Goal: Task Accomplishment & Management: Manage account settings

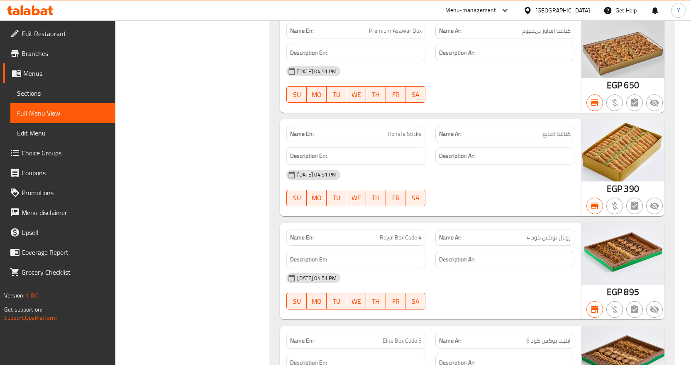
scroll to position [93811, 0]
drag, startPoint x: 57, startPoint y: 12, endPoint x: 48, endPoint y: 10, distance: 9.3
click at [53, 11] on div at bounding box center [30, 10] width 60 height 17
click at [496, 12] on div "Menu-management" at bounding box center [470, 10] width 51 height 10
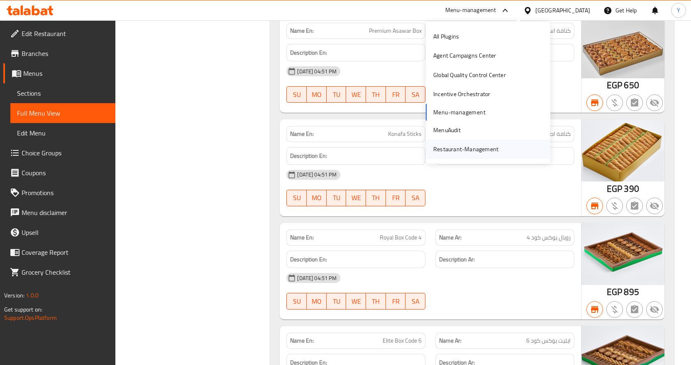
click at [464, 149] on div "Restaurant-Management" at bounding box center [465, 149] width 65 height 9
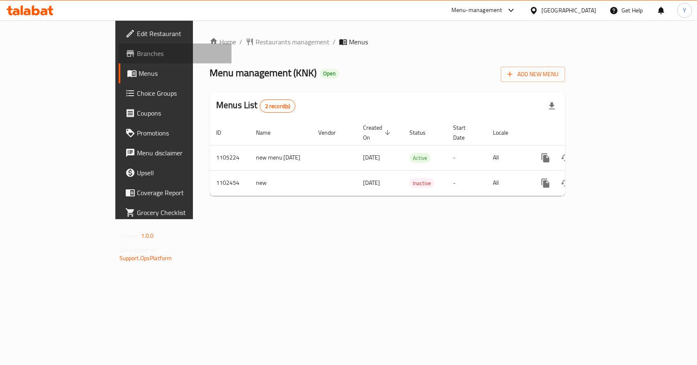
click at [119, 44] on link "Branches" at bounding box center [175, 54] width 113 height 20
click at [568, 9] on div "[GEOGRAPHIC_DATA]" at bounding box center [563, 10] width 80 height 20
click at [538, 10] on icon at bounding box center [533, 10] width 9 height 9
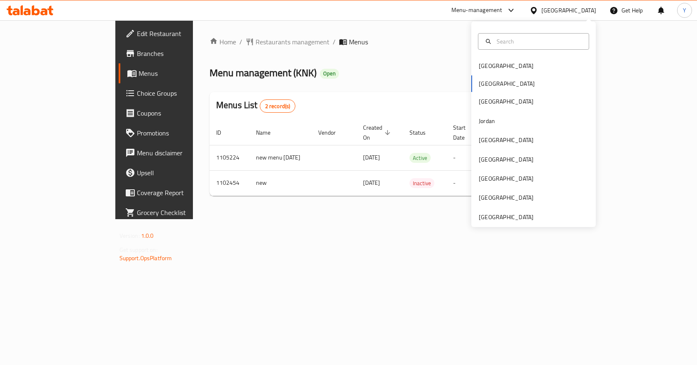
click at [484, 84] on div "Bahrain Egypt Iraq Jordan Kuwait Oman Qatar Saudi Arabia United Arab Emirates" at bounding box center [533, 141] width 124 height 171
click at [476, 82] on div "Bahrain Egypt Iraq Jordan Kuwait Oman Qatar Saudi Arabia United Arab Emirates" at bounding box center [533, 141] width 124 height 171
click at [514, 86] on div "Bahrain Egypt Iraq Jordan Kuwait Oman Qatar Saudi Arabia United Arab Emirates" at bounding box center [533, 141] width 124 height 171
click at [481, 85] on div "Bahrain Egypt Iraq Jordan Kuwait Oman Qatar Saudi Arabia United Arab Emirates" at bounding box center [533, 141] width 124 height 171
click at [482, 83] on div "Bahrain Egypt Iraq Jordan Kuwait Oman Qatar Saudi Arabia United Arab Emirates" at bounding box center [533, 141] width 124 height 171
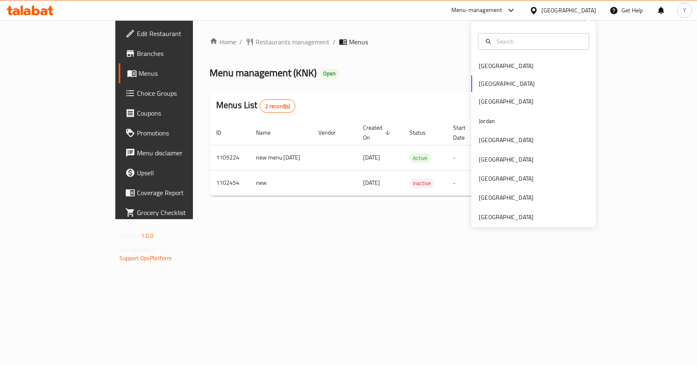
click at [482, 83] on div "Bahrain Egypt Iraq Jordan Kuwait Oman Qatar Saudi Arabia United Arab Emirates" at bounding box center [533, 141] width 124 height 171
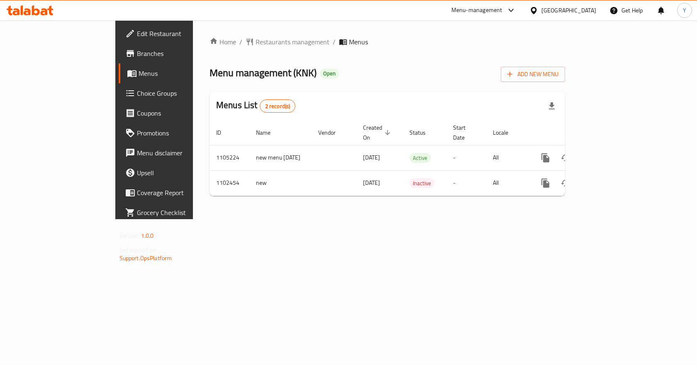
click at [429, 61] on div "Home / Restaurants management / Menus Menu management ( KNK ) Open Add New Menu…" at bounding box center [387, 120] width 356 height 166
click at [502, 13] on div "Menu-management" at bounding box center [476, 10] width 51 height 10
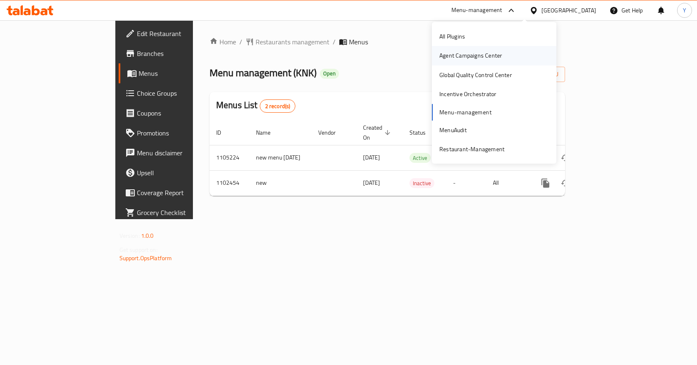
click at [468, 58] on div "Agent Campaigns Center" at bounding box center [470, 55] width 63 height 9
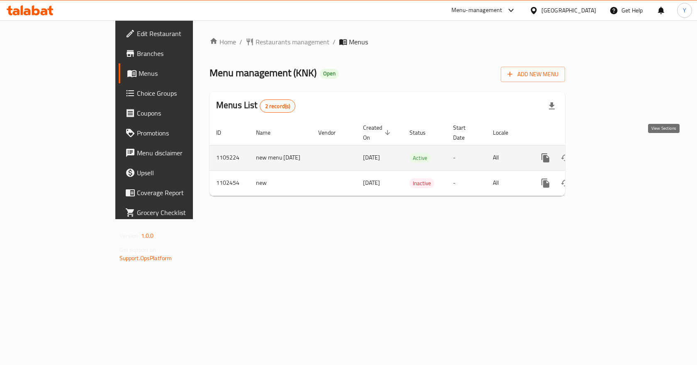
click at [615, 155] on link "enhanced table" at bounding box center [605, 158] width 20 height 20
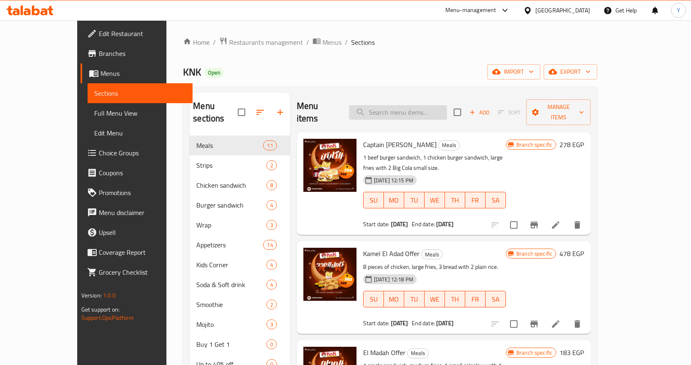
click at [447, 107] on input "search" at bounding box center [398, 112] width 98 height 15
paste input "عرض تصبيرة"
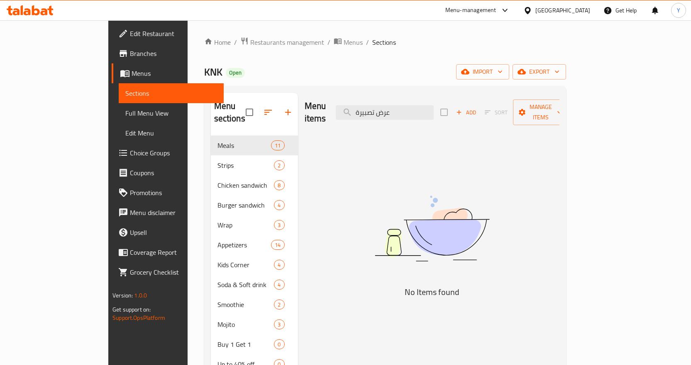
drag, startPoint x: 414, startPoint y: 107, endPoint x: 484, endPoint y: 120, distance: 71.2
click at [484, 120] on div "Menu items عرض تصبيرة Add Sort Manage items No Items found" at bounding box center [428, 275] width 261 height 365
click at [406, 105] on input "صبيرة" at bounding box center [385, 112] width 98 height 15
drag, startPoint x: 448, startPoint y: 103, endPoint x: 371, endPoint y: 104, distance: 76.8
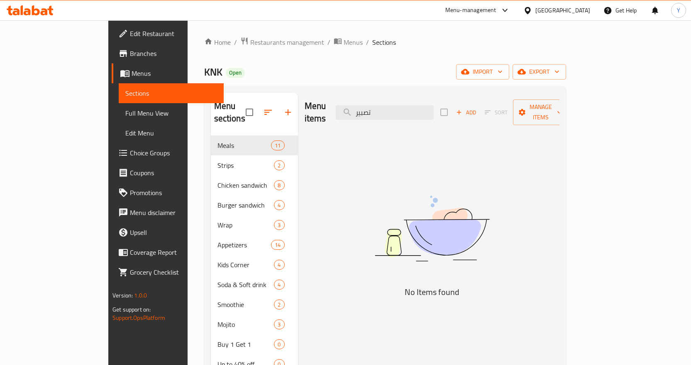
click at [371, 104] on div "Menu items تصبير Add Sort Manage items" at bounding box center [431, 112] width 255 height 39
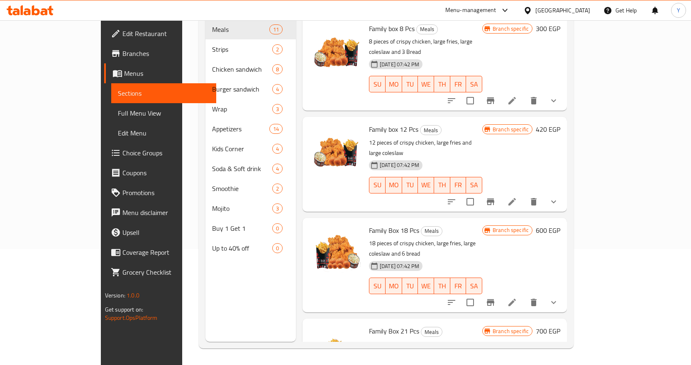
type input "العائلة"
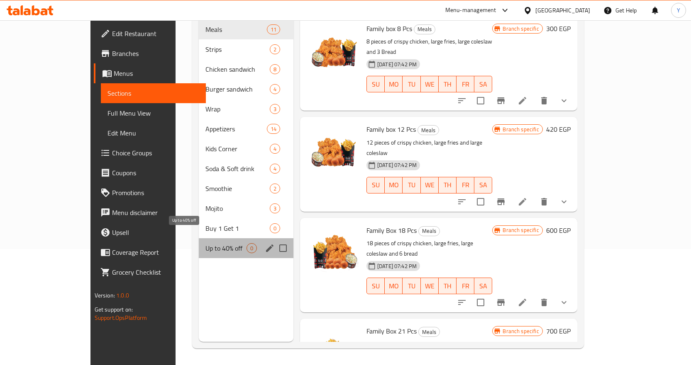
click at [205, 244] on span "Up to 40% off" at bounding box center [225, 249] width 41 height 10
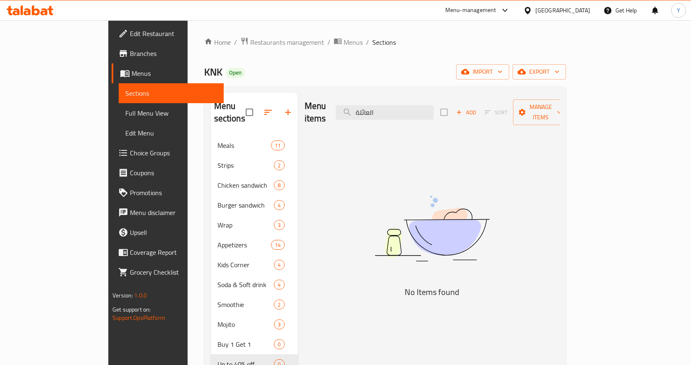
click at [211, 132] on nav "Meals 11 Strips 2 Chicken sandwich 8 Burger sandwich 4 Wrap 3 Appetizers 14 Kid…" at bounding box center [254, 255] width 87 height 246
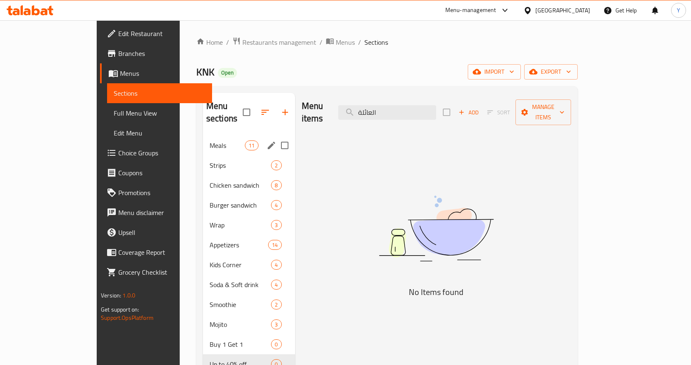
click at [209, 141] on span "Meals" at bounding box center [226, 146] width 35 height 10
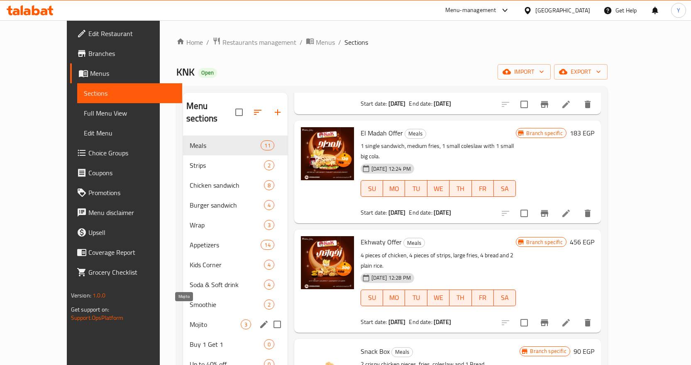
scroll to position [116, 0]
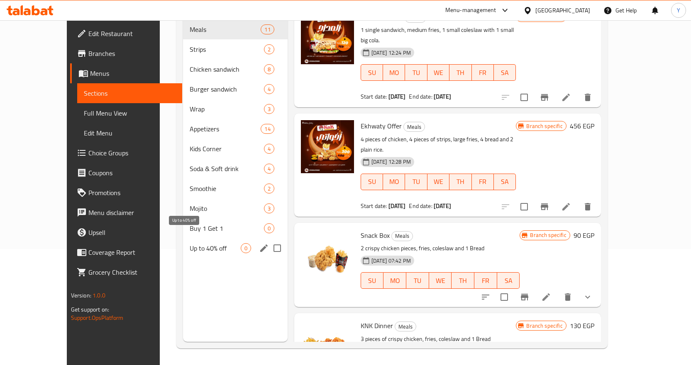
click at [190, 244] on span "Up to 40% off" at bounding box center [215, 249] width 51 height 10
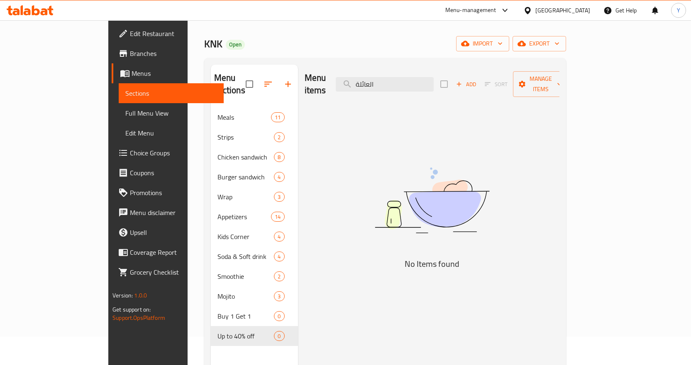
scroll to position [41, 0]
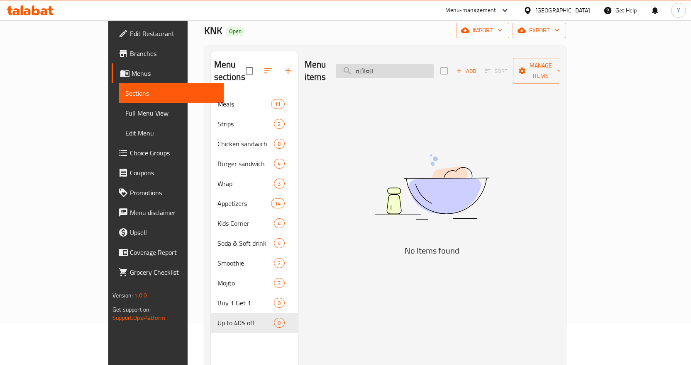
click at [388, 62] on div "Menu items العائلة Add Sort Manage items" at bounding box center [431, 70] width 255 height 39
click at [367, 253] on div "Menu items العائلة Add Sort Manage items No Items found" at bounding box center [428, 233] width 261 height 365
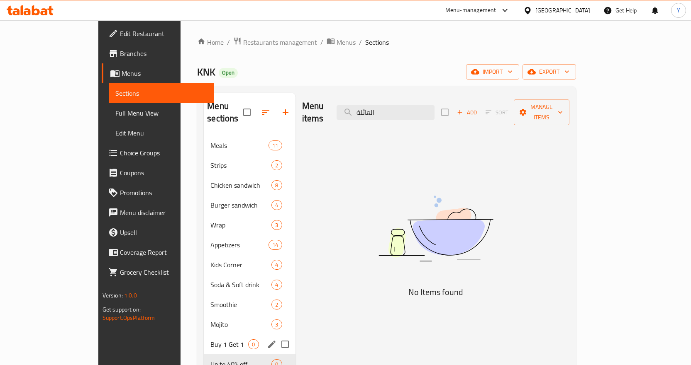
click at [210, 340] on span "Buy 1 Get 1" at bounding box center [229, 345] width 38 height 10
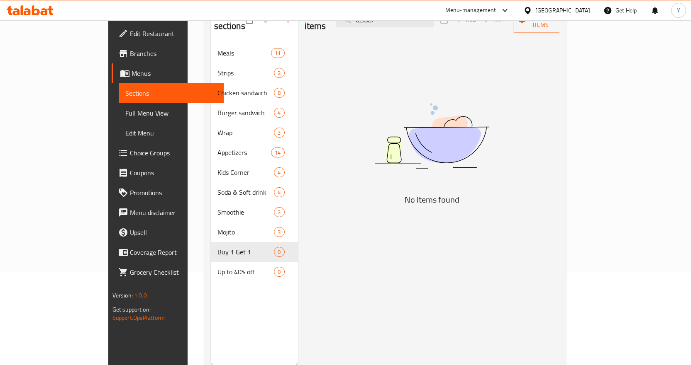
scroll to position [116, 0]
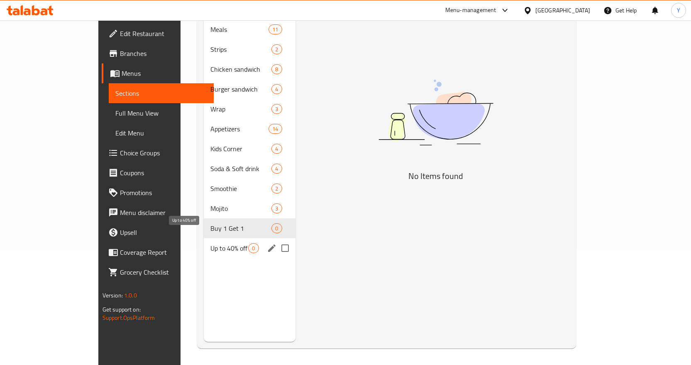
click at [210, 244] on span "Up to 40% off" at bounding box center [229, 249] width 38 height 10
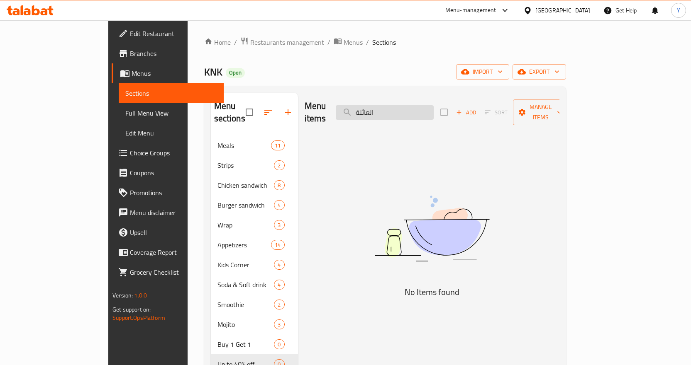
click at [434, 107] on input "العائلة" at bounding box center [385, 112] width 98 height 15
click at [559, 77] on span "export" at bounding box center [539, 72] width 40 height 10
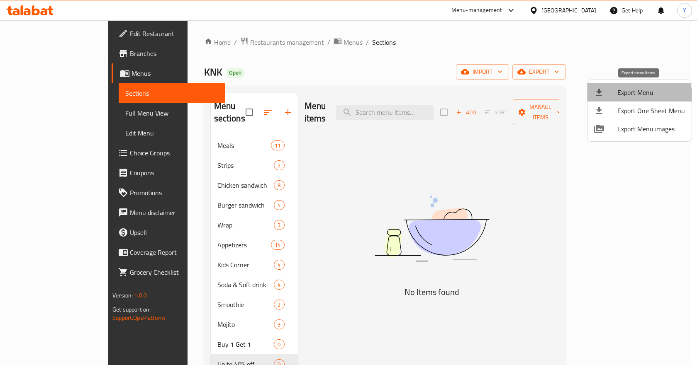
click at [629, 97] on span "Export Menu" at bounding box center [651, 93] width 68 height 10
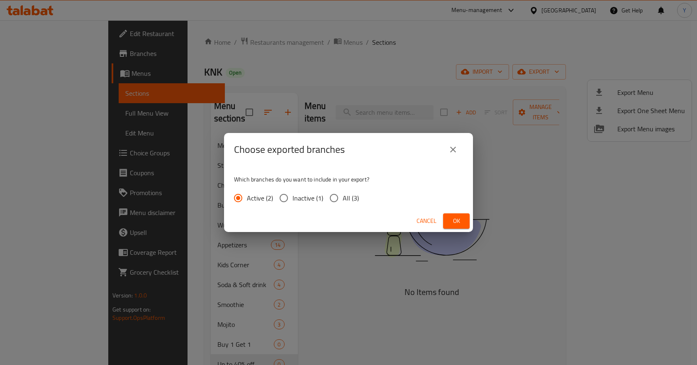
click at [329, 197] on input "All (3)" at bounding box center [333, 198] width 17 height 17
radio input "true"
click at [453, 218] on span "Ok" at bounding box center [456, 221] width 13 height 10
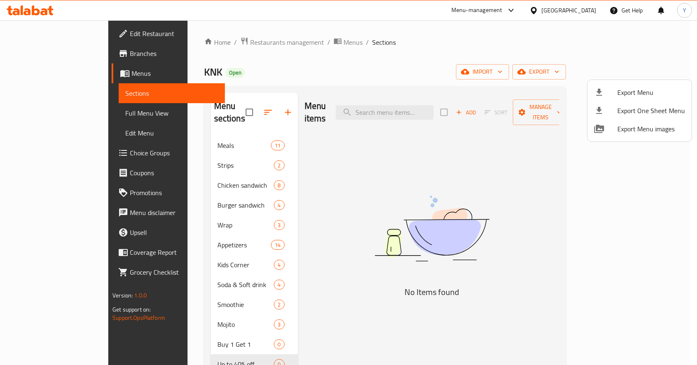
click at [407, 109] on div at bounding box center [348, 182] width 697 height 365
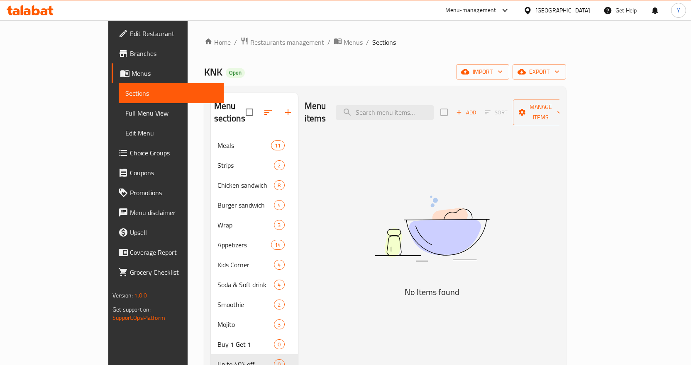
click at [407, 109] on input "search" at bounding box center [385, 112] width 98 height 15
paste input "الرايق"
drag, startPoint x: 412, startPoint y: 109, endPoint x: 375, endPoint y: 107, distance: 37.8
click at [375, 107] on input "الرايق" at bounding box center [385, 112] width 98 height 15
type input "ر"
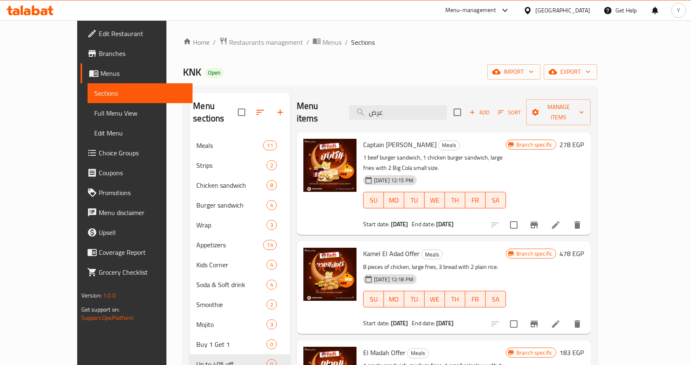
drag, startPoint x: 421, startPoint y: 110, endPoint x: 352, endPoint y: 103, distance: 68.8
click at [352, 103] on div "Menu items عرض Add Sort Manage items" at bounding box center [444, 112] width 294 height 39
paste input "لاكيل"
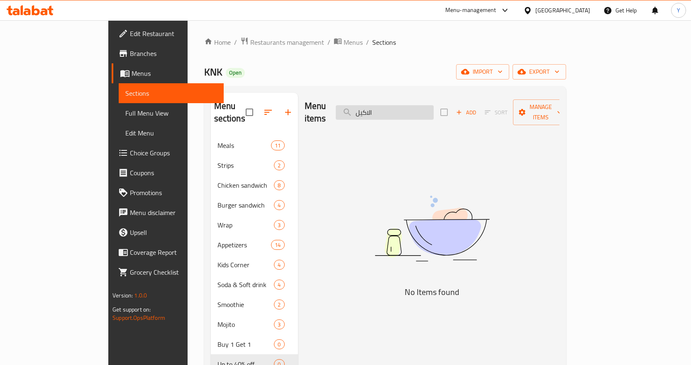
drag, startPoint x: 407, startPoint y: 107, endPoint x: 379, endPoint y: 109, distance: 28.7
click at [379, 109] on input "الاكيل" at bounding box center [385, 112] width 98 height 15
drag, startPoint x: 414, startPoint y: 99, endPoint x: 385, endPoint y: 106, distance: 29.5
click at [385, 106] on input "ال" at bounding box center [385, 112] width 98 height 15
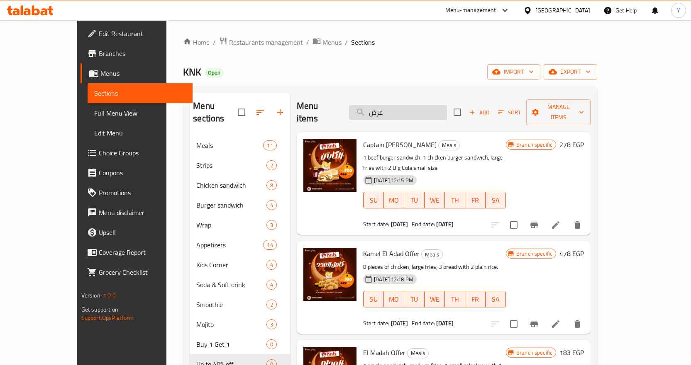
click at [435, 105] on input "عرض" at bounding box center [398, 112] width 98 height 15
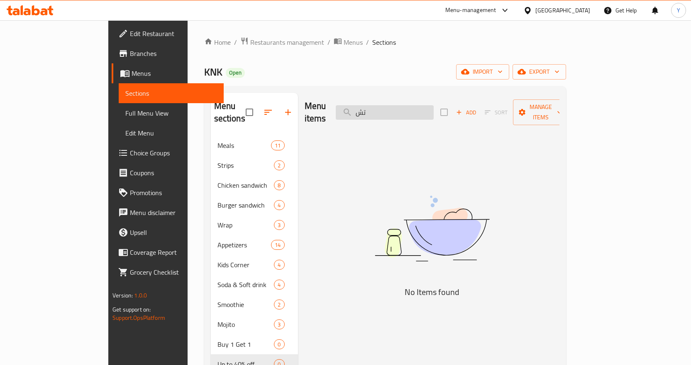
type input "ت"
type input "برجر"
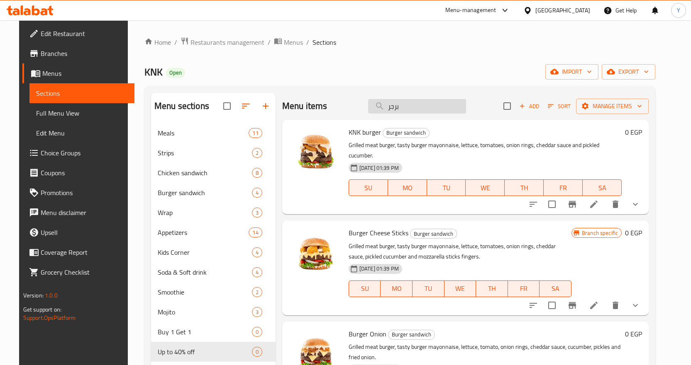
drag, startPoint x: 422, startPoint y: 107, endPoint x: 385, endPoint y: 105, distance: 36.5
click at [385, 105] on input "برجر" at bounding box center [417, 106] width 98 height 15
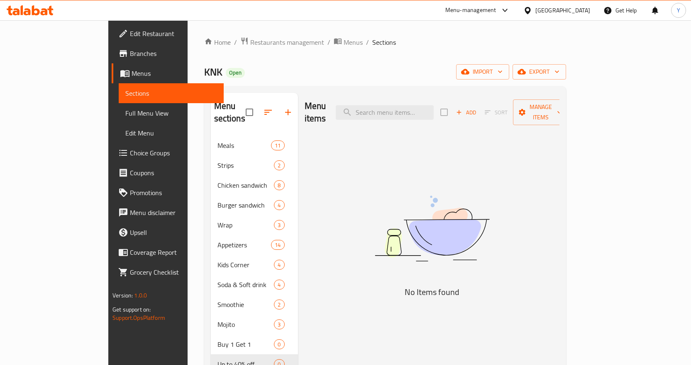
click at [125, 117] on span "Full Menu View" at bounding box center [171, 113] width 92 height 10
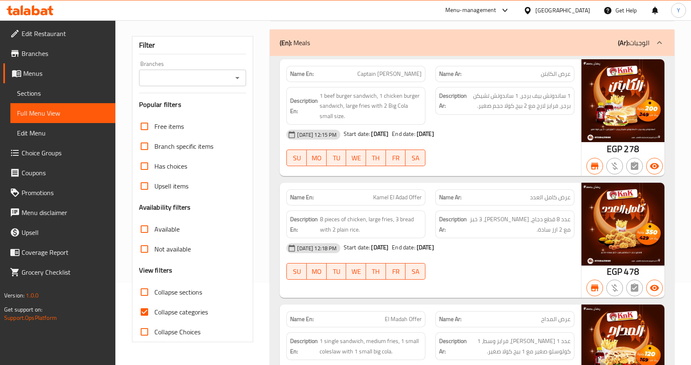
scroll to position [83, 0]
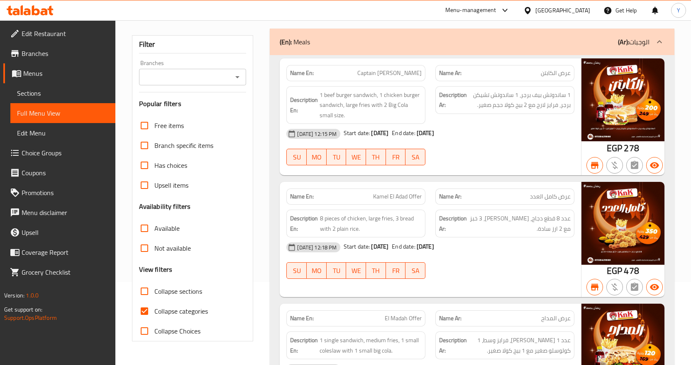
click at [460, 167] on div at bounding box center [504, 166] width 149 height 10
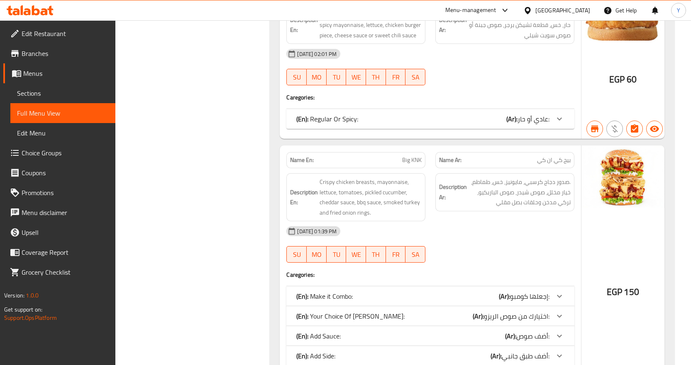
scroll to position [2957, 0]
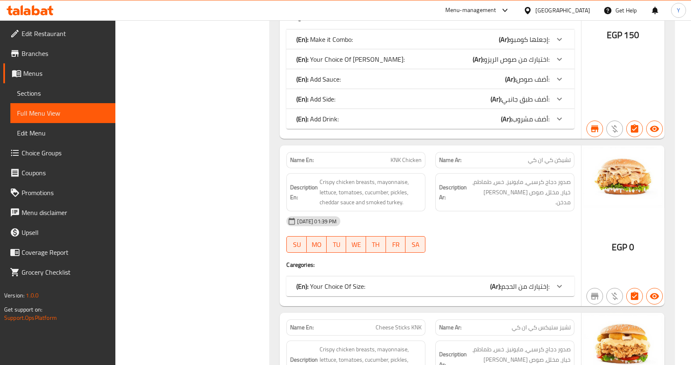
click at [556, 176] on div "Description Ar: صدور دجاج كرسبي، مايونيز، خس، طماطم، خیار، مخلل، صوص الشيدر وتر…" at bounding box center [504, 192] width 139 height 38
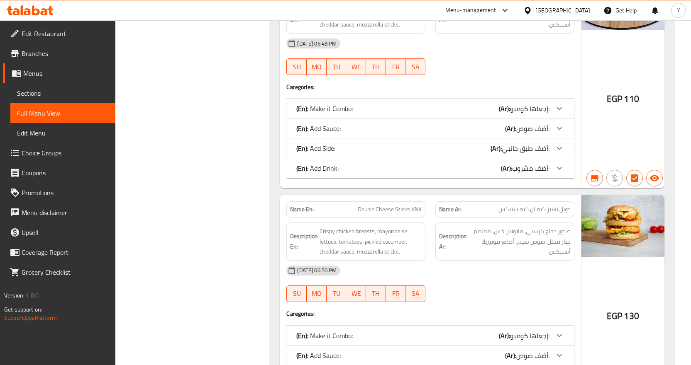
scroll to position [3828, 0]
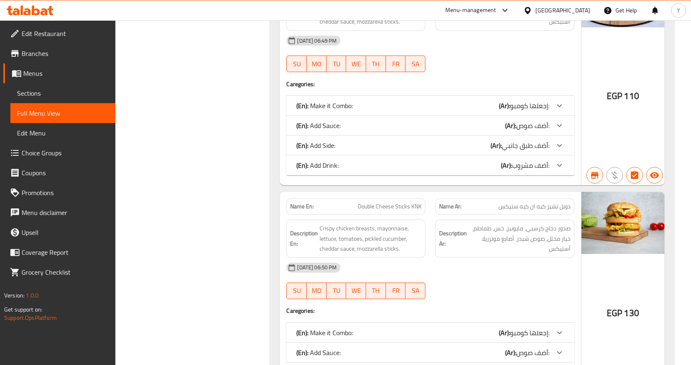
drag, startPoint x: 61, startPoint y: 90, endPoint x: 73, endPoint y: 102, distance: 17.3
click at [61, 90] on span "Sections" at bounding box center [63, 93] width 92 height 10
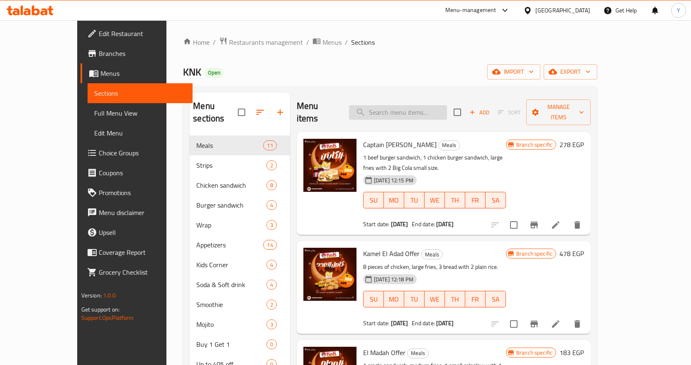
click at [424, 106] on input "search" at bounding box center [398, 112] width 98 height 15
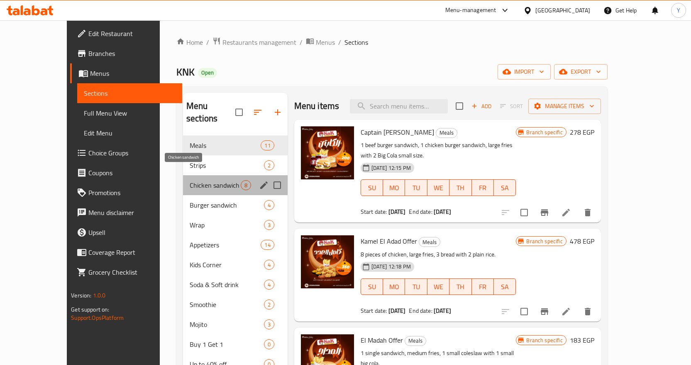
click at [202, 180] on span "Chicken sandwich" at bounding box center [215, 185] width 51 height 10
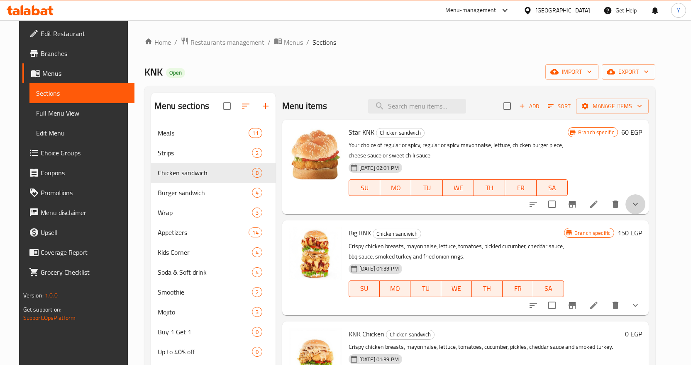
click at [645, 206] on button "show more" at bounding box center [635, 205] width 20 height 20
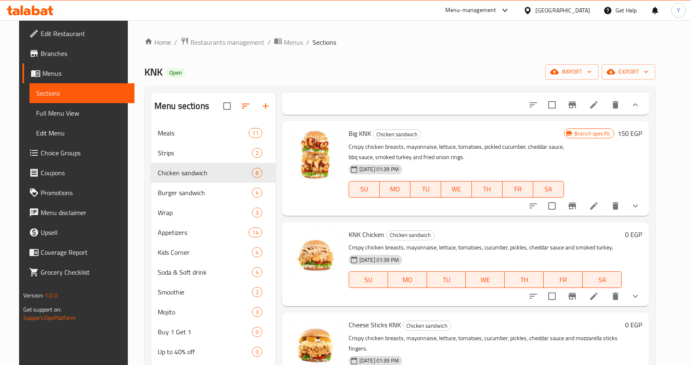
scroll to position [166, 0]
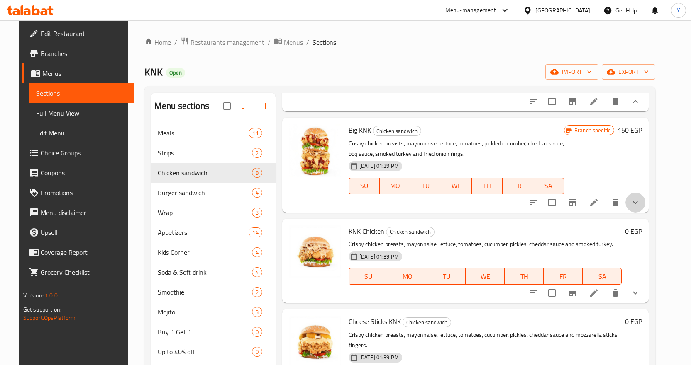
click at [640, 208] on icon "show more" at bounding box center [635, 203] width 10 height 10
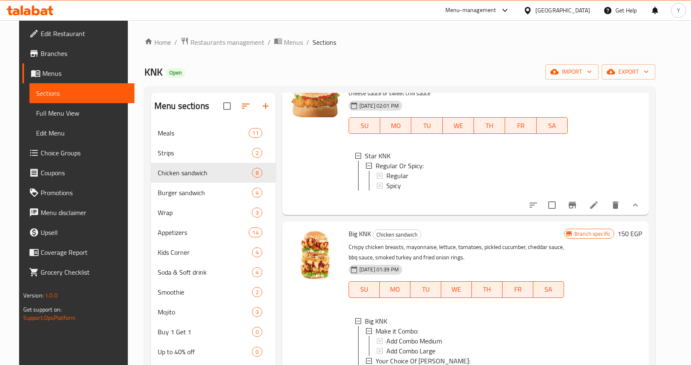
scroll to position [0, 0]
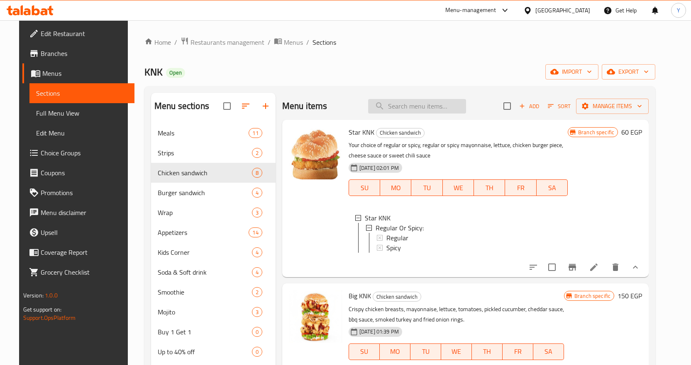
click at [450, 110] on input "search" at bounding box center [417, 106] width 98 height 15
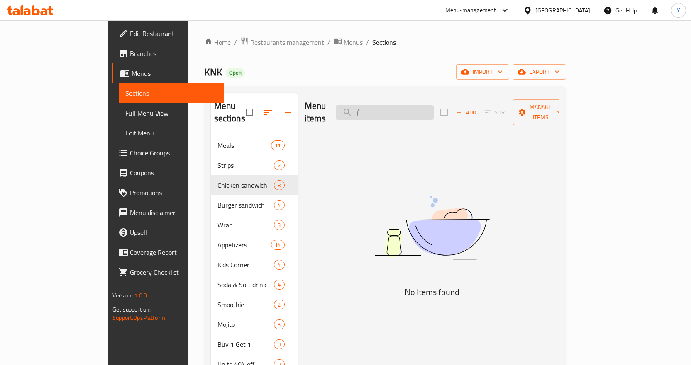
type input "أ"
type input "ا"
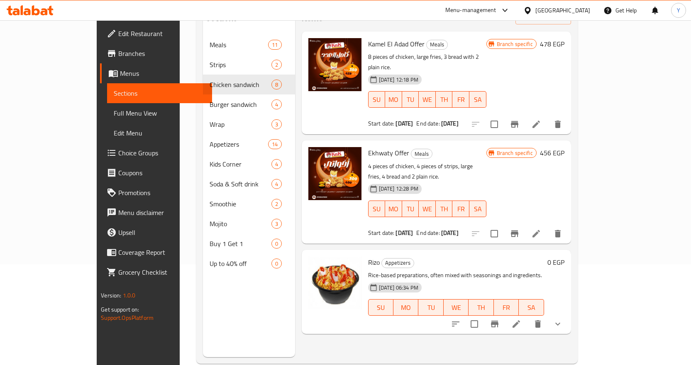
scroll to position [116, 0]
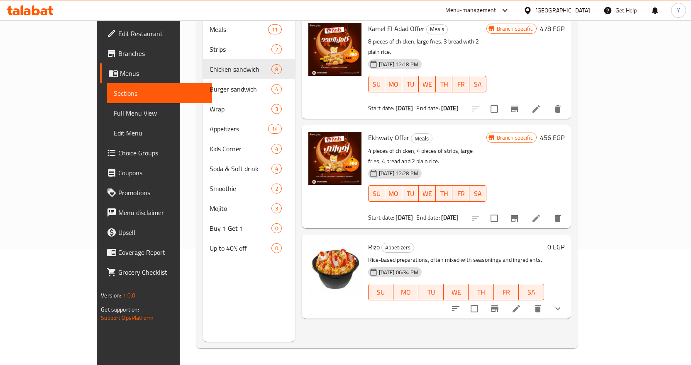
type input "rice"
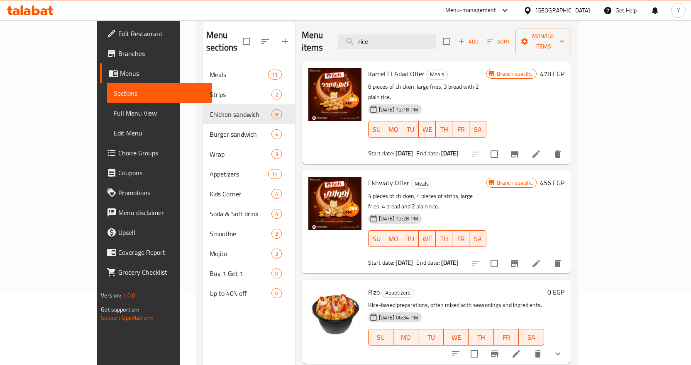
scroll to position [0, 0]
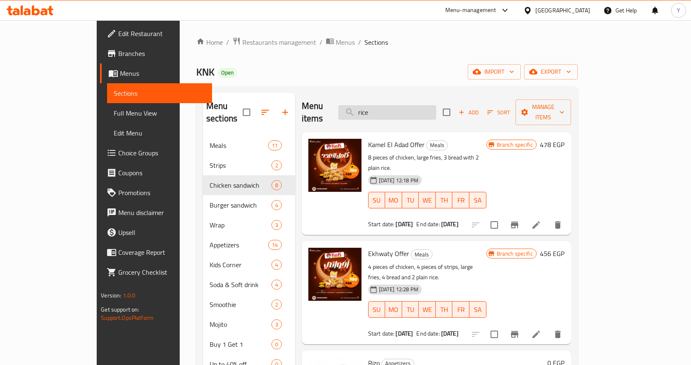
click at [436, 105] on input "rice" at bounding box center [387, 112] width 98 height 15
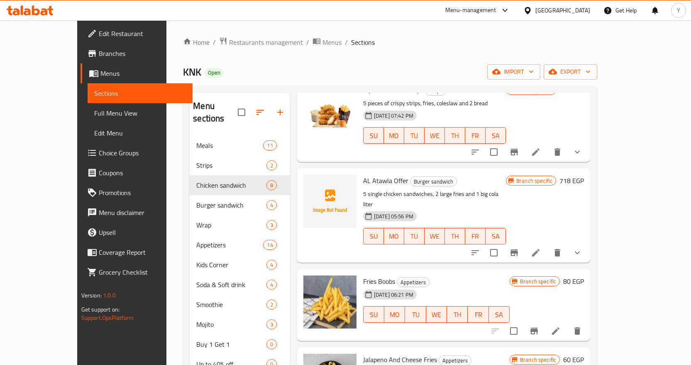
scroll to position [1245, 0]
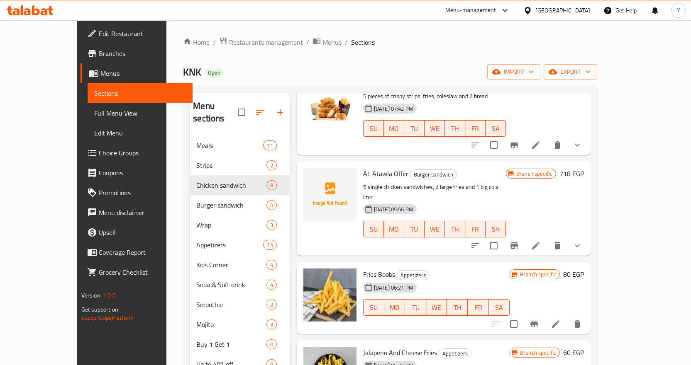
click at [363, 268] on span "Fries Boobs" at bounding box center [379, 274] width 32 height 12
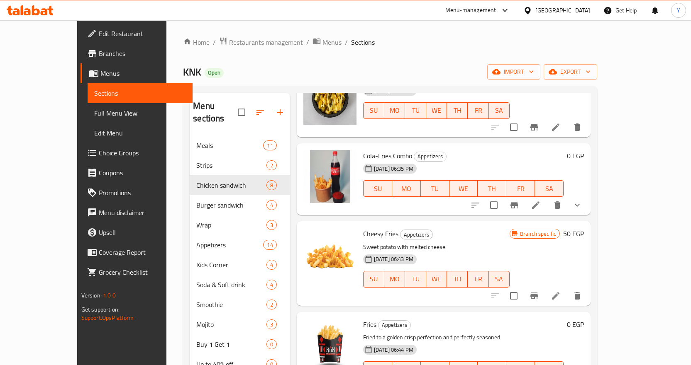
scroll to position [1535, 0]
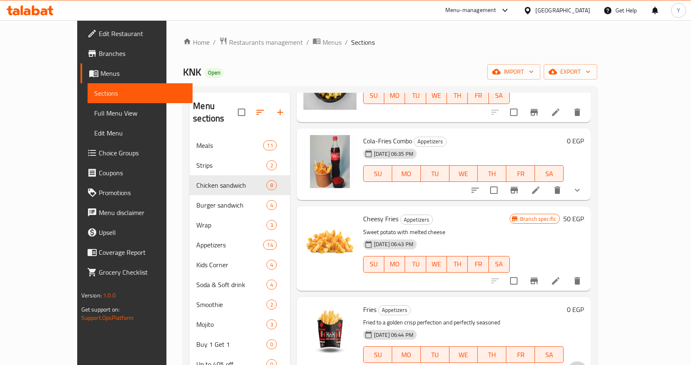
click at [587, 362] on button "show more" at bounding box center [577, 372] width 20 height 20
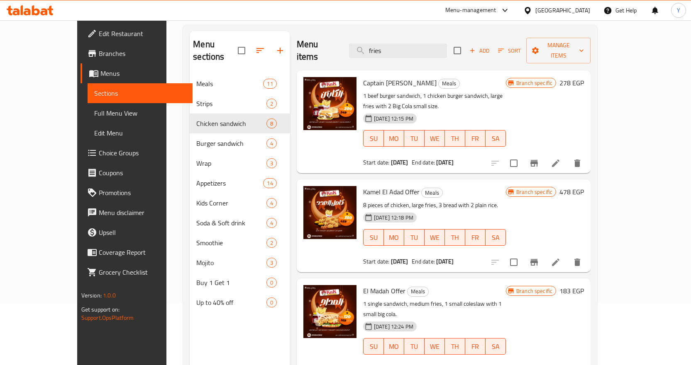
scroll to position [0, 0]
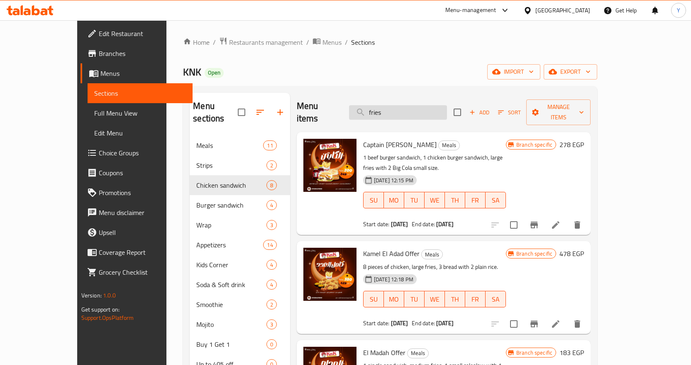
click at [443, 105] on input "fries" at bounding box center [398, 112] width 98 height 15
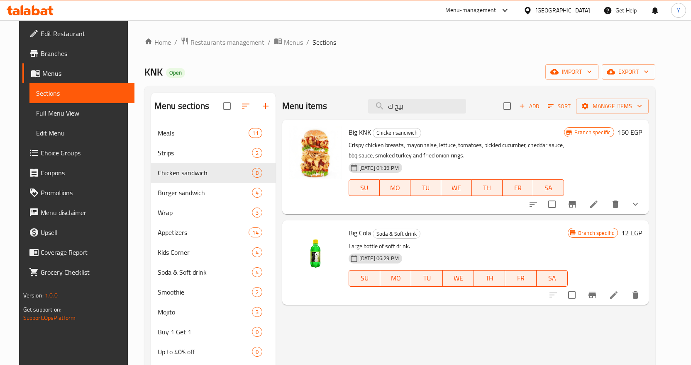
type input "بيج ك"
click at [357, 246] on p "Large bottle of soft drink." at bounding box center [457, 246] width 219 height 10
click at [432, 244] on p "Large bottle of soft drink." at bounding box center [457, 246] width 219 height 10
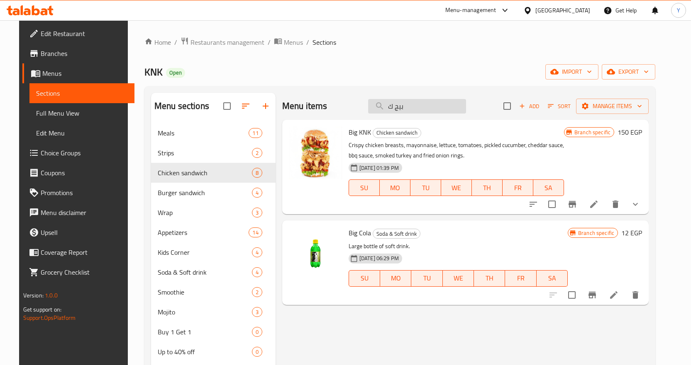
click at [447, 107] on input "بيج ك" at bounding box center [417, 106] width 98 height 15
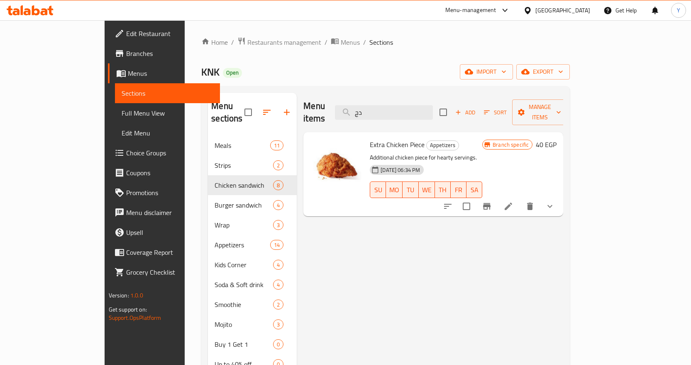
type input "د"
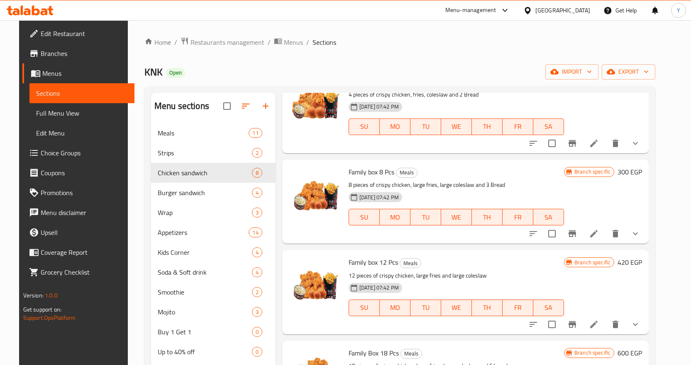
scroll to position [581, 0]
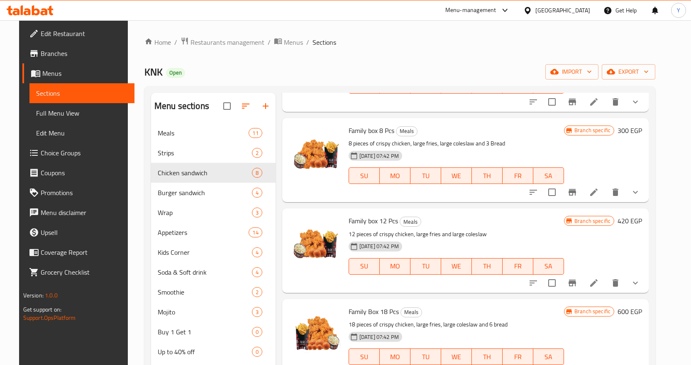
click at [645, 273] on button "show more" at bounding box center [635, 283] width 20 height 20
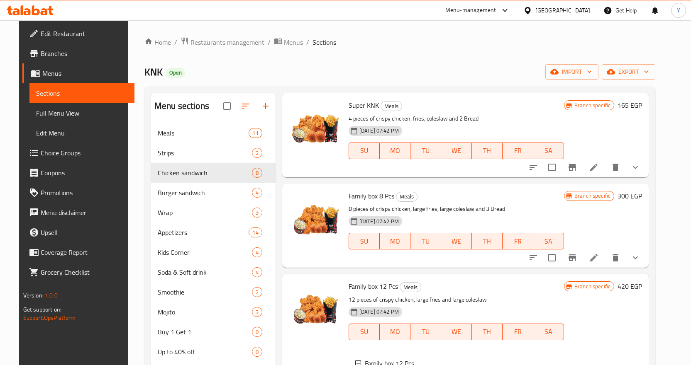
scroll to position [539, 0]
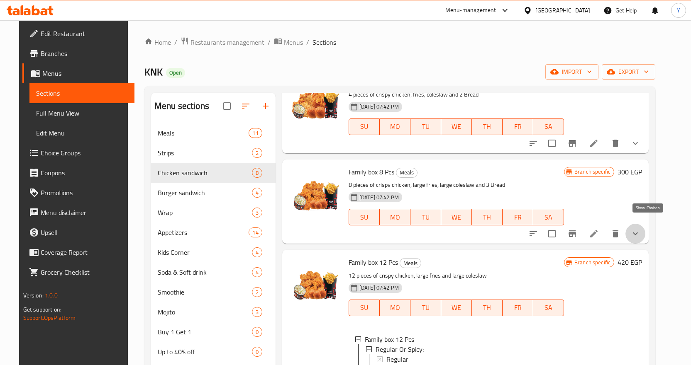
click at [638, 233] on icon "show more" at bounding box center [635, 234] width 5 height 3
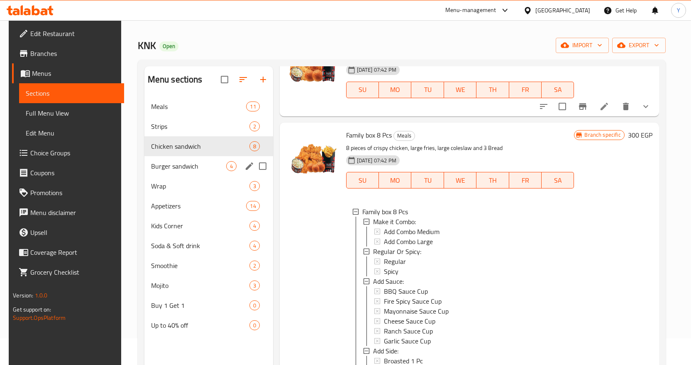
scroll to position [41, 0]
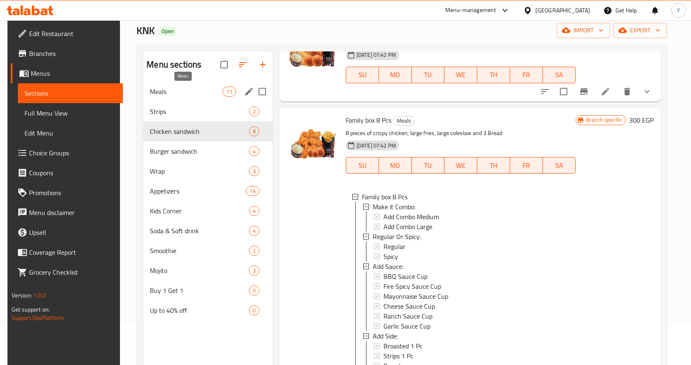
click at [165, 93] on span "Meals" at bounding box center [186, 92] width 73 height 10
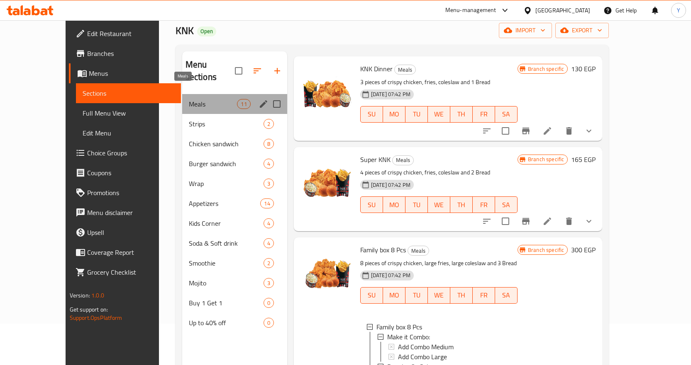
click at [189, 99] on span "Meals" at bounding box center [213, 104] width 49 height 10
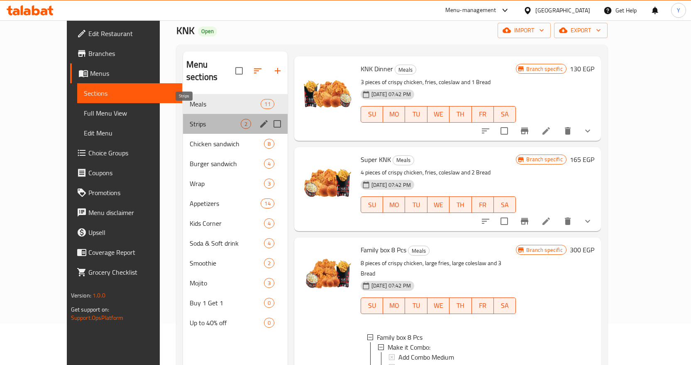
click at [190, 119] on span "Strips" at bounding box center [215, 124] width 51 height 10
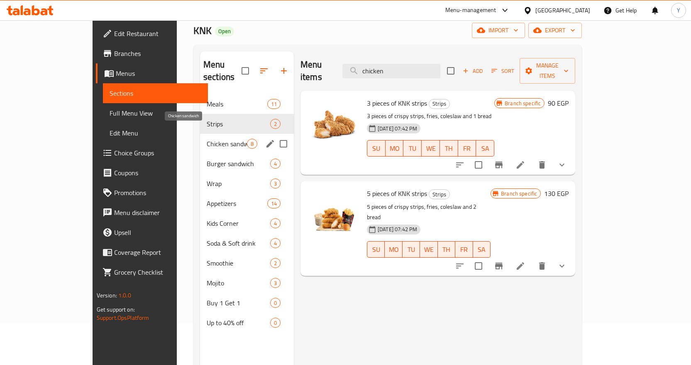
click at [207, 139] on span "Chicken sandwich" at bounding box center [227, 144] width 40 height 10
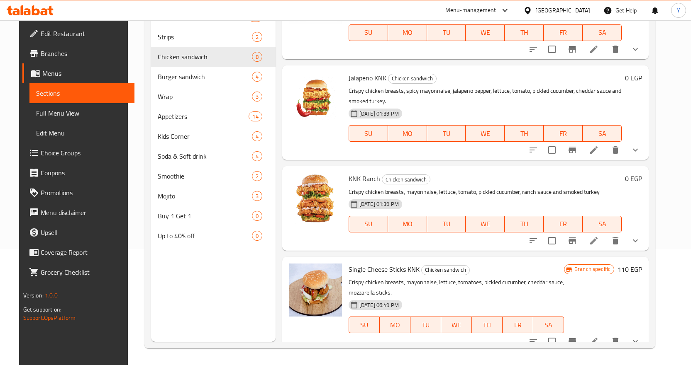
scroll to position [432, 0]
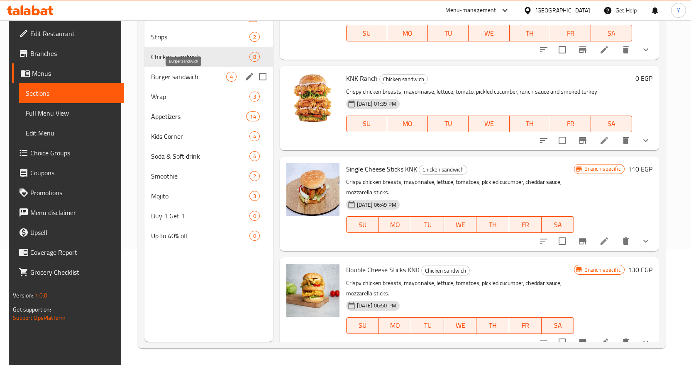
click at [197, 80] on span "Burger sandwich" at bounding box center [188, 77] width 75 height 10
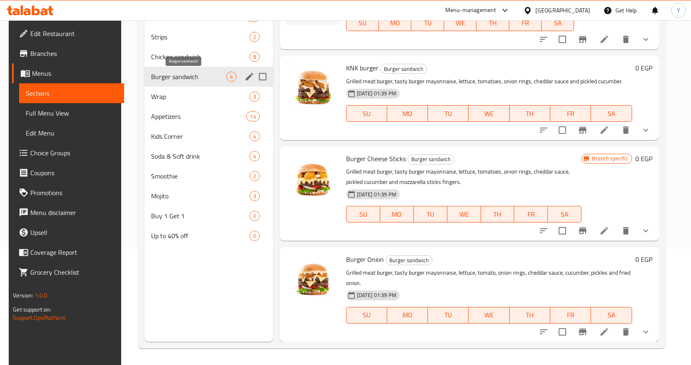
scroll to position [39, 0]
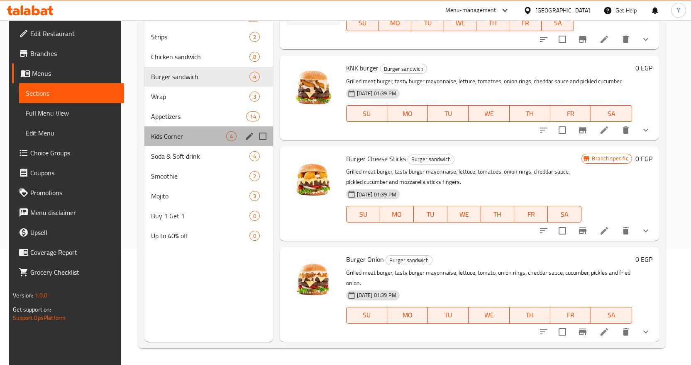
click at [164, 127] on div "Kids Corner 4" at bounding box center [208, 137] width 129 height 20
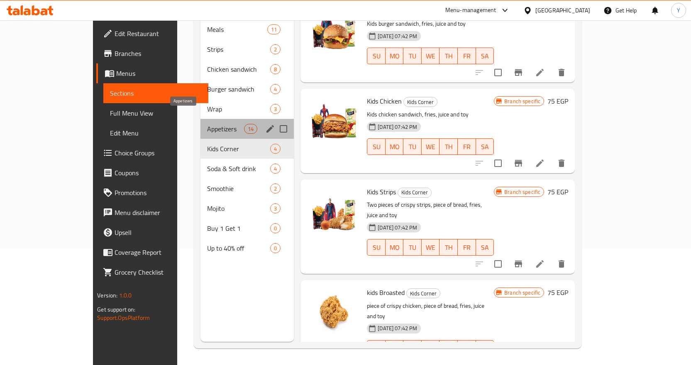
click at [207, 124] on span "Appetizers" at bounding box center [225, 129] width 37 height 10
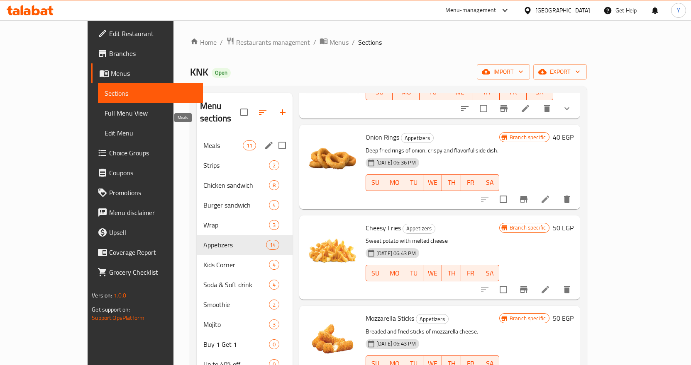
click at [203, 141] on span "Meals" at bounding box center [222, 146] width 39 height 10
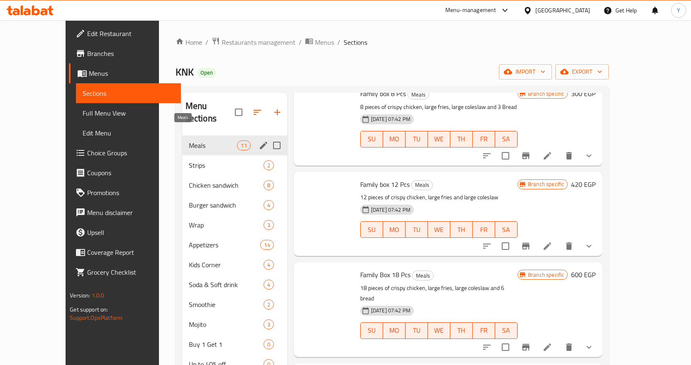
scroll to position [685, 0]
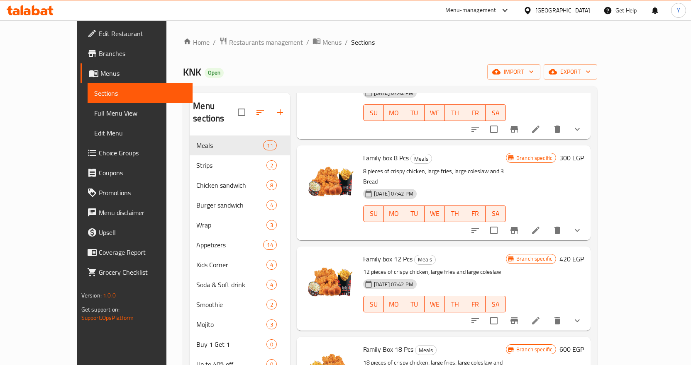
click at [582, 226] on icon "show more" at bounding box center [577, 231] width 10 height 10
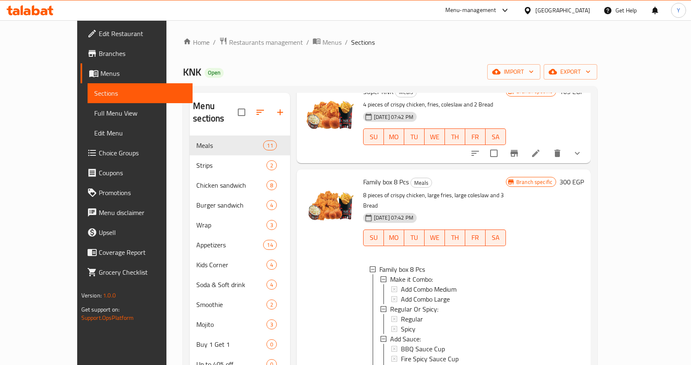
scroll to position [602, 0]
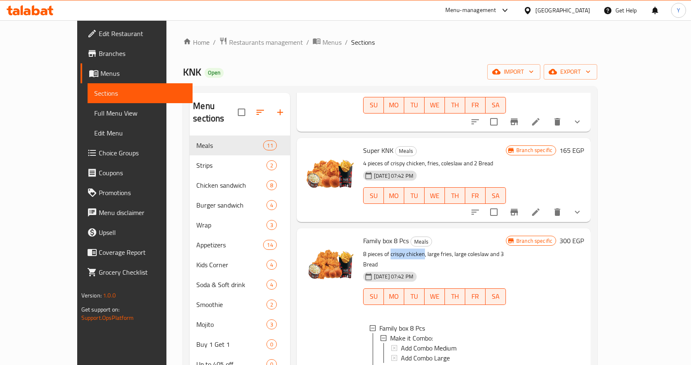
drag, startPoint x: 372, startPoint y: 212, endPoint x: 404, endPoint y: 211, distance: 31.6
click at [404, 249] on p "8 pieces of crispy chicken, large fries, large coleslaw and 3 Bread" at bounding box center [434, 259] width 143 height 21
copy p "crispy chicken"
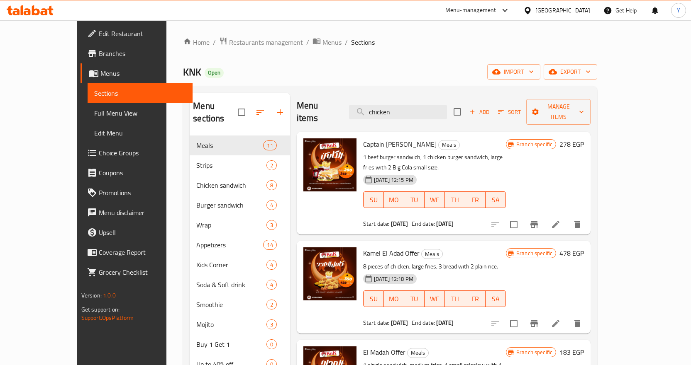
scroll to position [0, 0]
click at [394, 105] on input "chicken" at bounding box center [398, 112] width 98 height 15
paste input "crispy"
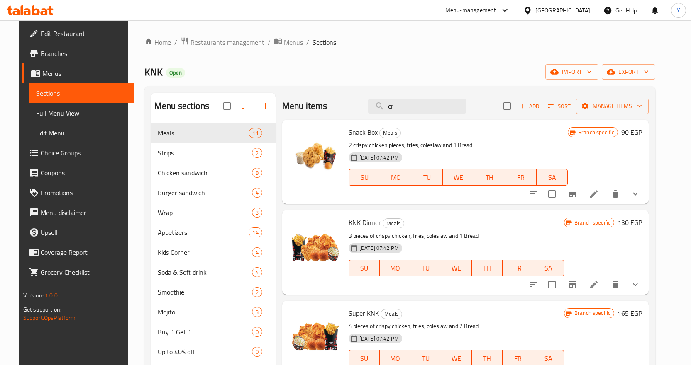
type input "c"
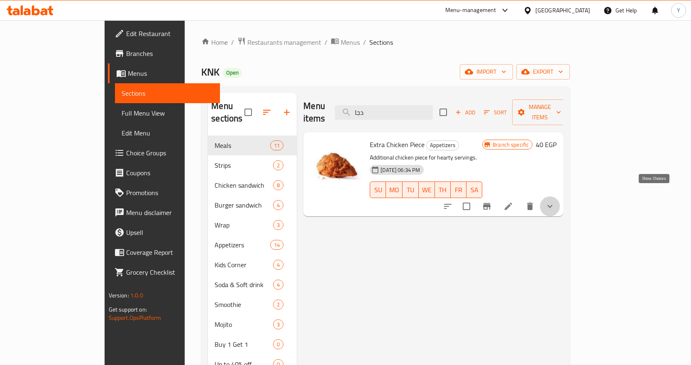
click at [555, 202] on icon "show more" at bounding box center [550, 207] width 10 height 10
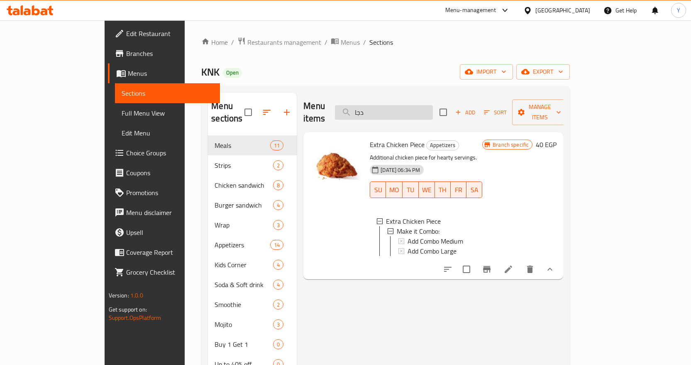
click at [433, 105] on input "دجا" at bounding box center [384, 112] width 98 height 15
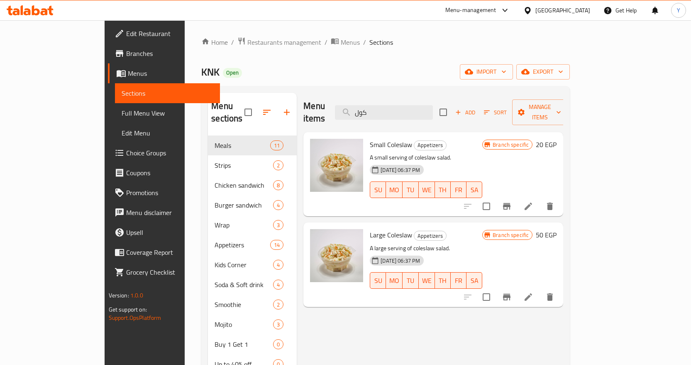
type input "كول"
click at [431, 105] on input "كول" at bounding box center [384, 112] width 98 height 15
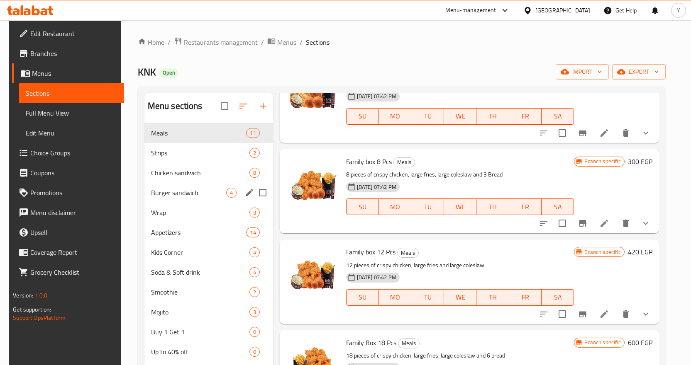
click at [173, 172] on span "Chicken sandwich" at bounding box center [200, 173] width 98 height 10
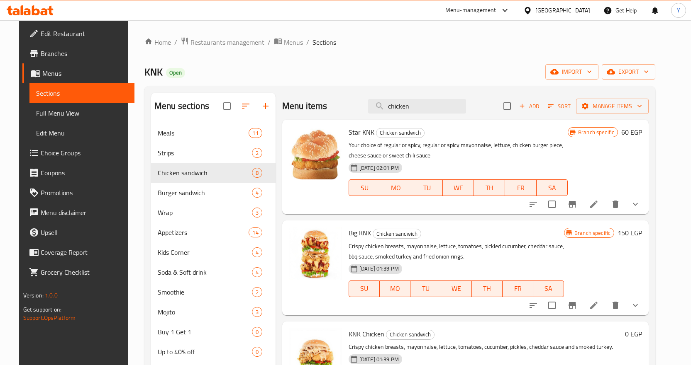
click at [640, 204] on icon "show more" at bounding box center [635, 205] width 10 height 10
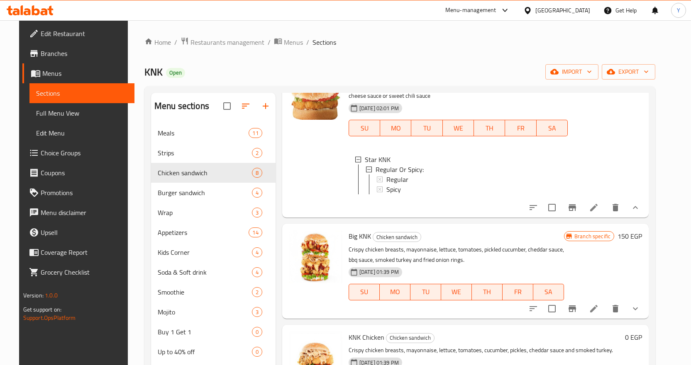
scroll to position [83, 0]
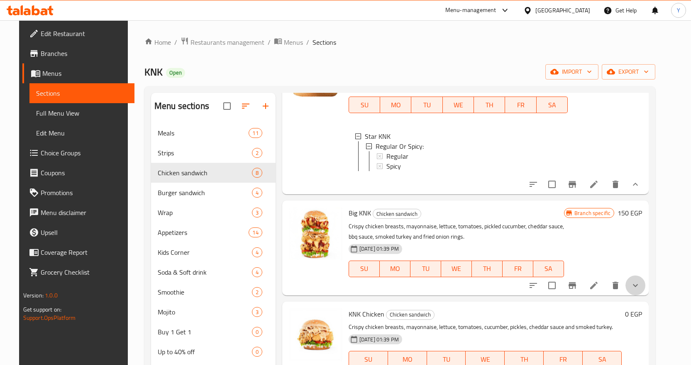
click at [640, 287] on button "show more" at bounding box center [635, 286] width 20 height 20
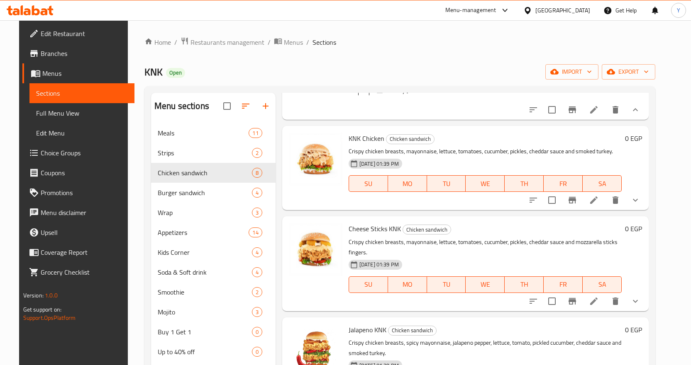
scroll to position [622, 0]
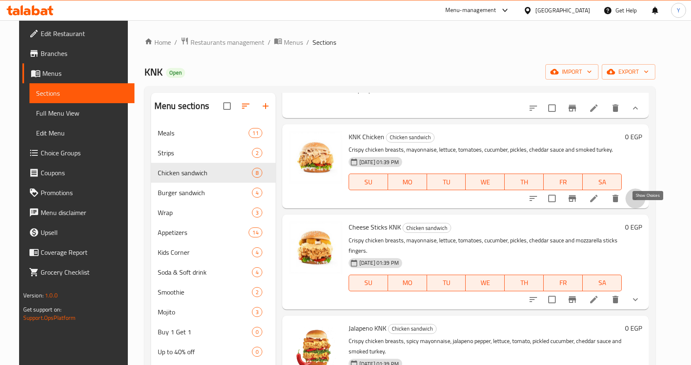
click at [640, 204] on icon "show more" at bounding box center [635, 199] width 10 height 10
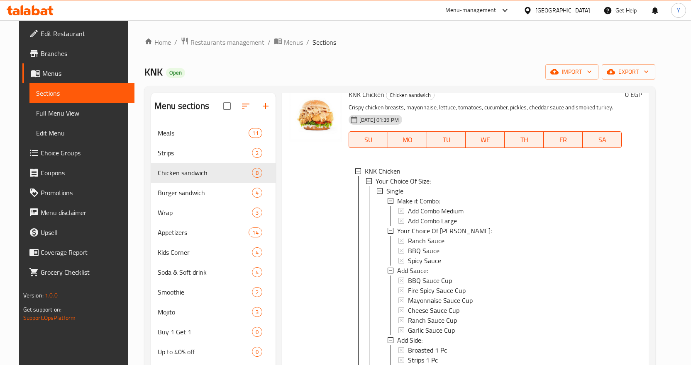
scroll to position [664, 0]
drag, startPoint x: 343, startPoint y: 109, endPoint x: 381, endPoint y: 109, distance: 37.8
click at [381, 101] on h6 "KNK Chicken Chicken sandwich" at bounding box center [484, 96] width 273 height 12
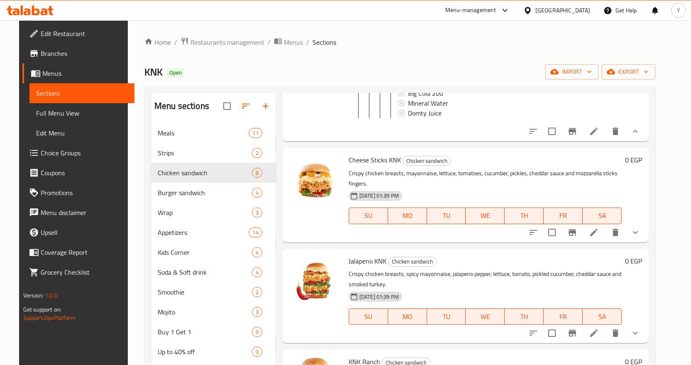
scroll to position [1618, 0]
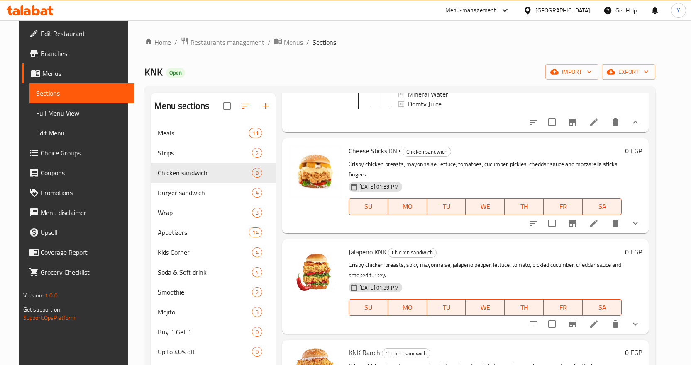
click at [640, 229] on icon "show more" at bounding box center [635, 224] width 10 height 10
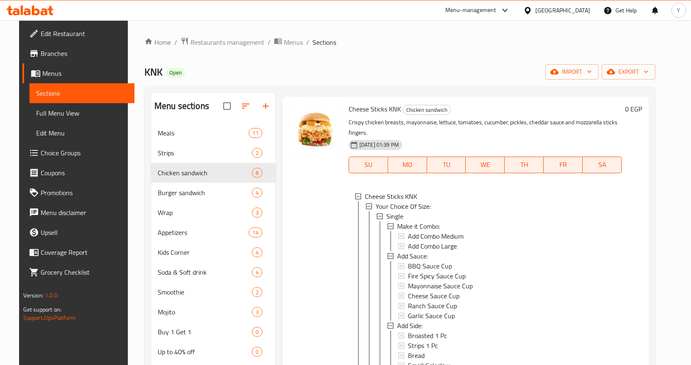
scroll to position [1659, 0]
drag, startPoint x: 346, startPoint y: 128, endPoint x: 397, endPoint y: 129, distance: 50.6
click at [397, 115] on h6 "Cheese Sticks KNK Chicken sandwich" at bounding box center [484, 110] width 273 height 12
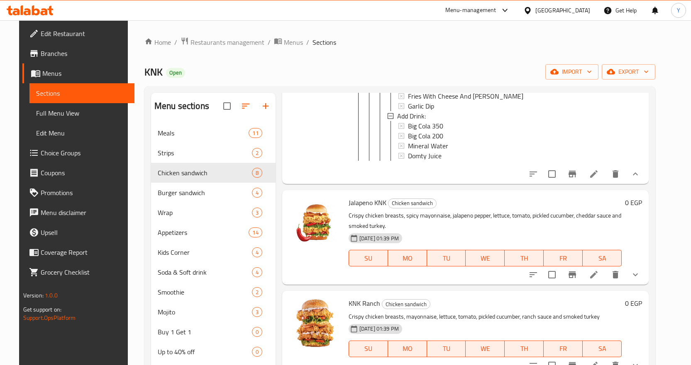
scroll to position [2282, 0]
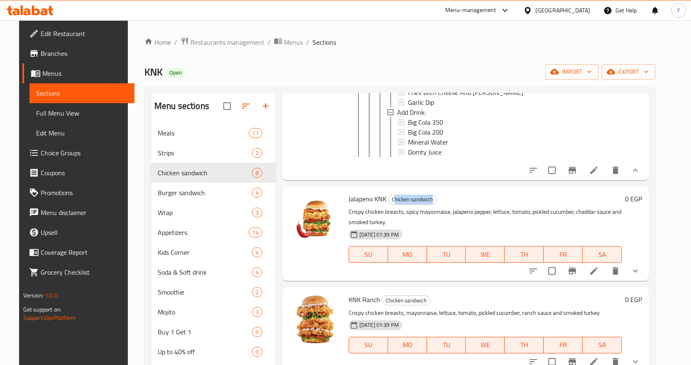
drag, startPoint x: 389, startPoint y: 214, endPoint x: 436, endPoint y: 214, distance: 46.9
click at [436, 205] on h6 "Jalapeno KNK Chicken sandwich" at bounding box center [484, 199] width 273 height 12
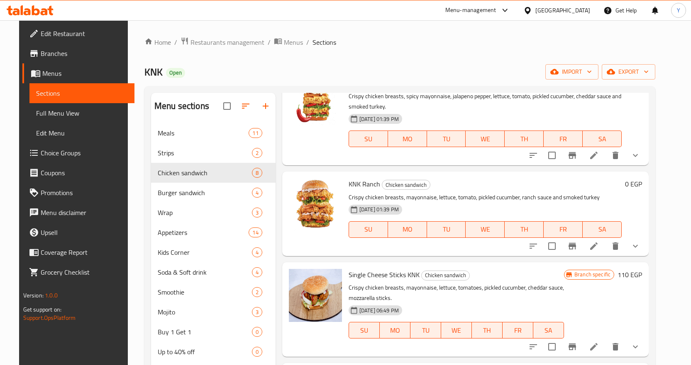
scroll to position [116, 0]
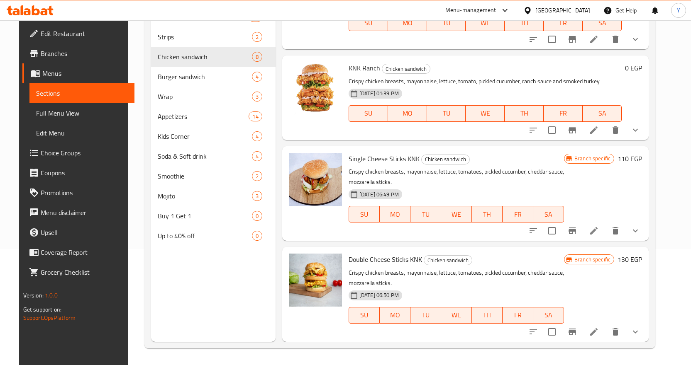
click at [640, 335] on icon "show more" at bounding box center [635, 332] width 10 height 10
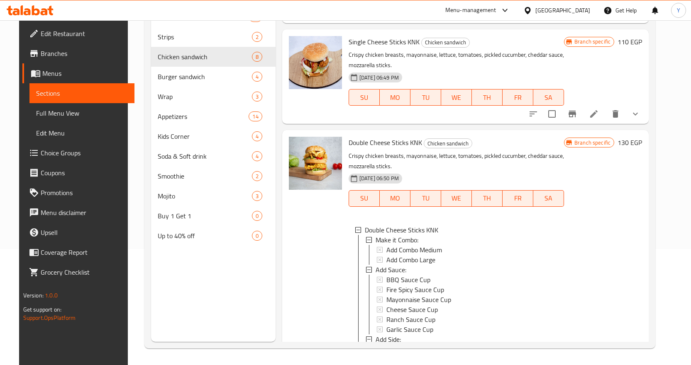
scroll to position [2412, 0]
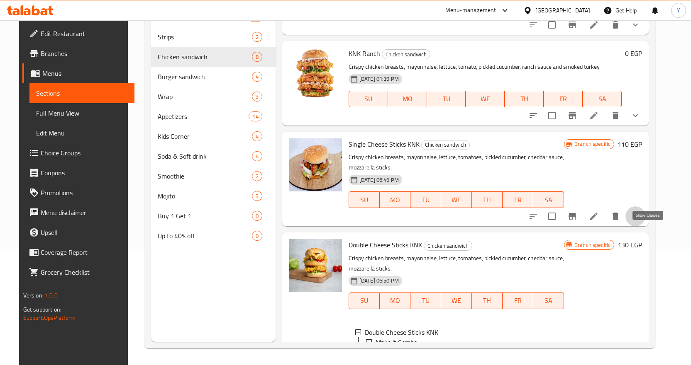
click at [640, 222] on icon "show more" at bounding box center [635, 217] width 10 height 10
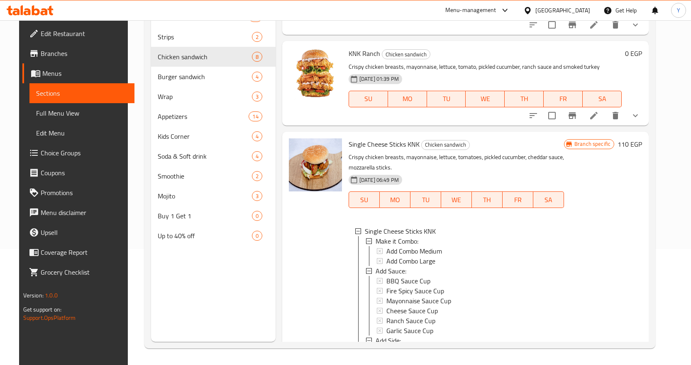
scroll to position [75, 0]
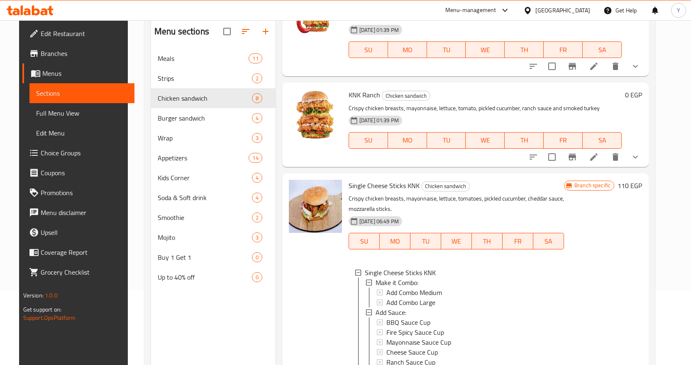
click at [640, 162] on icon "show more" at bounding box center [635, 157] width 10 height 10
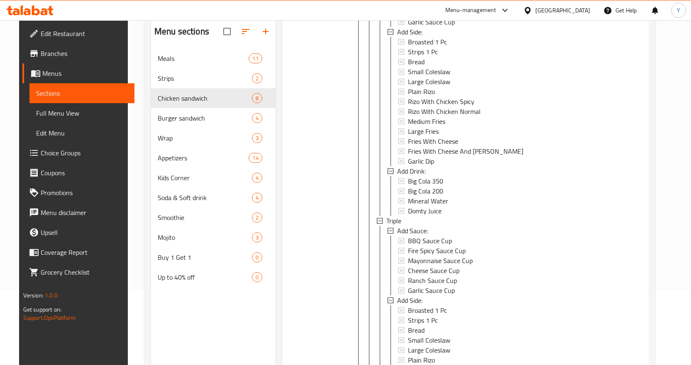
scroll to position [918, 0]
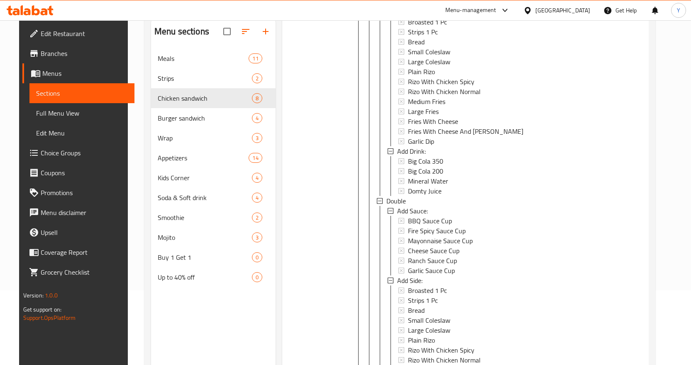
click at [655, 117] on div "Menu sections Meals 11 Strips 2 Chicken sandwich 8 Burger sandwich 4 Wrap 3 App…" at bounding box center [399, 201] width 511 height 379
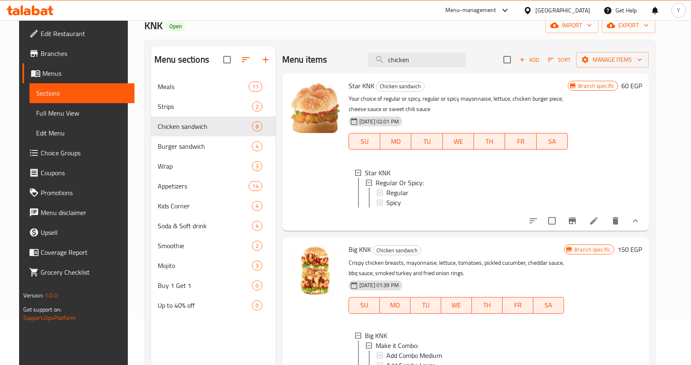
scroll to position [0, 0]
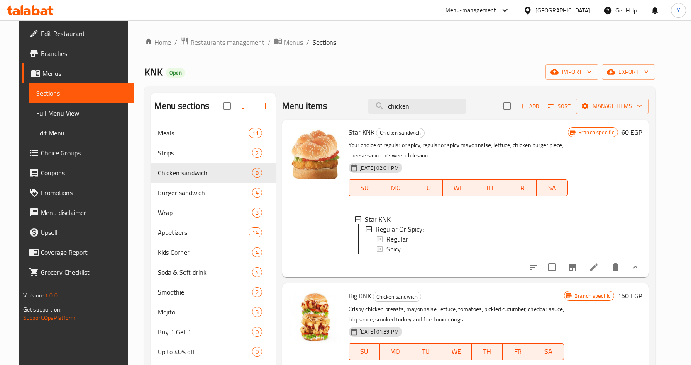
drag, startPoint x: 369, startPoint y: 116, endPoint x: 358, endPoint y: 119, distance: 10.8
click at [358, 119] on div "Menu items chicken Add Sort Manage items" at bounding box center [465, 106] width 366 height 27
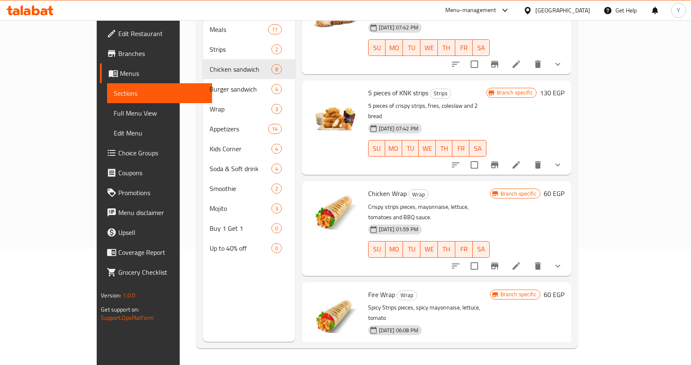
scroll to position [127, 0]
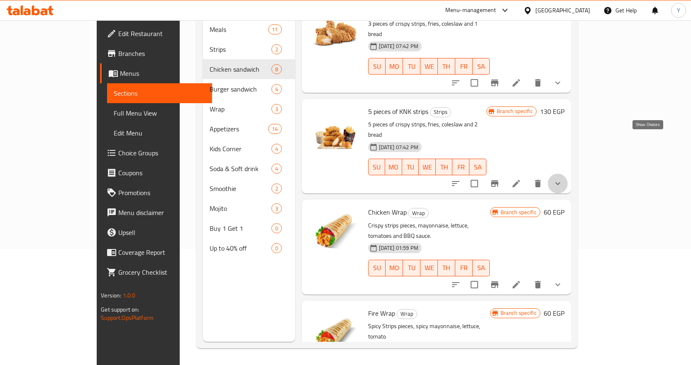
click at [563, 179] on icon "show more" at bounding box center [558, 184] width 10 height 10
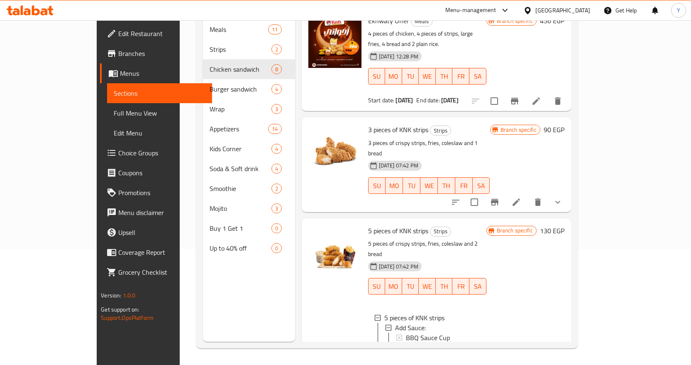
scroll to position [3, 0]
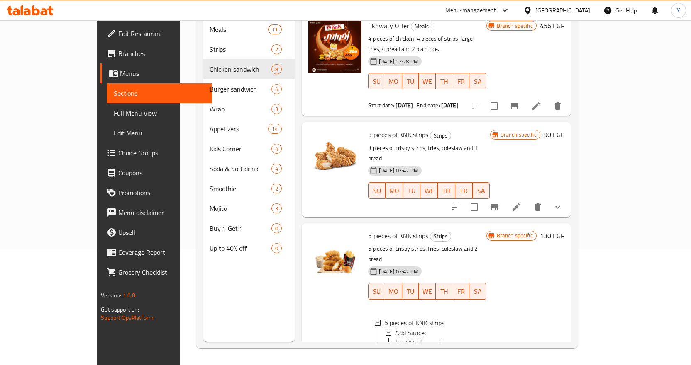
click at [563, 202] on icon "show more" at bounding box center [558, 207] width 10 height 10
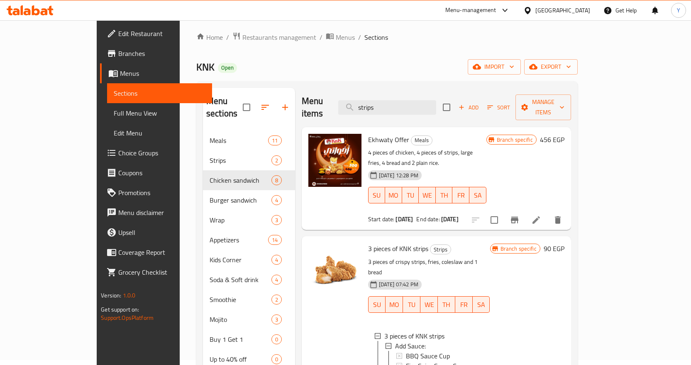
scroll to position [0, 0]
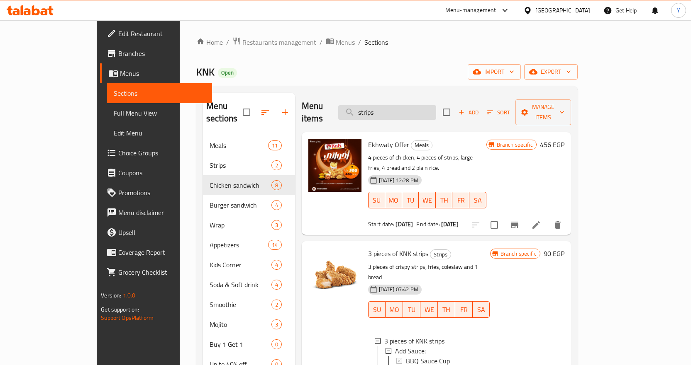
click at [436, 108] on input "strips" at bounding box center [387, 112] width 98 height 15
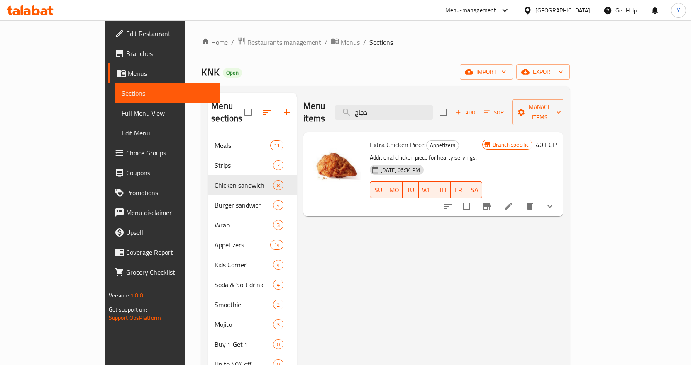
click at [555, 202] on icon "show more" at bounding box center [550, 207] width 10 height 10
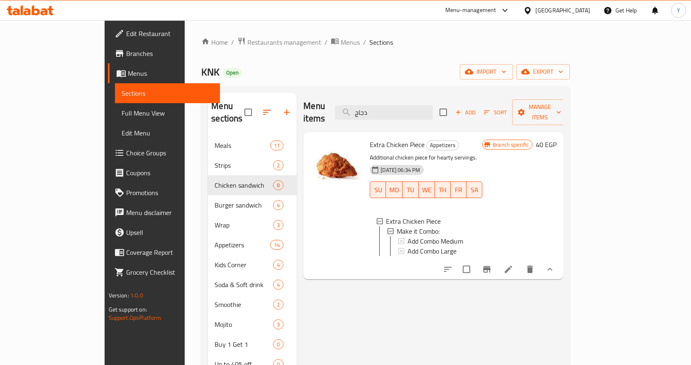
drag, startPoint x: 414, startPoint y: 105, endPoint x: 364, endPoint y: 110, distance: 50.9
click at [364, 110] on div "Menu items دجاج Add Sort Manage items" at bounding box center [433, 112] width 260 height 39
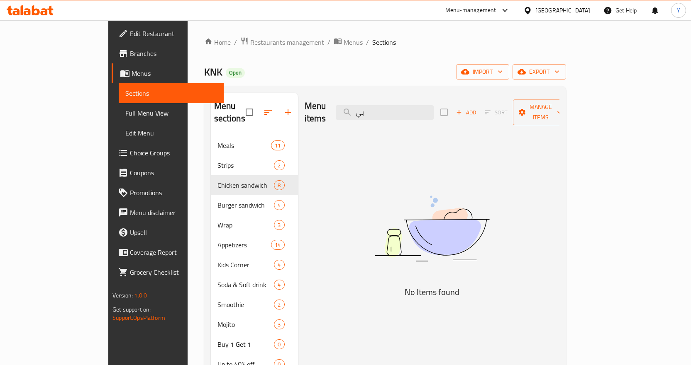
type input "ب"
type input "ل"
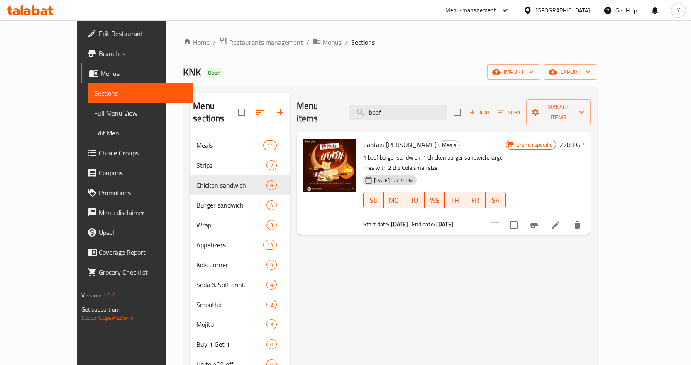
type input "beef"
click at [88, 104] on link "Full Menu View" at bounding box center [140, 113] width 105 height 20
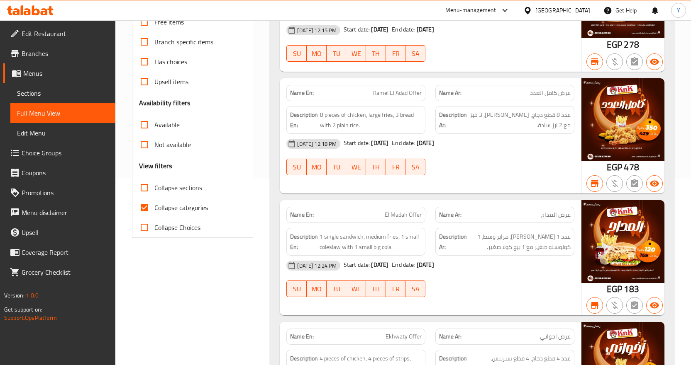
scroll to position [207, 0]
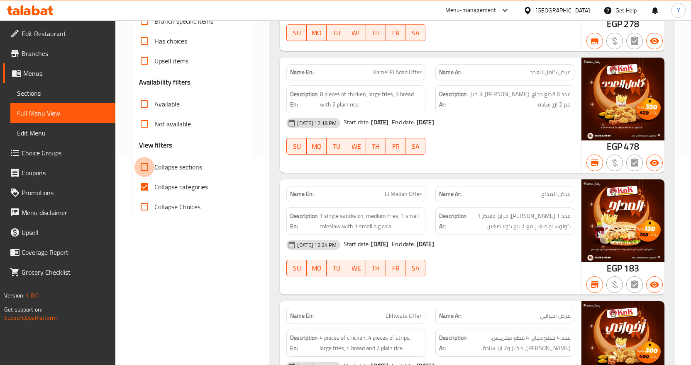
click at [146, 167] on input "Collapse sections" at bounding box center [144, 167] width 20 height 20
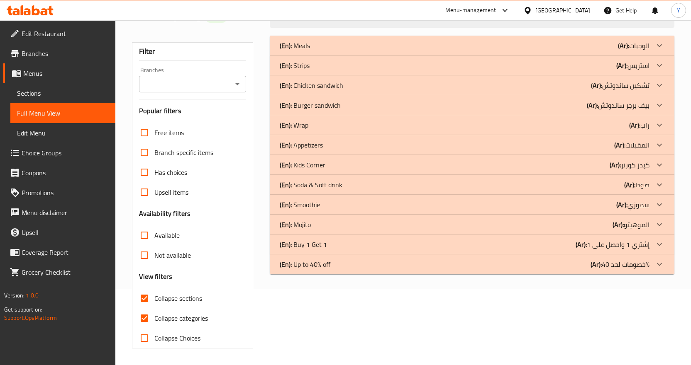
scroll to position [76, 0]
click at [600, 85] on b "(Ar):" at bounding box center [596, 85] width 11 height 12
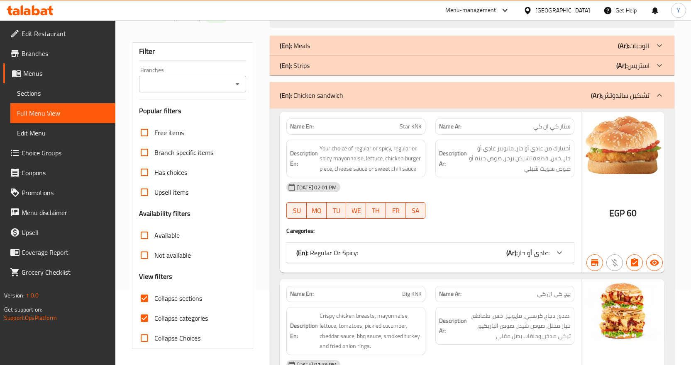
click at [536, 253] on span "عادي أو حار:" at bounding box center [533, 253] width 32 height 12
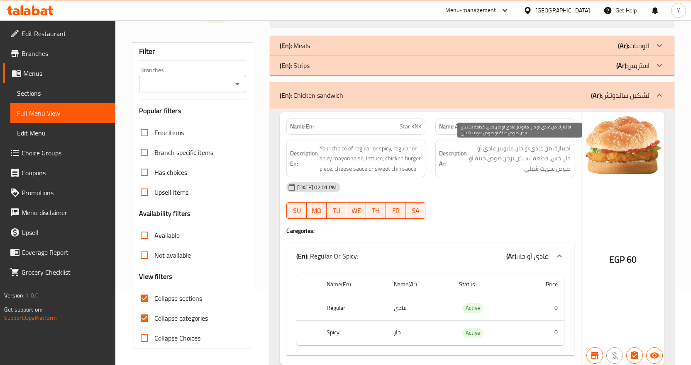
click at [550, 160] on span "أختيارك من عادي أو حار، مايونيز عادي أو حار، خس، قطعة تشيكن برجر، صوص جبنة أو ص…" at bounding box center [519, 159] width 102 height 31
click at [542, 129] on span "ستار كي ان كي" at bounding box center [551, 126] width 37 height 9
click at [504, 150] on span "أختيارك من عادي أو حار، مايونيز عادي أو حار، خس، قطعة تشيكن برجر، صوص جبنة أو ص…" at bounding box center [519, 159] width 102 height 31
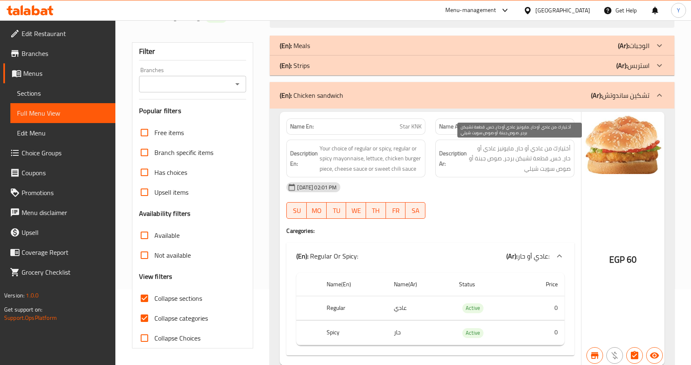
click at [491, 149] on span "أختيارك من عادي أو حار، مايونيز عادي أو حار، خس، قطعة تشيكن برجر، صوص جبنة أو ص…" at bounding box center [519, 159] width 102 height 31
drag, startPoint x: 519, startPoint y: 147, endPoint x: 560, endPoint y: 146, distance: 41.5
click at [560, 146] on span "أختيارك من عادي أو حار، مايونيز عادي أو حار، خس، قطعة تشيكن برجر، صوص جبنة أو ص…" at bounding box center [519, 159] width 102 height 31
click at [539, 163] on span "أختيارك من عادي أو حار، مايونيز عادي أو حار، خس، قطعة تشيكن برجر، صوص جبنة أو ص…" at bounding box center [519, 159] width 102 height 31
drag, startPoint x: 570, startPoint y: 147, endPoint x: 517, endPoint y: 151, distance: 52.4
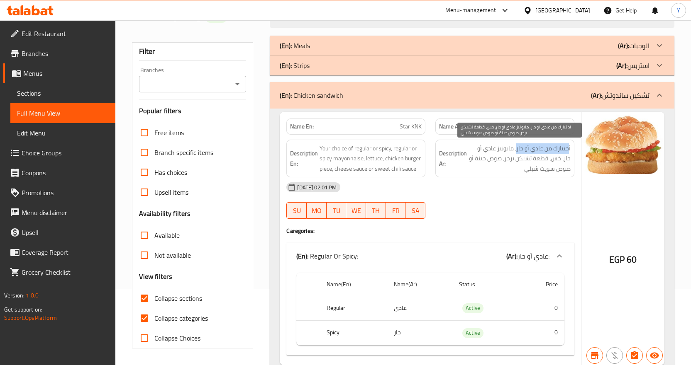
click at [517, 151] on span "أختيارك من عادي أو حار، مايونيز عادي أو حار، خس، قطعة تشيكن برجر، صوص جبنة أو ص…" at bounding box center [519, 159] width 102 height 31
click at [518, 150] on span "أختيارك من عادي أو حار، مايونيز عادي أو حار، خس، قطعة تشيكن برجر، صوص جبنة أو ص…" at bounding box center [519, 159] width 102 height 31
drag, startPoint x: 517, startPoint y: 149, endPoint x: 574, endPoint y: 149, distance: 57.2
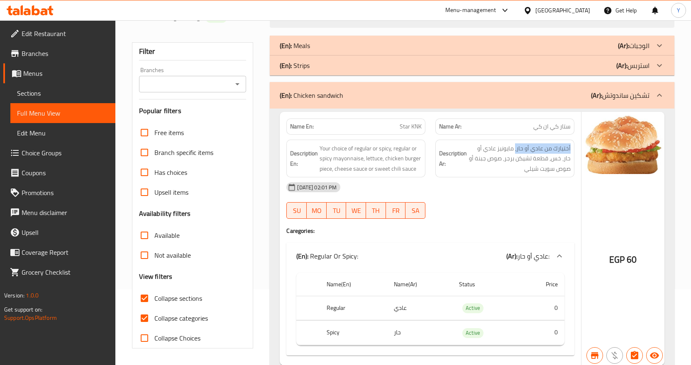
click at [574, 149] on div "Description Ar: أختيارك من عادي أو حار، مايونيز عادي أو حار، خس، قطعة تشيكن برج…" at bounding box center [504, 159] width 149 height 48
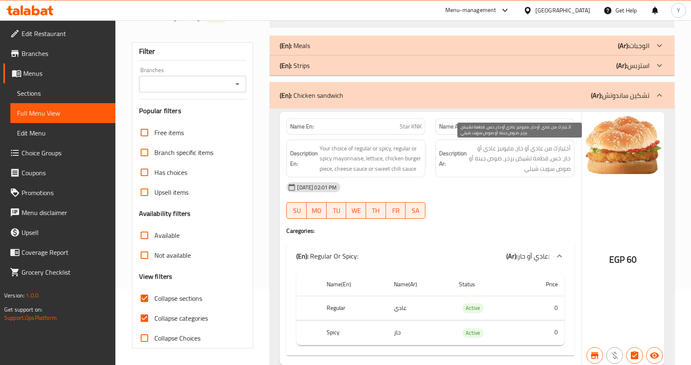
click at [477, 148] on span "أختيارك من عادي أو حار، مايونيز عادي أو حار، خس، قطعة تشيكن برجر، صوص جبنة أو ص…" at bounding box center [519, 159] width 102 height 31
drag, startPoint x: 470, startPoint y: 149, endPoint x: 516, endPoint y: 146, distance: 46.6
click at [516, 146] on span "أختيارك من عادي أو حار، مايونيز عادي أو حار، خس، قطعة تشيكن برجر، صوص جبنة أو ص…" at bounding box center [519, 159] width 102 height 31
click at [550, 122] on span "ستار كي ان كي" at bounding box center [551, 126] width 37 height 9
click at [554, 129] on span "ستار كي ان كي" at bounding box center [551, 126] width 37 height 9
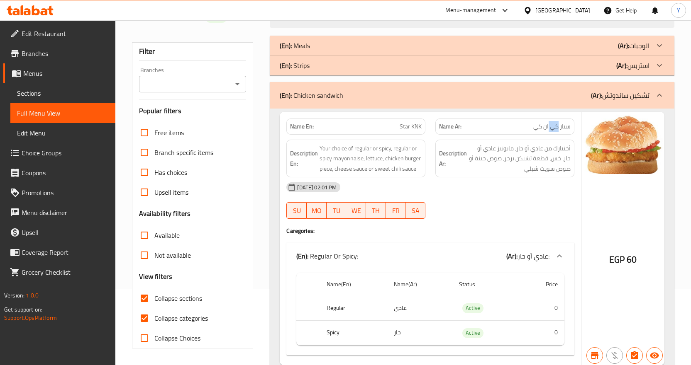
click at [554, 129] on span "ستار كي ان كي" at bounding box center [551, 126] width 37 height 9
copy span "ستار كي ان كي"
click at [145, 301] on input "Collapse sections" at bounding box center [144, 299] width 20 height 20
checkbox input "false"
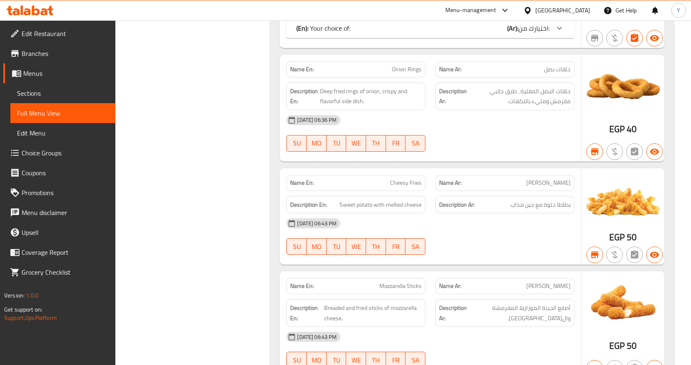
scroll to position [7308, 0]
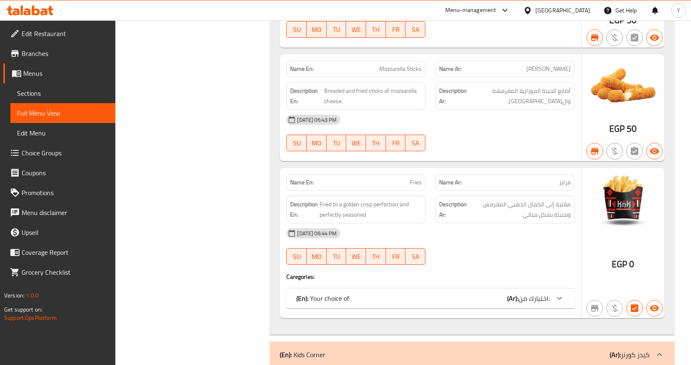
click at [540, 300] on span "اختيارك من:" at bounding box center [533, 298] width 31 height 12
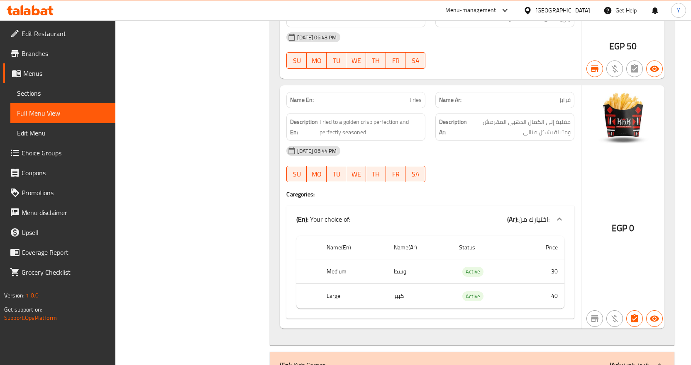
scroll to position [7391, 0]
click at [560, 103] on span "فرايز" at bounding box center [565, 99] width 12 height 9
drag, startPoint x: 564, startPoint y: 100, endPoint x: 574, endPoint y: 100, distance: 10.4
click at [574, 100] on div "Name Ar: فرايز" at bounding box center [504, 100] width 149 height 26
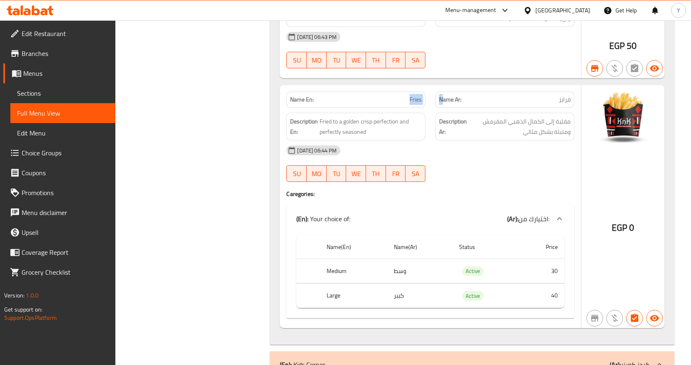
click at [441, 102] on div "Name En: Fries Name Ar: فرايز" at bounding box center [430, 100] width 298 height 26
click at [481, 175] on div "18-07-2023 06:44 PM SU MO TU WE TH FR SA" at bounding box center [430, 164] width 298 height 46
click at [17, 94] on span "Sections" at bounding box center [63, 93] width 92 height 10
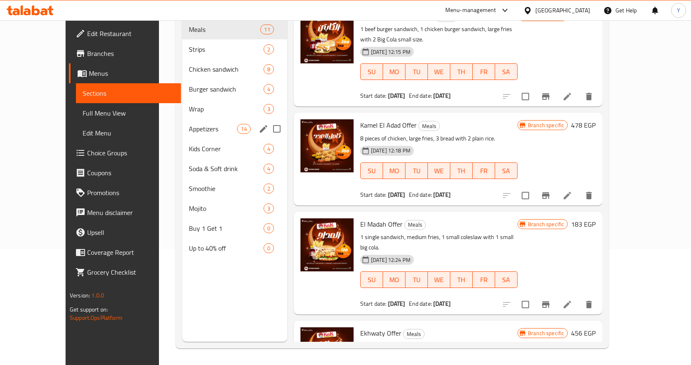
scroll to position [116, 0]
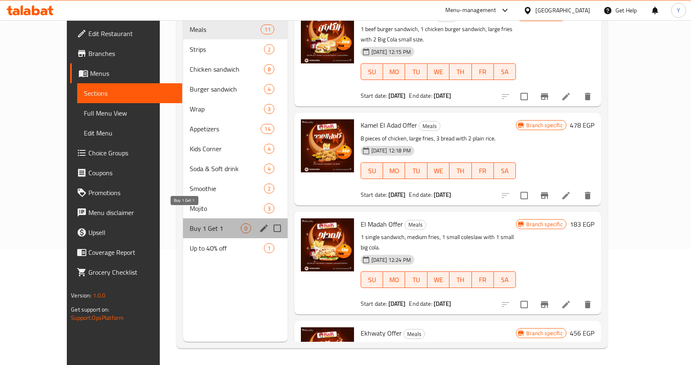
drag, startPoint x: 171, startPoint y: 214, endPoint x: 171, endPoint y: 230, distance: 15.8
click at [183, 224] on div "Buy 1 Get 1 0" at bounding box center [235, 229] width 105 height 20
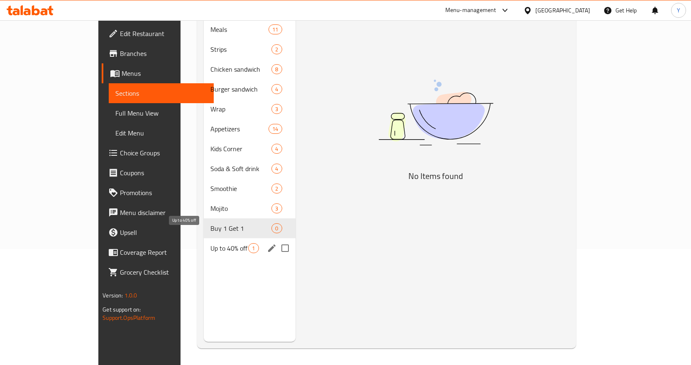
click at [210, 244] on span "Up to 40% off" at bounding box center [229, 249] width 38 height 10
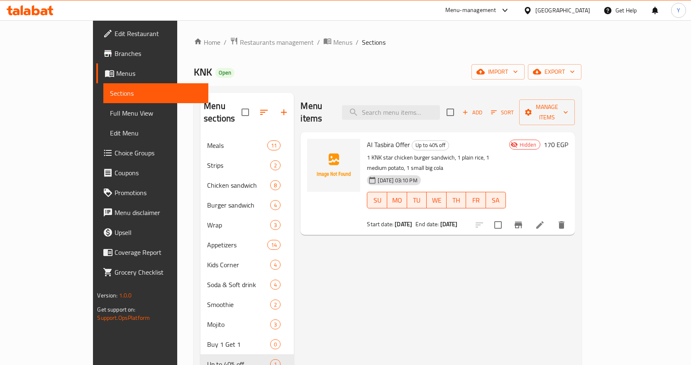
click at [551, 218] on li at bounding box center [539, 225] width 23 height 15
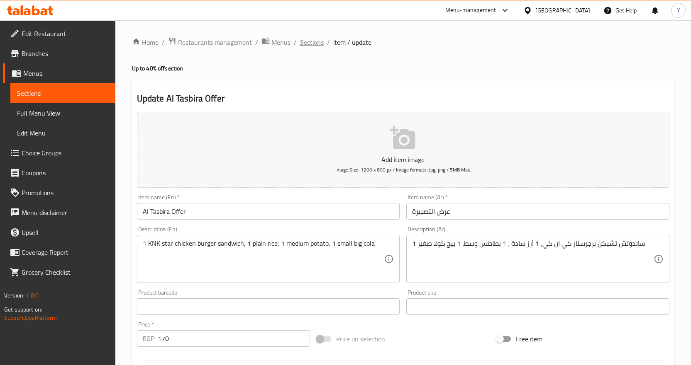
click at [309, 40] on span "Sections" at bounding box center [312, 42] width 24 height 10
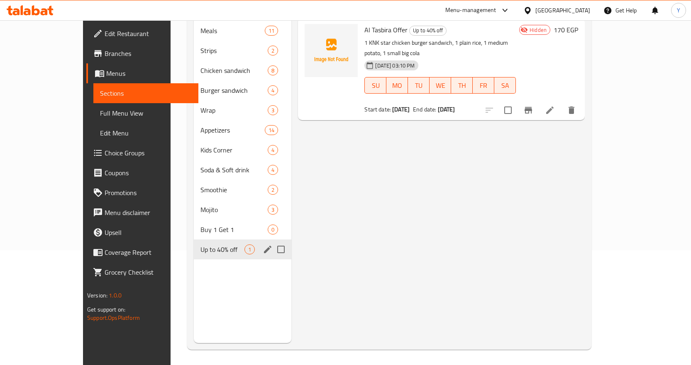
scroll to position [116, 0]
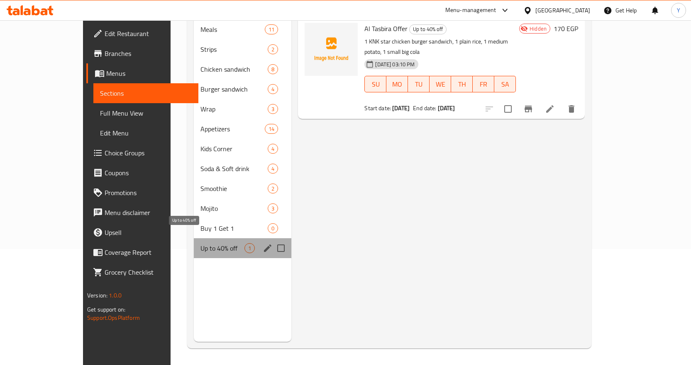
click at [208, 244] on span "Up to 40% off" at bounding box center [222, 249] width 44 height 10
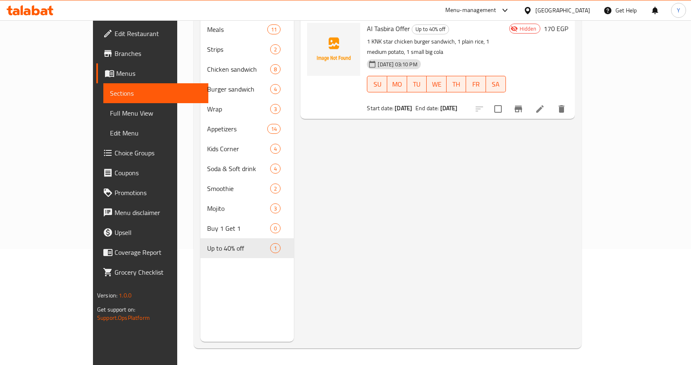
scroll to position [0, 0]
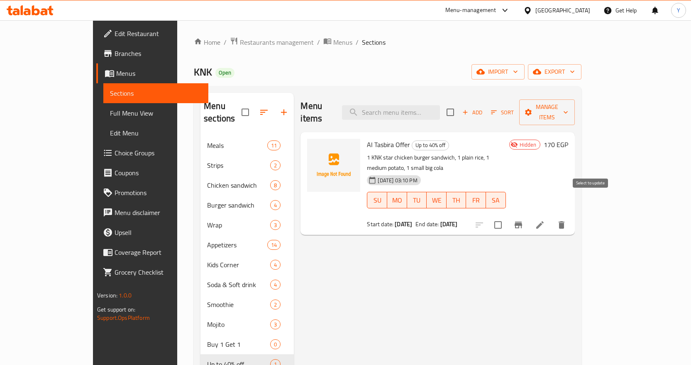
click at [507, 217] on input "checkbox" at bounding box center [497, 225] width 17 height 17
checkbox input "true"
click at [571, 215] on button "delete" at bounding box center [561, 225] width 20 height 20
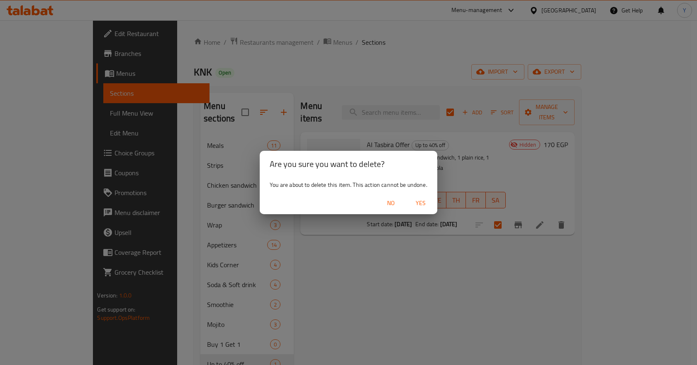
click at [419, 206] on span "Yes" at bounding box center [421, 203] width 20 height 10
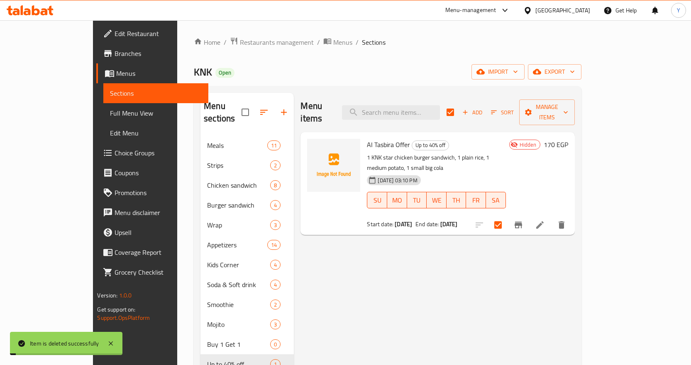
checkbox input "false"
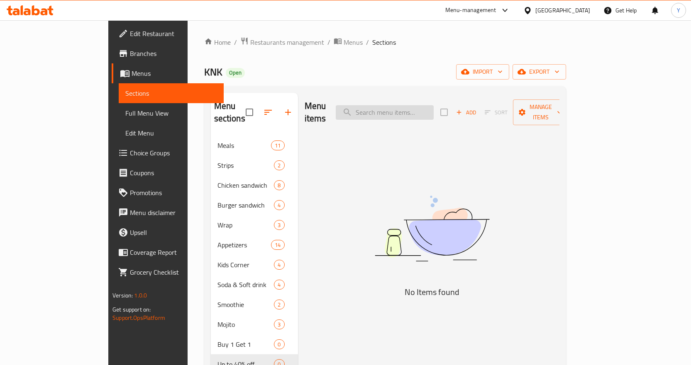
click at [405, 105] on input "search" at bounding box center [385, 112] width 98 height 15
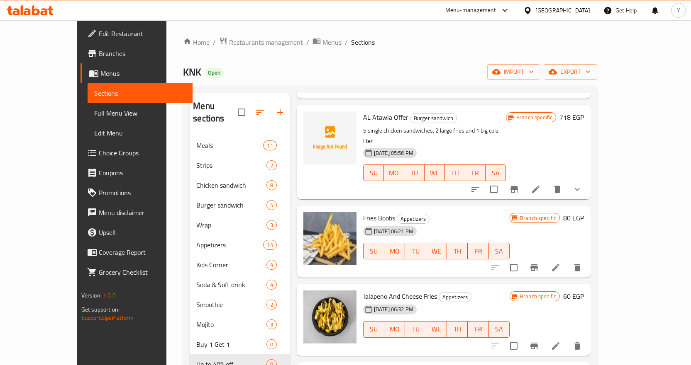
scroll to position [1286, 0]
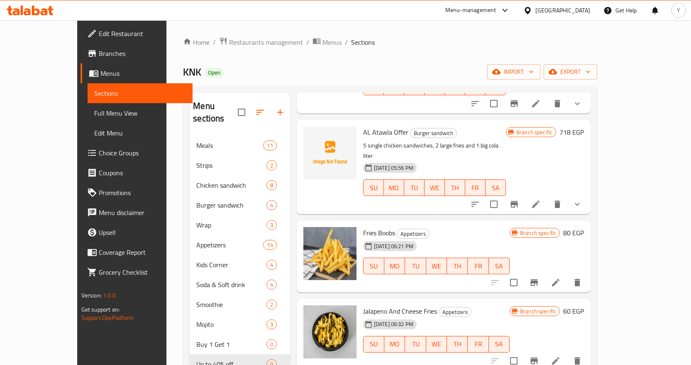
click at [365, 227] on span "Fries Boobs" at bounding box center [379, 233] width 32 height 12
copy h6 "Fries Boobs"
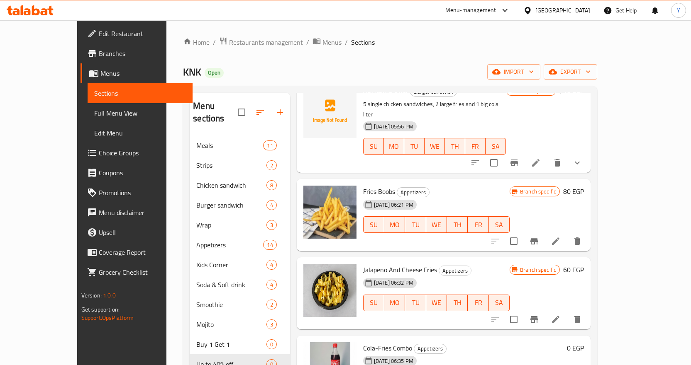
click at [375, 264] on span "Jalapeno And Cheese Fries" at bounding box center [400, 270] width 74 height 12
copy h6 "Jalapeno And Cheese Fries"
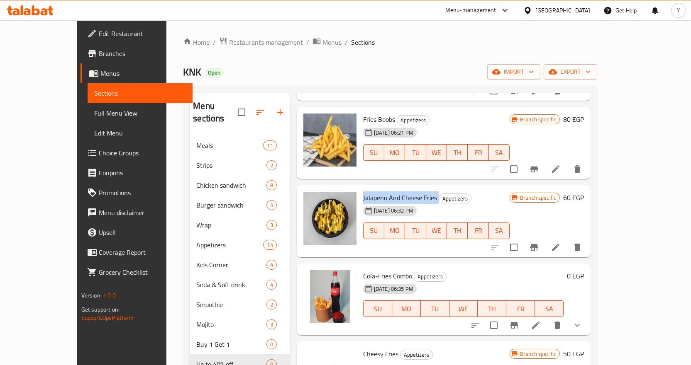
scroll to position [1410, 0]
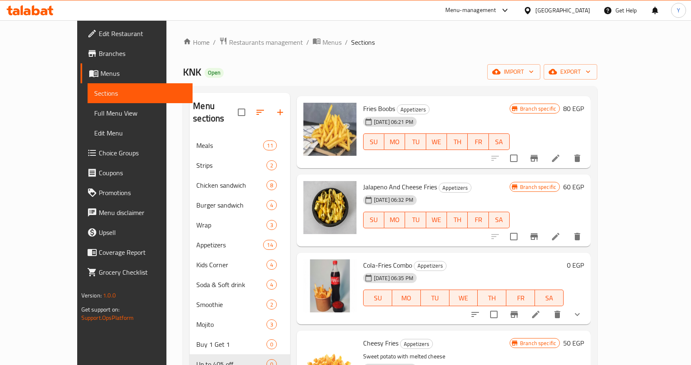
click at [374, 337] on span "Cheesy Fries" at bounding box center [380, 343] width 35 height 12
copy h6 "Cheesy Fries"
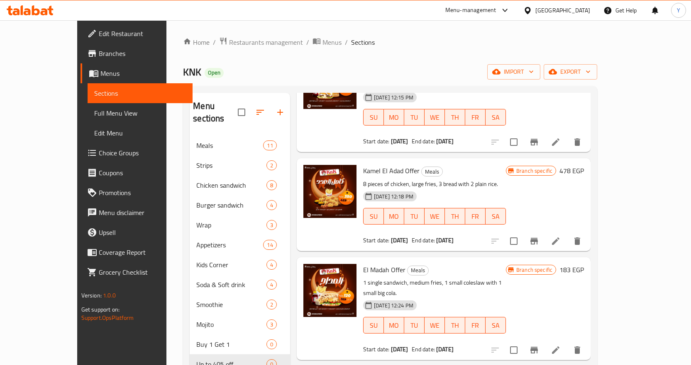
scroll to position [0, 0]
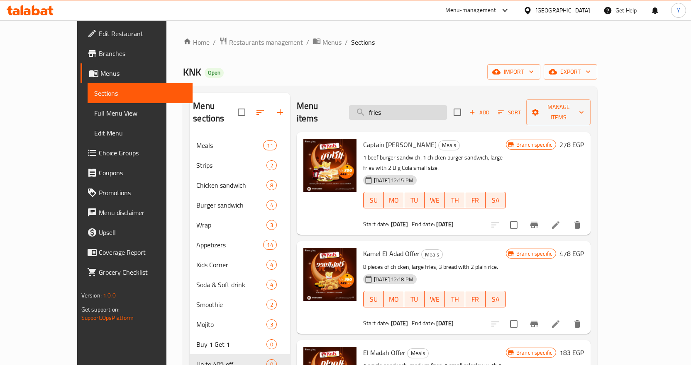
drag, startPoint x: 411, startPoint y: 106, endPoint x: 386, endPoint y: 109, distance: 25.1
click at [386, 109] on input "fries" at bounding box center [398, 112] width 98 height 15
type input "دجاج"
checkbox input "true"
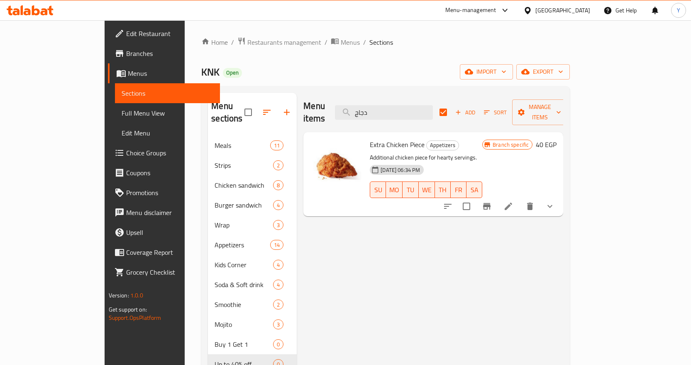
type input "دجاج"
click at [560, 197] on button "show more" at bounding box center [550, 207] width 20 height 20
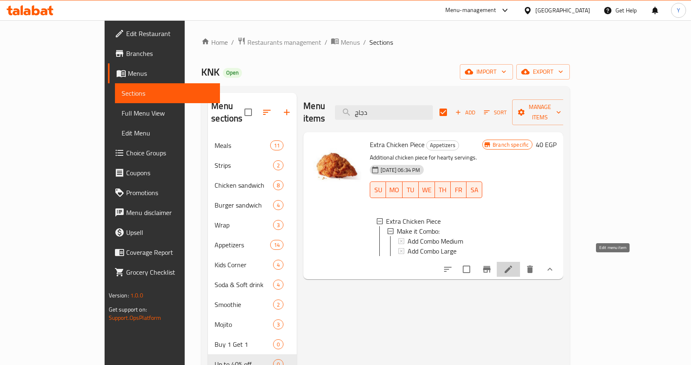
click at [513, 265] on icon at bounding box center [508, 270] width 10 height 10
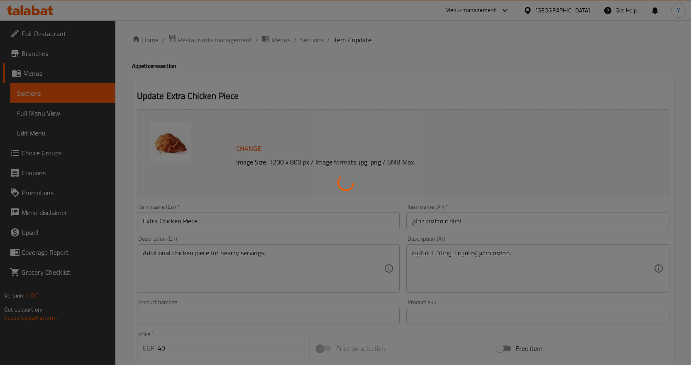
scroll to position [246, 0]
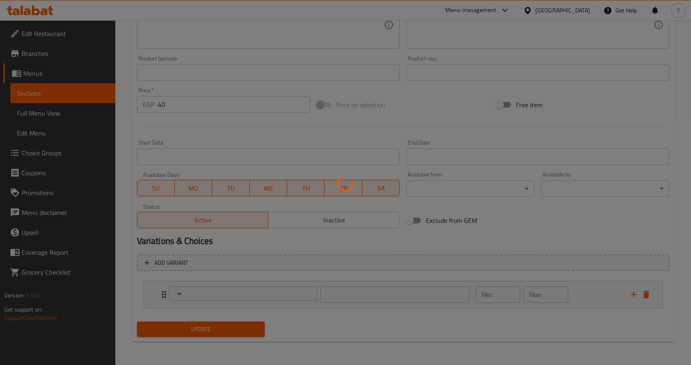
type input "إجعلها كومبو:"
type input "0"
type input "1"
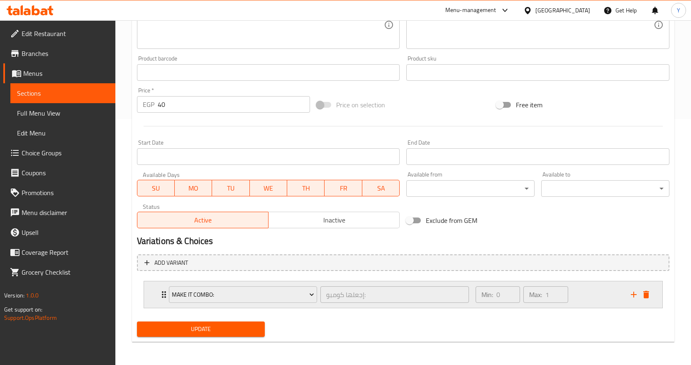
click at [587, 285] on div "Min: 0 ​ Max: 1 ​" at bounding box center [547, 295] width 155 height 27
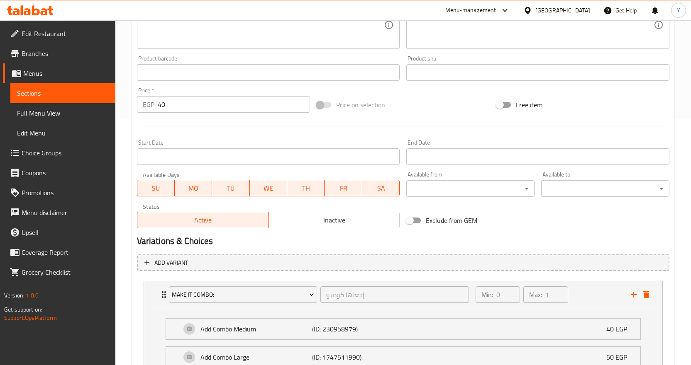
scroll to position [320, 0]
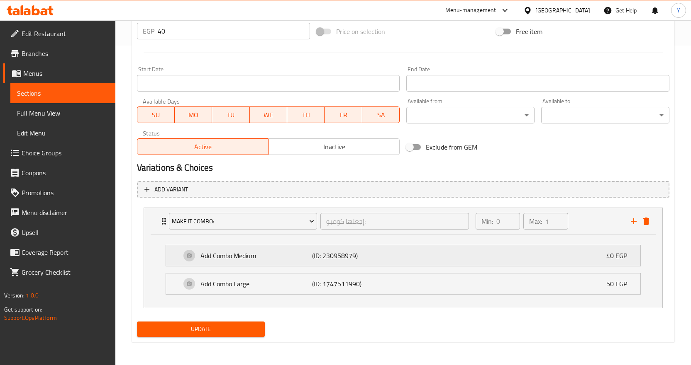
click at [360, 251] on p "(ID: 230958979)" at bounding box center [349, 256] width 75 height 10
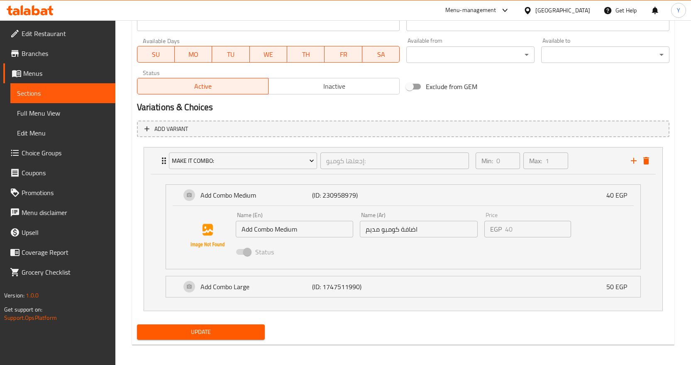
scroll to position [383, 0]
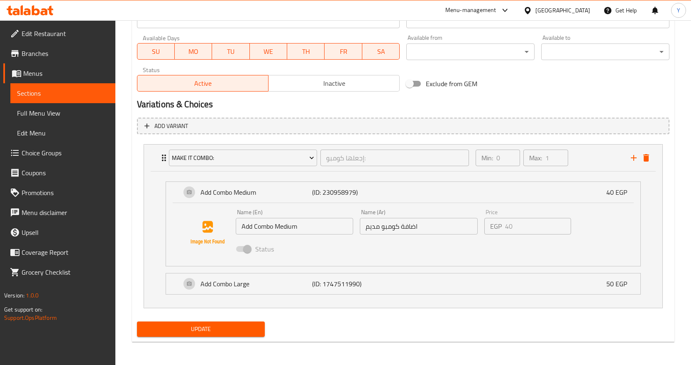
click at [327, 226] on input "Add Combo Medium" at bounding box center [295, 226] width 118 height 17
click at [234, 287] on p "Add Combo Large" at bounding box center [256, 284] width 112 height 10
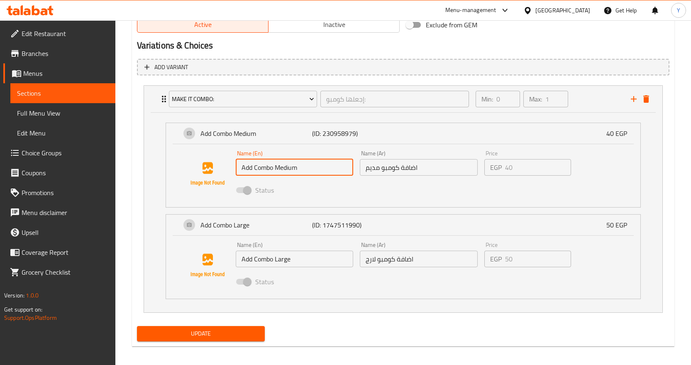
scroll to position [447, 0]
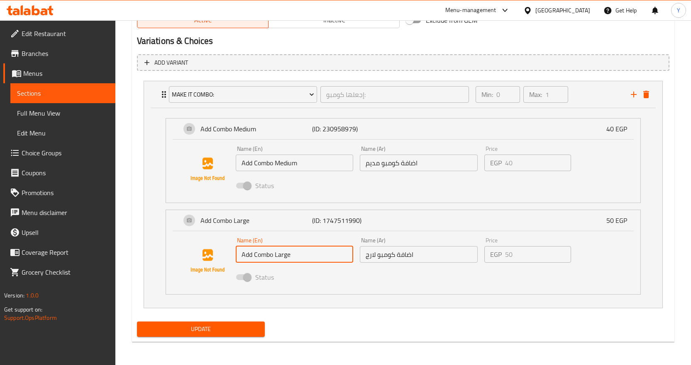
click at [292, 249] on input "Add Combo Large" at bounding box center [295, 254] width 118 height 17
click at [46, 113] on span "Full Menu View" at bounding box center [63, 113] width 92 height 10
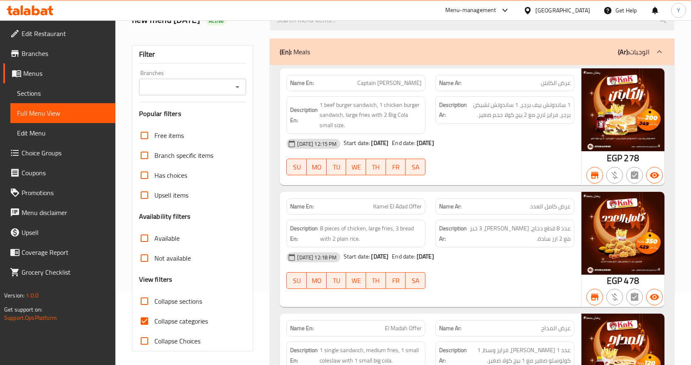
scroll to position [166, 0]
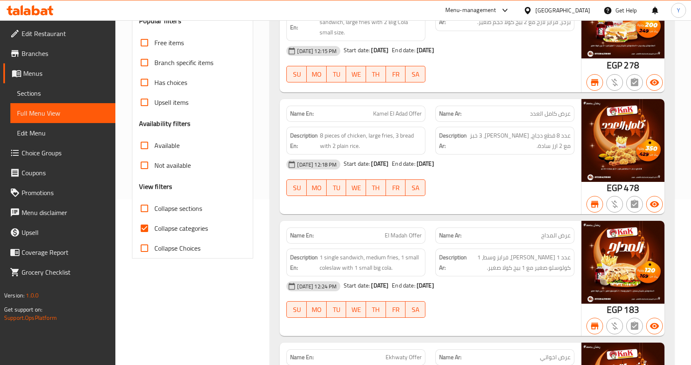
click at [176, 221] on label "Collapse categories" at bounding box center [170, 229] width 73 height 20
click at [154, 221] on input "Collapse categories" at bounding box center [144, 229] width 20 height 20
checkbox input "false"
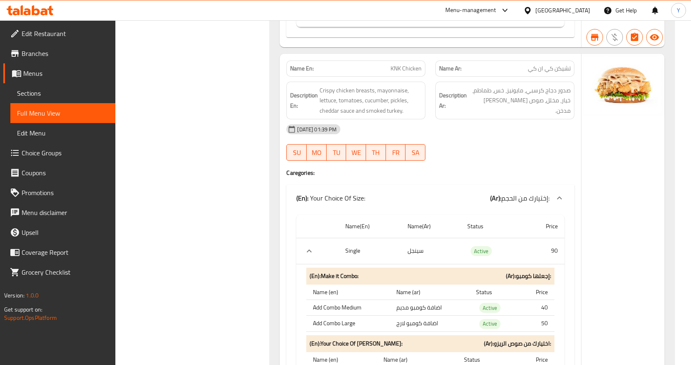
scroll to position [11363, 0]
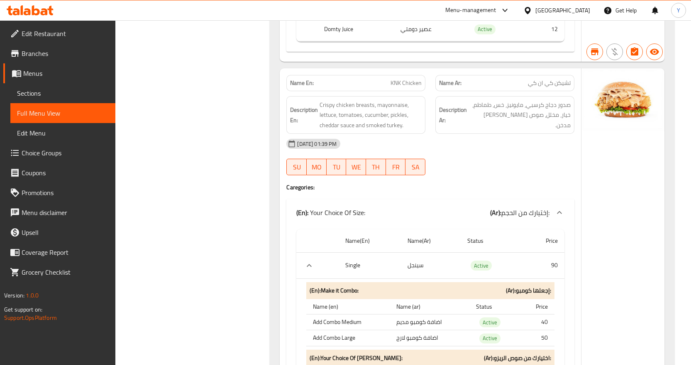
click at [407, 86] on span "KNK Chicken" at bounding box center [405, 83] width 31 height 9
copy span "KNK Chicken"
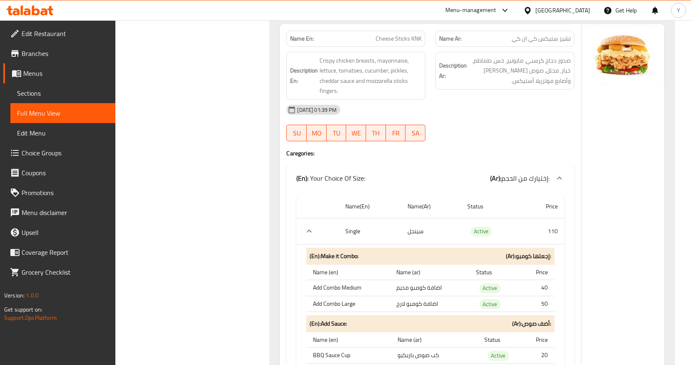
scroll to position [13230, 0]
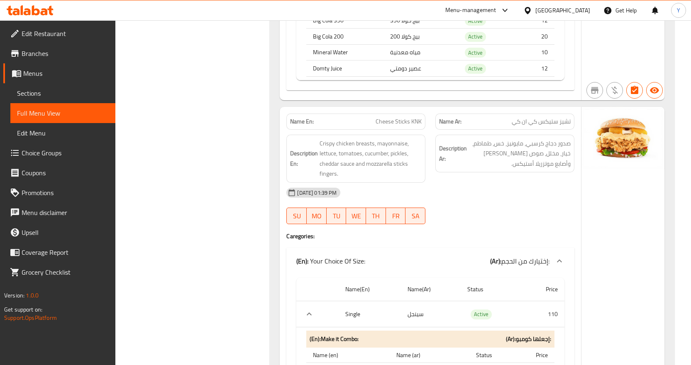
click at [405, 117] on span "Cheese Sticks KNK" at bounding box center [398, 121] width 46 height 9
copy span "Cheese Sticks KNK"
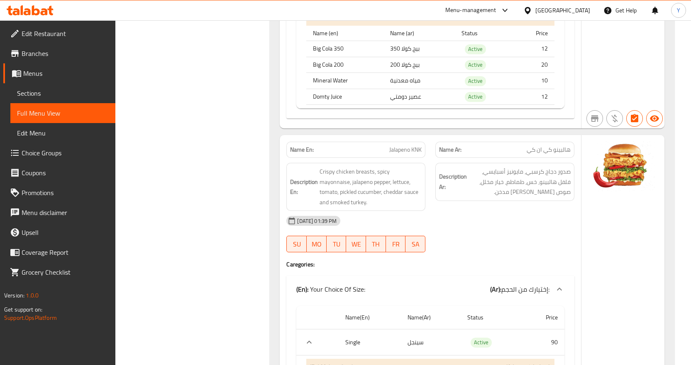
scroll to position [14516, 0]
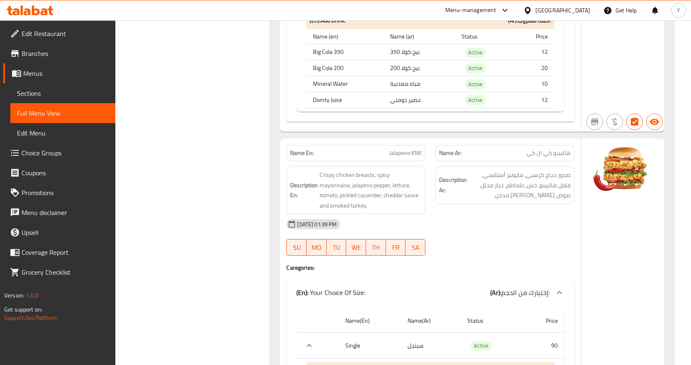
click at [394, 145] on div "Name En: Jalapeno KNK" at bounding box center [355, 153] width 139 height 16
click at [394, 149] on span "Jalapeno KNK" at bounding box center [405, 153] width 32 height 9
copy span "Jalapeno KNK"
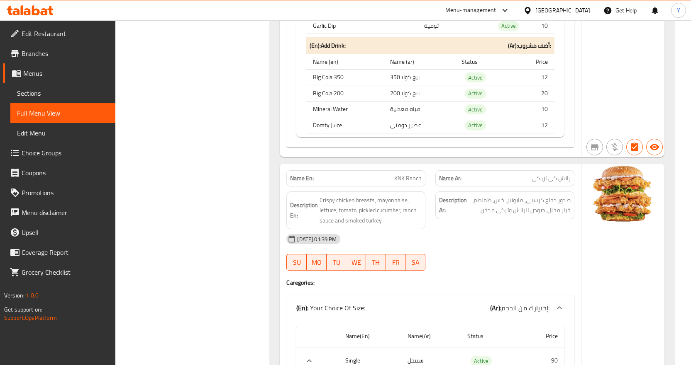
scroll to position [16300, 0]
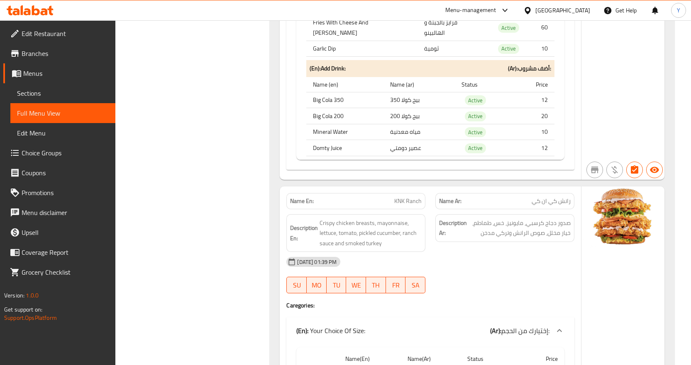
click at [402, 197] on span "KNK Ranch" at bounding box center [407, 201] width 27 height 9
copy span "KNK Ranch"
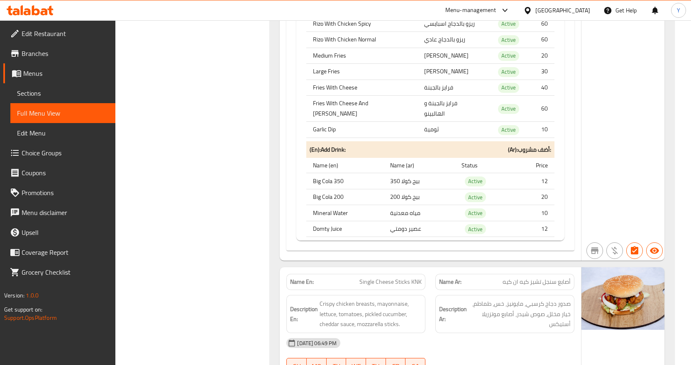
scroll to position [17959, 0]
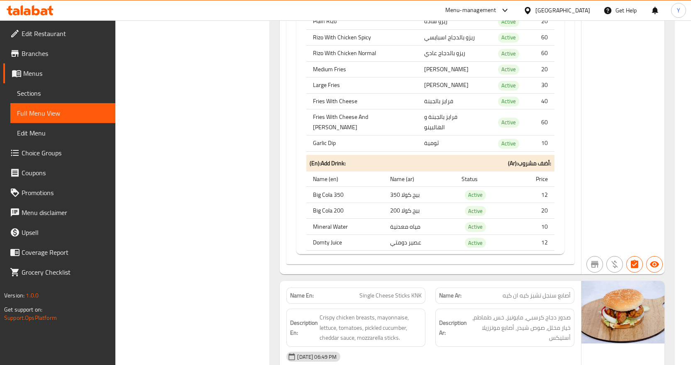
click at [407, 292] on span "Single Cheese Sticks KNK" at bounding box center [390, 296] width 62 height 9
copy span "Single Cheese Sticks KNK"
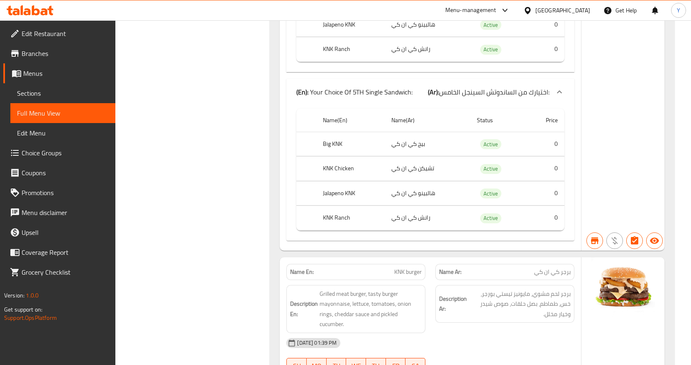
scroll to position [22903, 0]
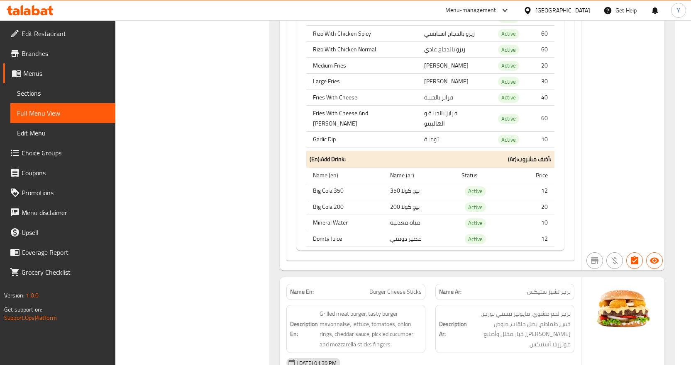
click at [409, 288] on span "Burger Cheese Sticks" at bounding box center [395, 292] width 52 height 9
click at [394, 284] on div "Name En: Burger Cheese Sticks" at bounding box center [355, 292] width 139 height 16
click at [394, 288] on span "Burger Cheese Sticks" at bounding box center [395, 292] width 52 height 9
click at [398, 288] on span "Burger Cheese Sticks" at bounding box center [395, 292] width 52 height 9
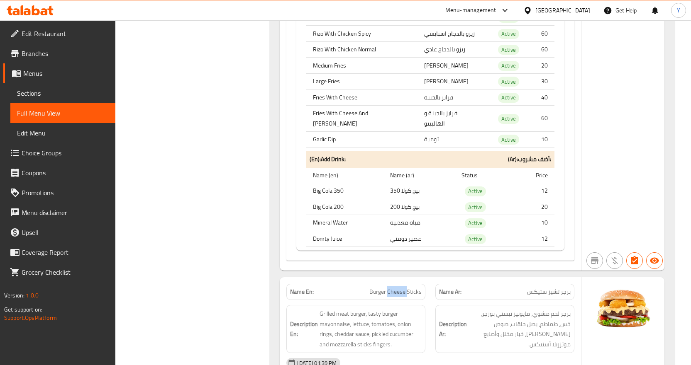
click at [398, 288] on span "Burger Cheese Sticks" at bounding box center [395, 292] width 52 height 9
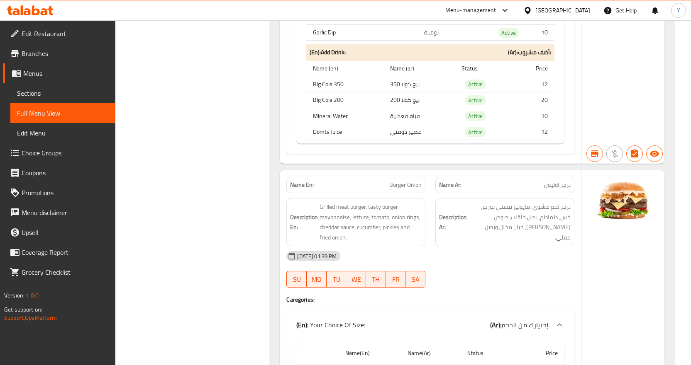
scroll to position [24355, 0]
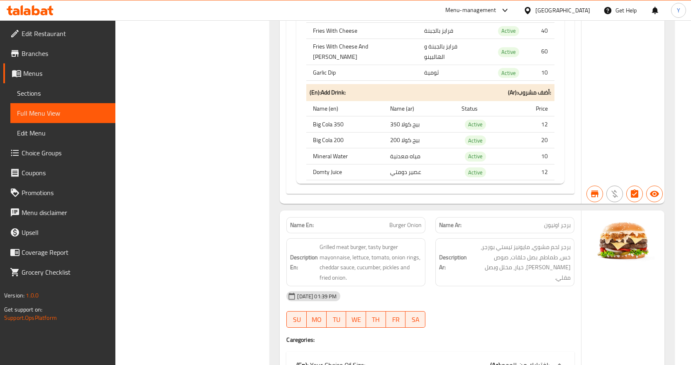
click at [400, 221] on span "Burger Onion" at bounding box center [405, 225] width 32 height 9
click at [401, 221] on span "Burger Onion" at bounding box center [405, 225] width 32 height 9
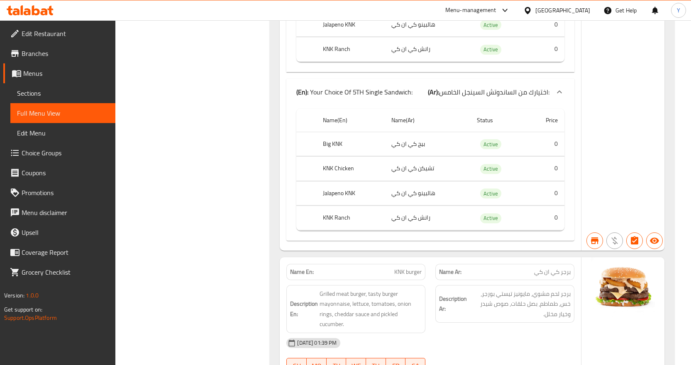
click at [404, 268] on span "KNK burger" at bounding box center [407, 272] width 27 height 9
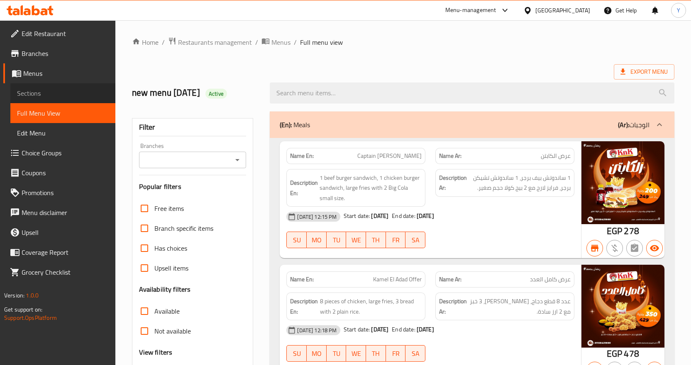
click at [35, 85] on link "Sections" at bounding box center [62, 93] width 105 height 20
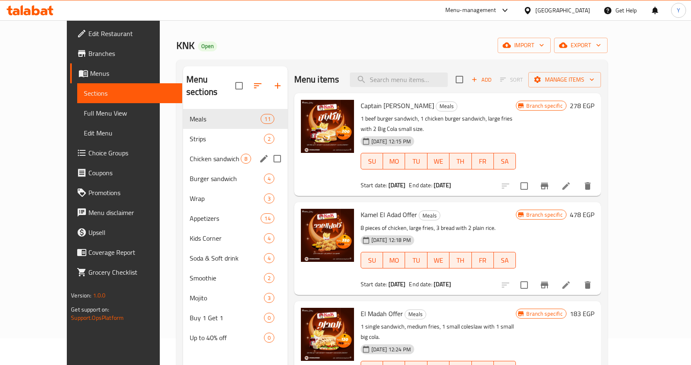
scroll to position [41, 0]
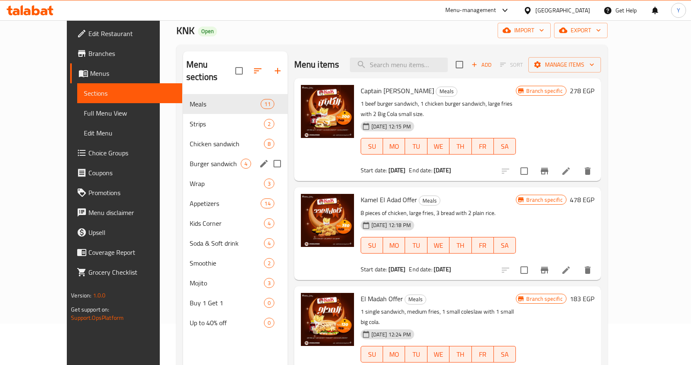
click at [190, 159] on span "Burger sandwich" at bounding box center [215, 164] width 51 height 10
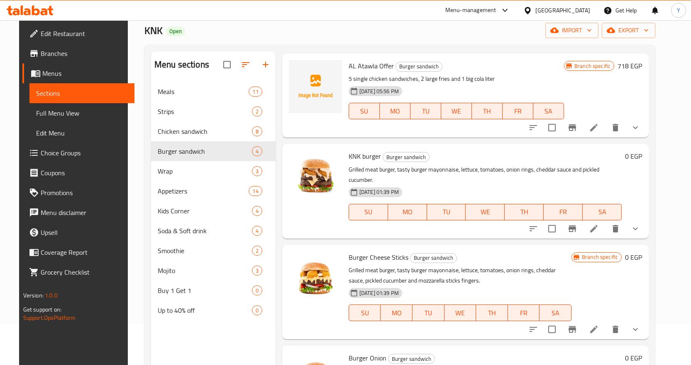
scroll to position [39, 0]
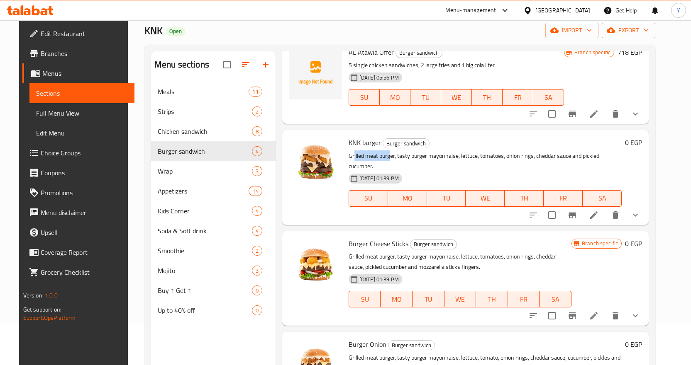
drag, startPoint x: 349, startPoint y: 158, endPoint x: 386, endPoint y: 158, distance: 36.9
click at [386, 158] on p "Grilled meat burger, tasty burger mayonnaise, lettuce, tomatoes, onion rings, c…" at bounding box center [484, 161] width 273 height 21
click at [372, 155] on p "Grilled meat burger, tasty burger mayonnaise, lettuce, tomatoes, onion rings, c…" at bounding box center [484, 161] width 273 height 21
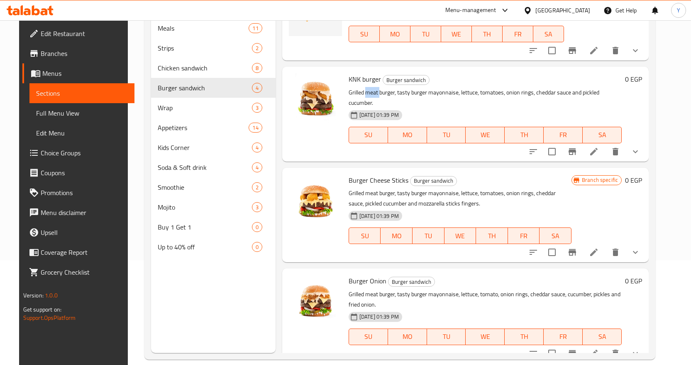
scroll to position [116, 0]
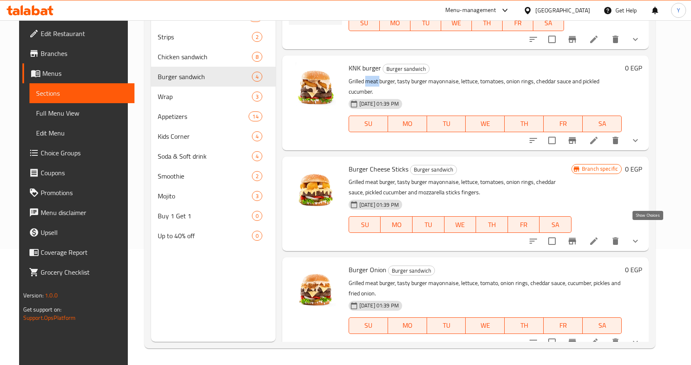
click at [640, 236] on icon "show more" at bounding box center [635, 241] width 10 height 10
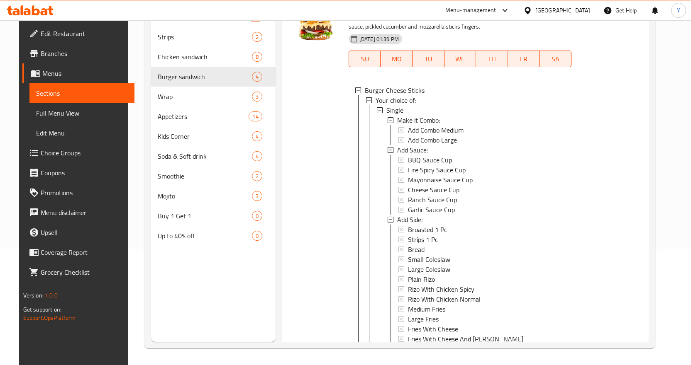
scroll to position [80, 0]
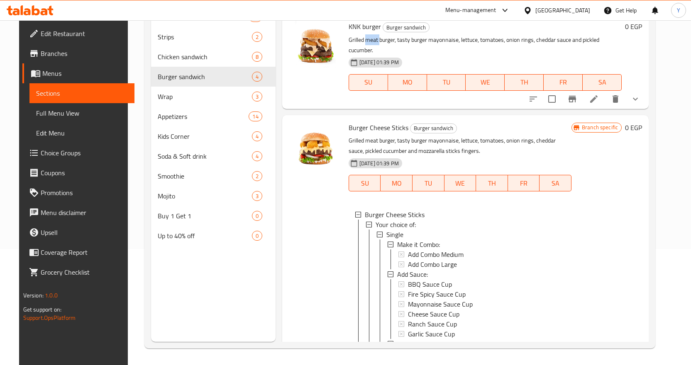
click at [640, 94] on icon "show more" at bounding box center [635, 99] width 10 height 10
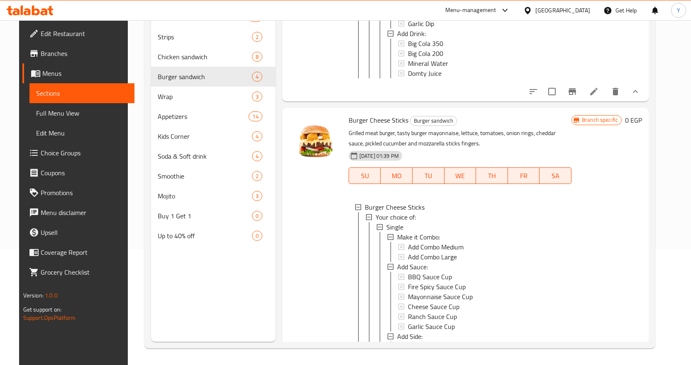
scroll to position [744, 0]
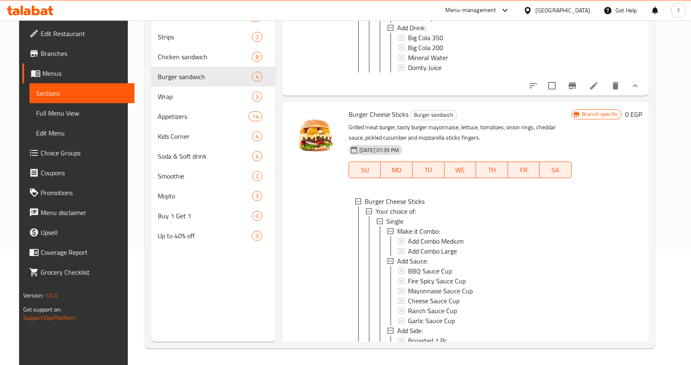
click at [371, 110] on span "Burger Cheese Sticks" at bounding box center [378, 114] width 60 height 12
click at [365, 123] on p "Grilled meat burger, tasty burger mayonnaise, lettuce, tomatoes, onion rings, c…" at bounding box center [459, 132] width 223 height 21
click at [373, 124] on p "Grilled meat burger, tasty burger mayonnaise, lettuce, tomatoes, onion rings, c…" at bounding box center [459, 132] width 223 height 21
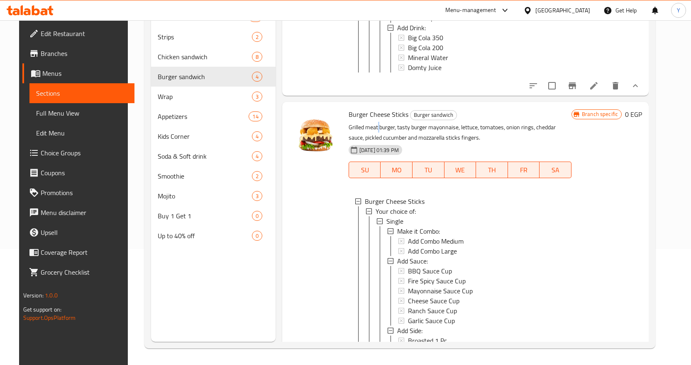
click at [373, 124] on p "Grilled meat burger, tasty burger mayonnaise, lettuce, tomatoes, onion rings, c…" at bounding box center [459, 132] width 223 height 21
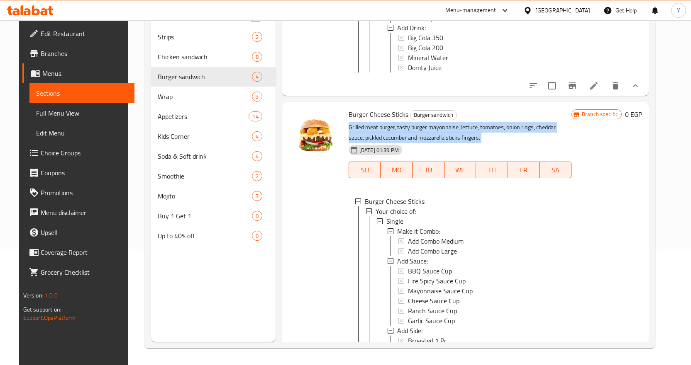
click at [373, 124] on p "Grilled meat burger, tasty burger mayonnaise, lettuce, tomatoes, onion rings, c…" at bounding box center [459, 132] width 223 height 21
click at [447, 138] on p "Grilled meat burger, tasty burger mayonnaise, lettuce, tomatoes, onion rings, c…" at bounding box center [459, 132] width 223 height 21
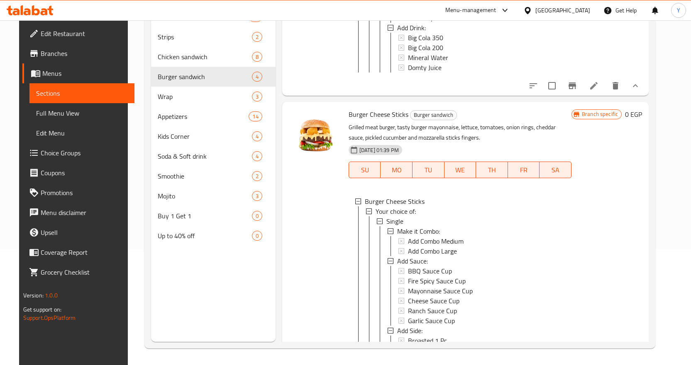
click at [522, 132] on p "Grilled meat burger, tasty burger mayonnaise, lettuce, tomatoes, onion rings, c…" at bounding box center [459, 132] width 223 height 21
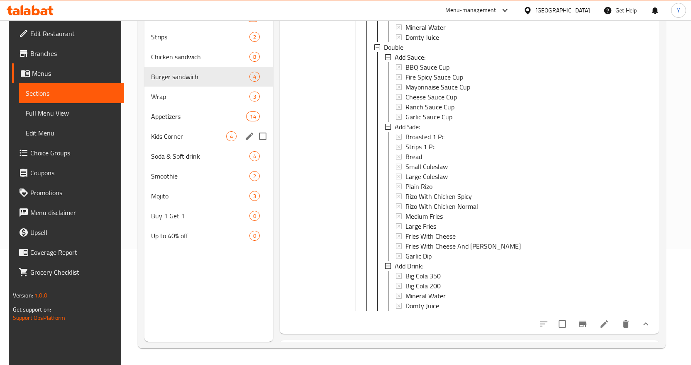
scroll to position [0, 0]
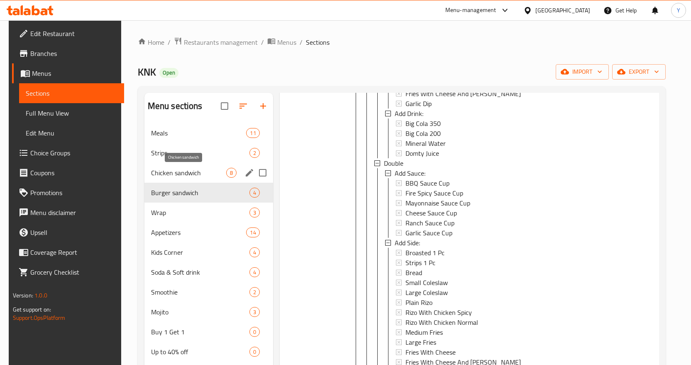
click at [171, 171] on span "Chicken sandwich" at bounding box center [188, 173] width 75 height 10
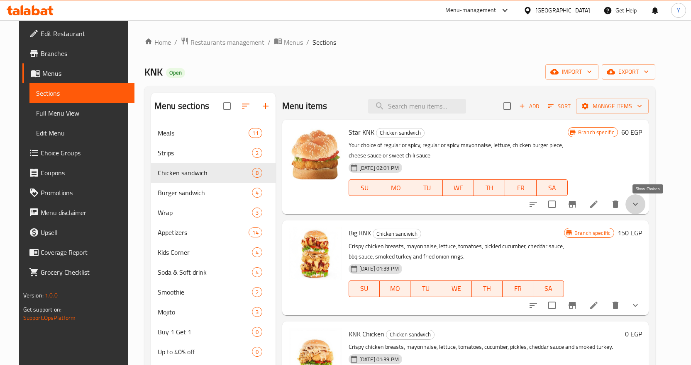
click at [640, 204] on icon "show more" at bounding box center [635, 205] width 10 height 10
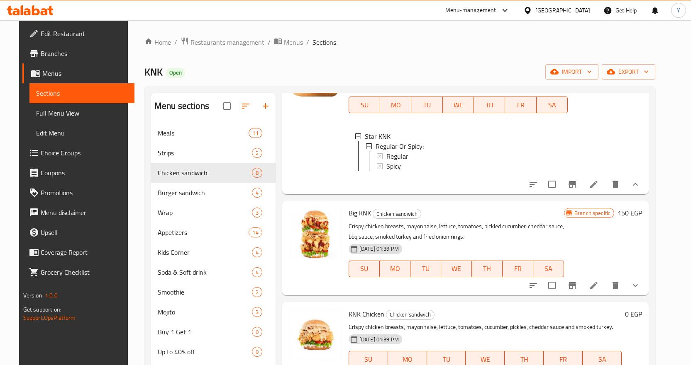
scroll to position [124, 0]
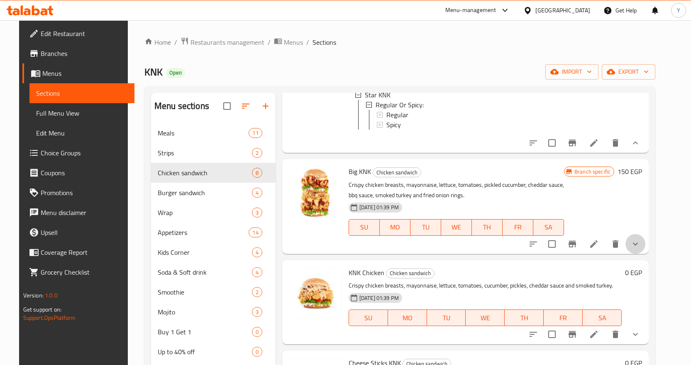
click at [640, 246] on icon "show more" at bounding box center [635, 244] width 10 height 10
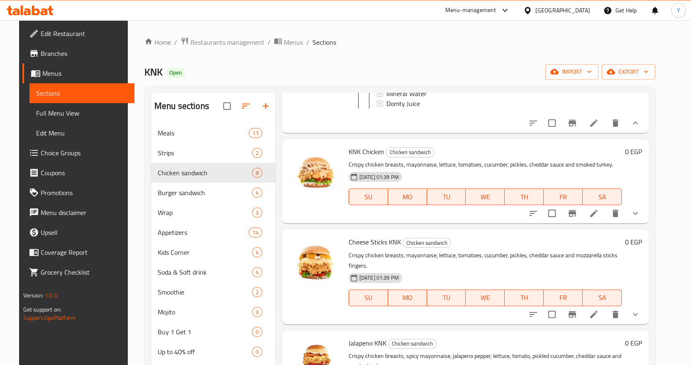
scroll to position [622, 0]
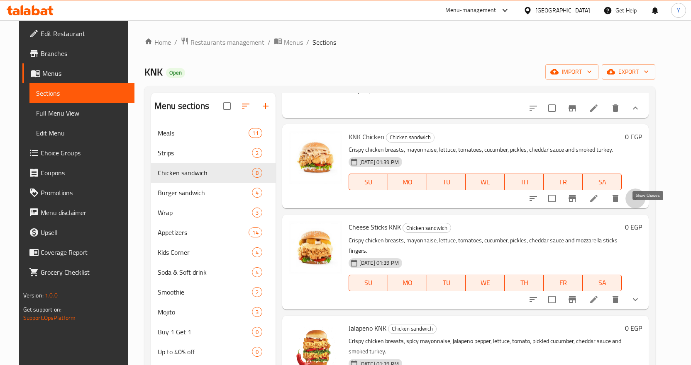
click at [640, 204] on icon "show more" at bounding box center [635, 199] width 10 height 10
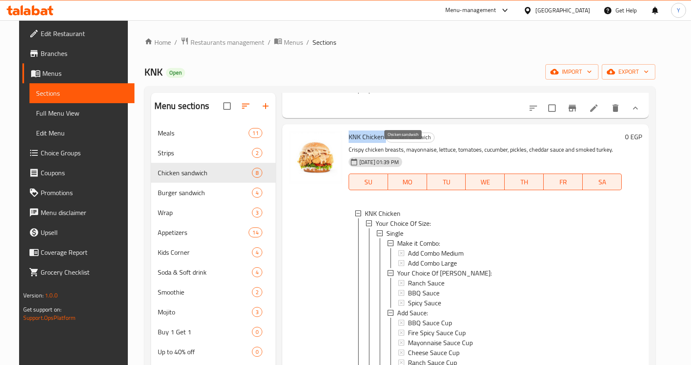
drag, startPoint x: 341, startPoint y: 150, endPoint x: 380, endPoint y: 154, distance: 40.0
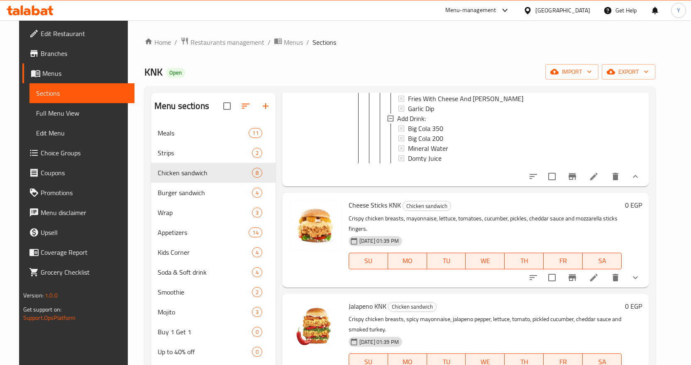
scroll to position [1576, 0]
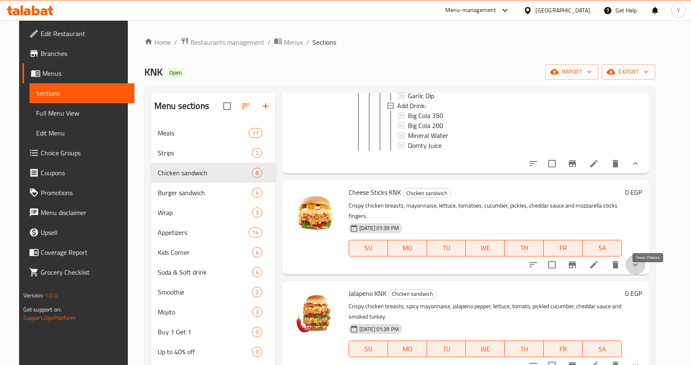
click at [640, 270] on icon "show more" at bounding box center [635, 265] width 10 height 10
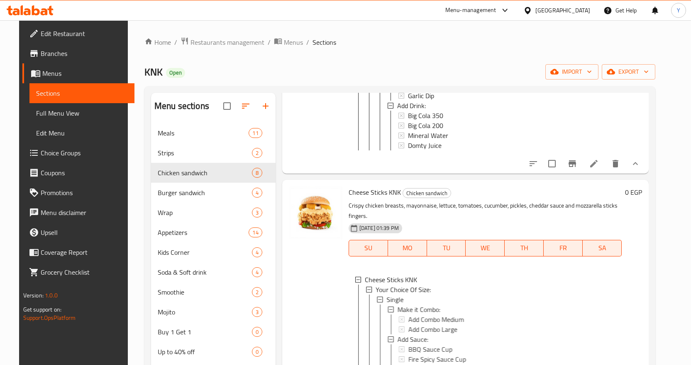
scroll to position [1618, 0]
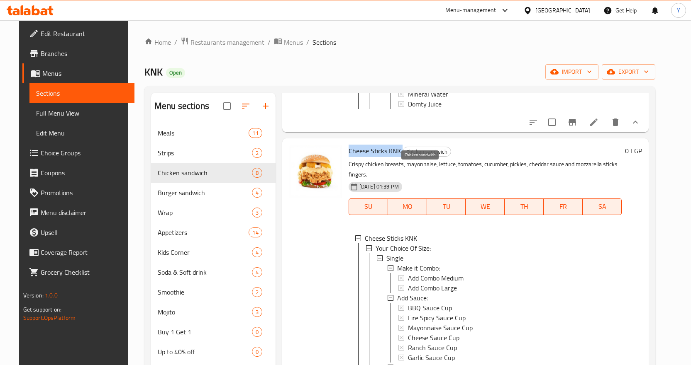
drag, startPoint x: 345, startPoint y: 169, endPoint x: 384, endPoint y: 170, distance: 38.6
click at [396, 157] on h6 "Cheese Sticks KNK Chicken sandwich" at bounding box center [484, 151] width 273 height 12
click at [383, 157] on span "Cheese Sticks KNK" at bounding box center [374, 151] width 52 height 12
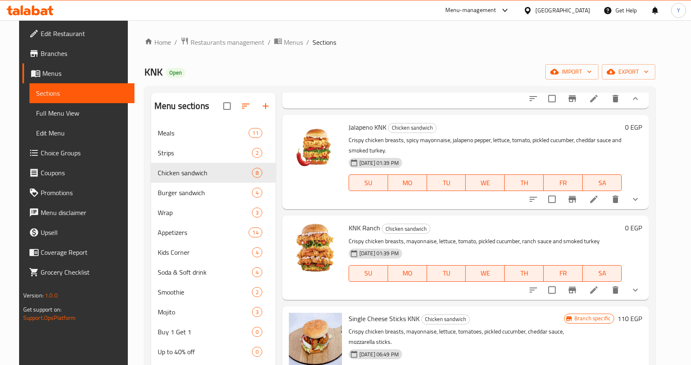
scroll to position [2365, 0]
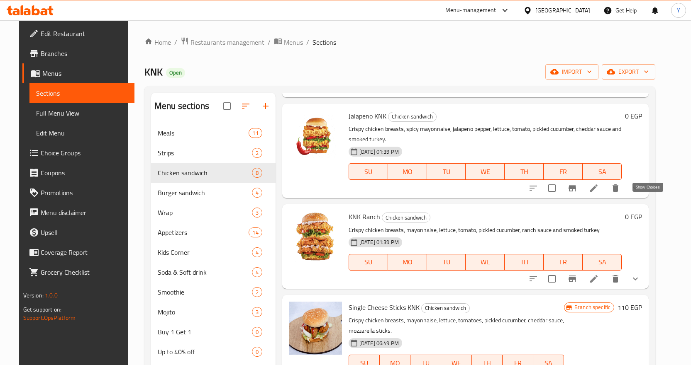
click at [640, 193] on icon "show more" at bounding box center [635, 188] width 10 height 10
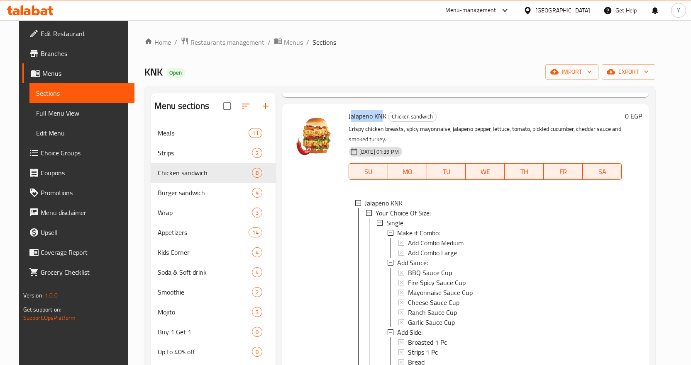
drag, startPoint x: 346, startPoint y: 133, endPoint x: 376, endPoint y: 129, distance: 30.1
click at [376, 122] on span "Jalapeno KNK" at bounding box center [367, 116] width 38 height 12
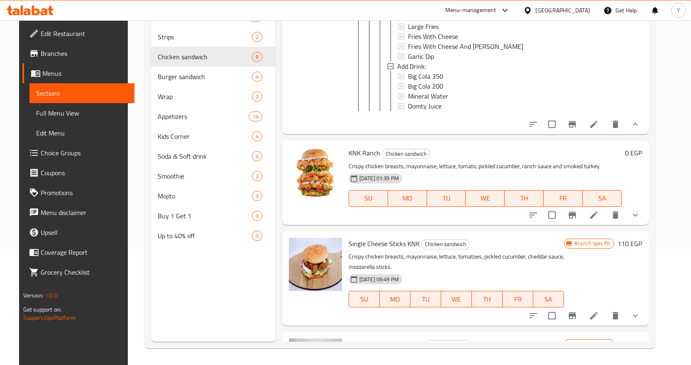
scroll to position [3194, 0]
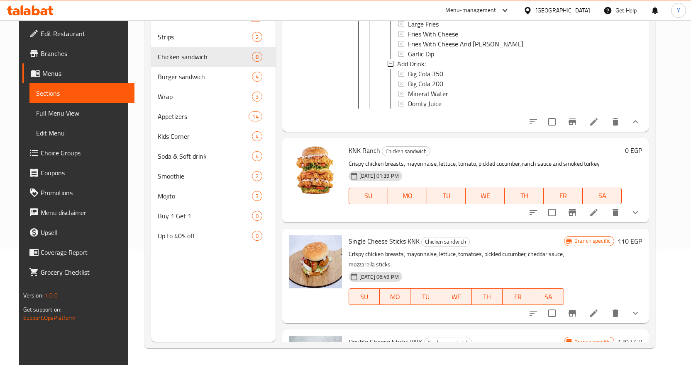
click at [640, 218] on icon "show more" at bounding box center [635, 213] width 10 height 10
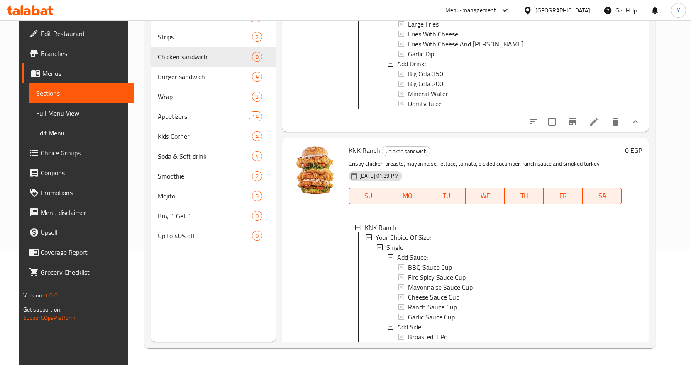
click at [362, 157] on span "KNK Ranch" at bounding box center [364, 150] width 32 height 12
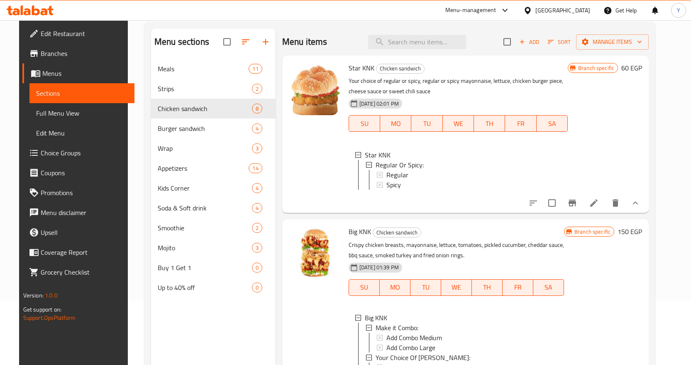
scroll to position [0, 0]
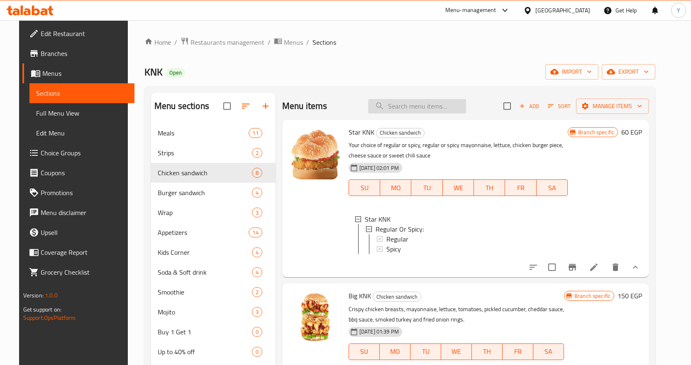
click at [450, 99] on input "search" at bounding box center [417, 106] width 98 height 15
click at [446, 104] on input "search" at bounding box center [417, 106] width 98 height 15
type input "ت"
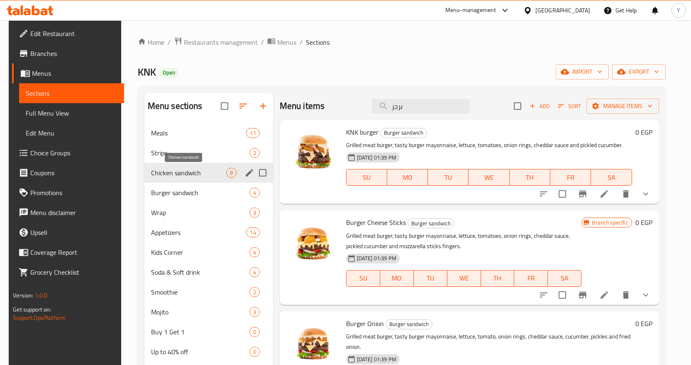
type input "برجر"
click at [193, 169] on span "Chicken sandwich" at bounding box center [188, 173] width 75 height 10
click at [151, 169] on span "Chicken sandwich" at bounding box center [188, 173] width 75 height 10
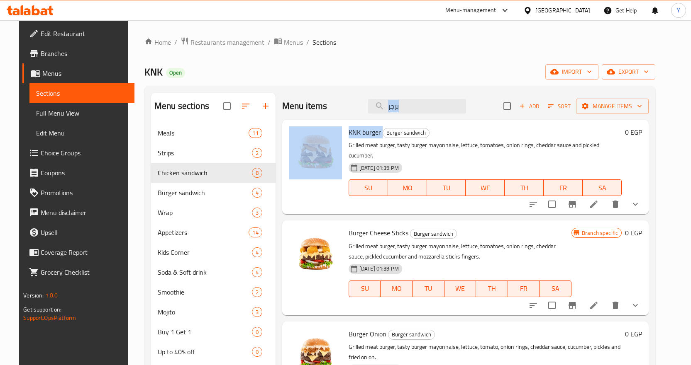
drag, startPoint x: 396, startPoint y: 120, endPoint x: 382, endPoint y: 122, distance: 13.3
click at [382, 122] on div "Menu items برجر Add Sort Manage items KNK burger Burger sandwich Grilled meat b…" at bounding box center [461, 275] width 373 height 365
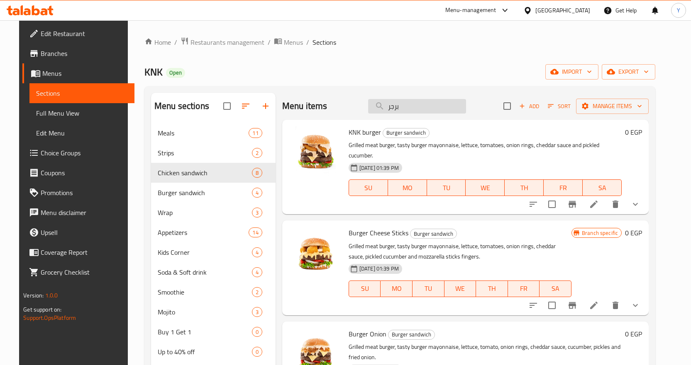
click at [402, 111] on input "برجر" at bounding box center [417, 106] width 98 height 15
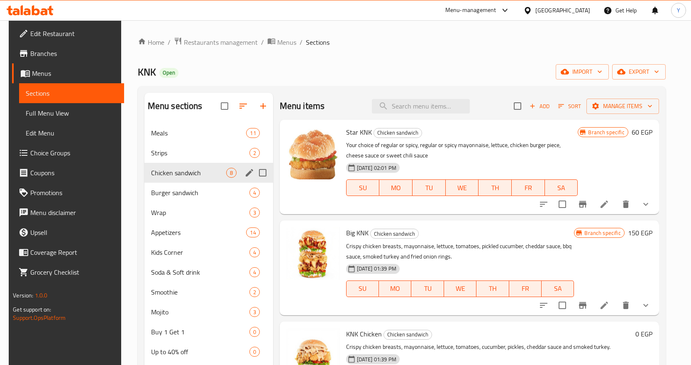
click at [200, 172] on span "Chicken sandwich" at bounding box center [188, 173] width 75 height 10
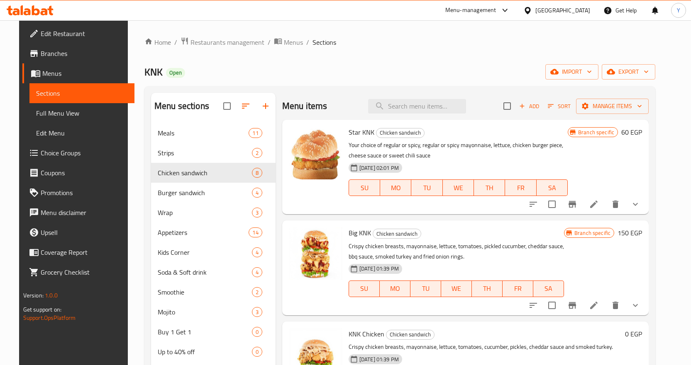
click at [538, 140] on p "Your choice of regular or spicy, regular or spicy mayonnaise, lettuce, chicken …" at bounding box center [457, 150] width 219 height 21
click at [535, 143] on p "Your choice of regular or spicy, regular or spicy mayonnaise, lettuce, chicken …" at bounding box center [457, 150] width 219 height 21
drag, startPoint x: 510, startPoint y: 146, endPoint x: 557, endPoint y: 144, distance: 46.9
click at [557, 144] on p "Your choice of regular or spicy, regular or spicy mayonnaise, lettuce, chicken …" at bounding box center [457, 150] width 219 height 21
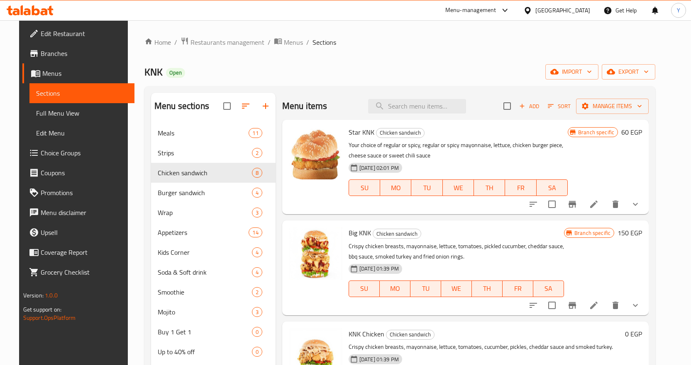
click at [348, 132] on span "Star KNK" at bounding box center [361, 132] width 26 height 12
click at [640, 206] on icon "show more" at bounding box center [635, 205] width 10 height 10
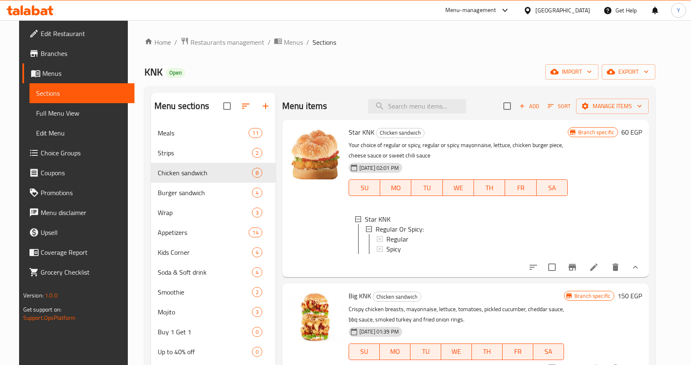
click at [530, 145] on p "Your choice of regular or spicy, regular or spicy mayonnaise, lettuce, chicken …" at bounding box center [457, 150] width 219 height 21
copy p "burger"
drag, startPoint x: 404, startPoint y: 252, endPoint x: 373, endPoint y: 237, distance: 34.3
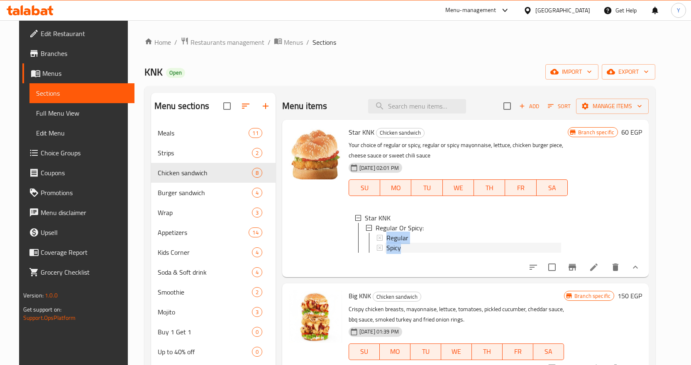
click at [377, 237] on div "Regular Spicy" at bounding box center [469, 243] width 184 height 20
click at [628, 180] on div "Branch specific 60 EGP" at bounding box center [605, 199] width 74 height 144
click at [531, 141] on p "Your choice of regular or spicy, regular or spicy mayonnaise, lettuce, chicken …" at bounding box center [457, 150] width 219 height 21
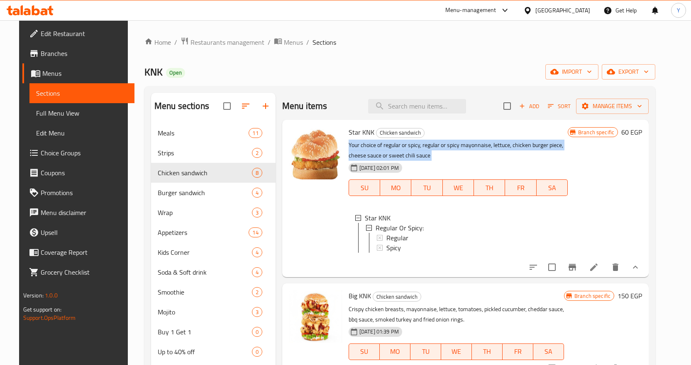
click at [531, 141] on p "Your choice of regular or spicy, regular or spicy mayonnaise, lettuce, chicken …" at bounding box center [457, 150] width 219 height 21
click at [529, 145] on p "Your choice of regular or spicy, regular or spicy mayonnaise, lettuce, chicken …" at bounding box center [457, 150] width 219 height 21
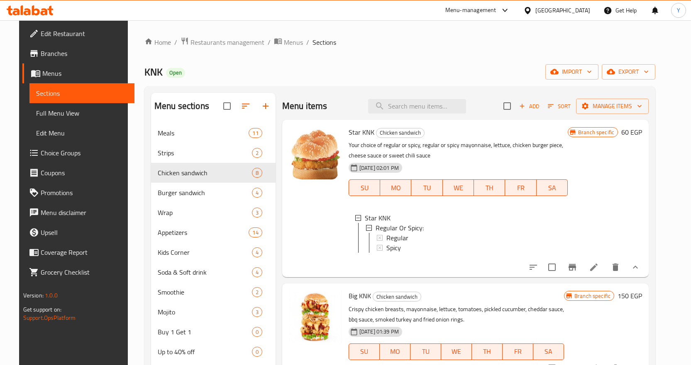
click at [511, 146] on p "Your choice of regular or spicy, regular or spicy mayonnaise, lettuce, chicken …" at bounding box center [457, 150] width 219 height 21
drag, startPoint x: 508, startPoint y: 145, endPoint x: 556, endPoint y: 147, distance: 47.7
click at [556, 147] on p "Your choice of regular or spicy, regular or spicy mayonnaise, lettuce, chicken …" at bounding box center [457, 150] width 219 height 21
click at [546, 158] on p "Your choice of regular or spicy, regular or spicy mayonnaise, lettuce, chicken …" at bounding box center [457, 150] width 219 height 21
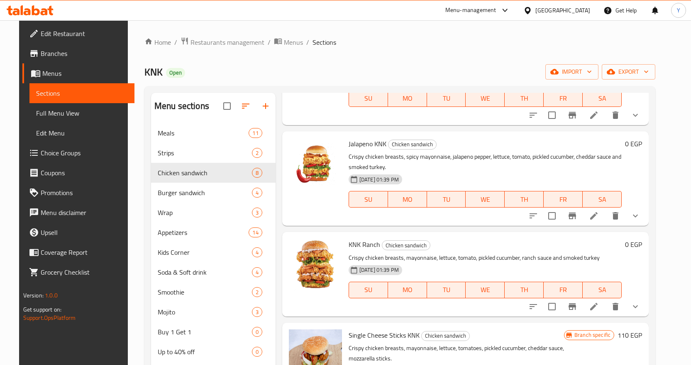
scroll to position [456, 0]
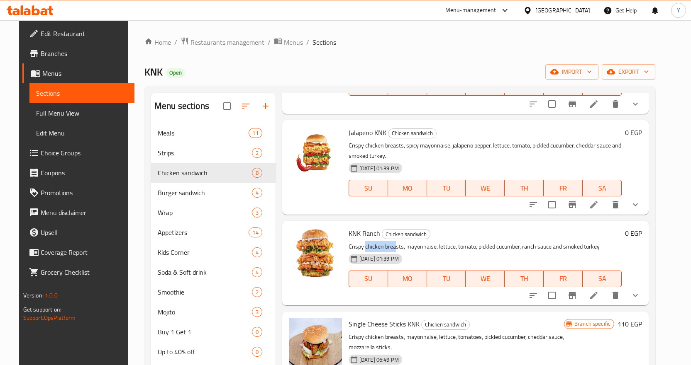
drag, startPoint x: 361, startPoint y: 244, endPoint x: 390, endPoint y: 246, distance: 28.7
click at [390, 246] on p "Crispy chicken breasts, mayonnaise, lettuce, tomato, pickled cucumber, ranch sa…" at bounding box center [484, 247] width 273 height 10
drag, startPoint x: 366, startPoint y: 331, endPoint x: 392, endPoint y: 332, distance: 25.7
click at [390, 332] on p "Crispy chicken breasts, mayonnaise, lettuce, tomatoes, pickled cucumber, chedda…" at bounding box center [455, 342] width 215 height 21
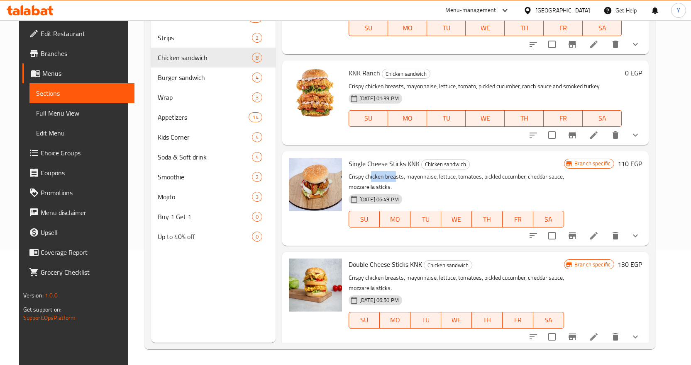
scroll to position [116, 0]
drag, startPoint x: 372, startPoint y: 273, endPoint x: 391, endPoint y: 275, distance: 19.2
click at [391, 275] on p "Crispy chicken breasts, mayonnaise, lettuce, tomatoes, pickled cucumber, chedda…" at bounding box center [455, 282] width 215 height 21
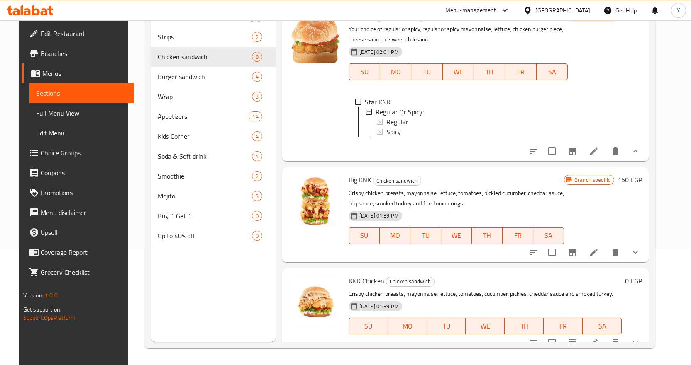
scroll to position [0, 0]
drag, startPoint x: 512, startPoint y: 29, endPoint x: 544, endPoint y: 30, distance: 32.0
click at [544, 30] on p "Your choice of regular or spicy, regular or spicy mayonnaise, lettuce, chicken …" at bounding box center [457, 34] width 219 height 21
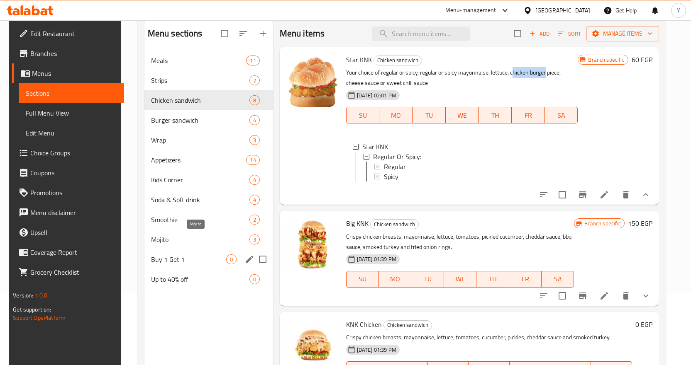
scroll to position [116, 0]
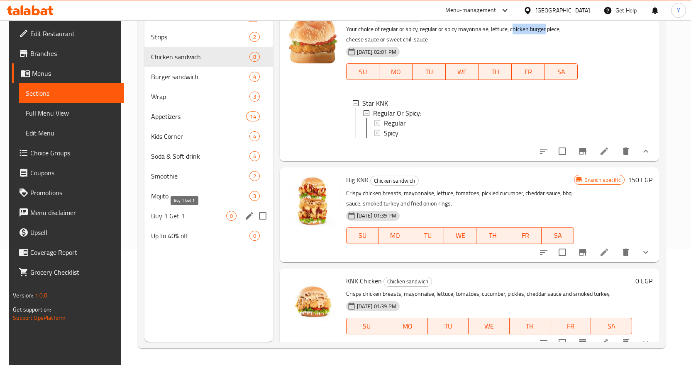
click at [177, 214] on span "Buy 1 Get 1" at bounding box center [188, 216] width 75 height 10
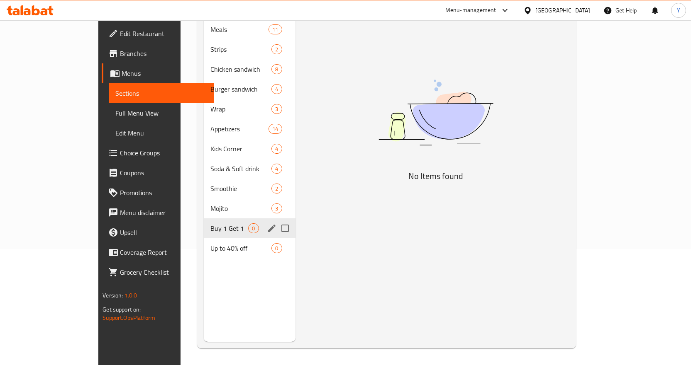
click at [204, 239] on div "Up to 40% off 0" at bounding box center [249, 249] width 91 height 20
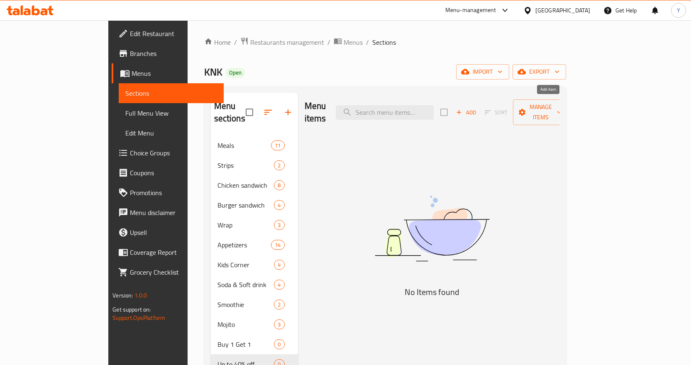
click at [477, 108] on span "Add" at bounding box center [466, 113] width 22 height 10
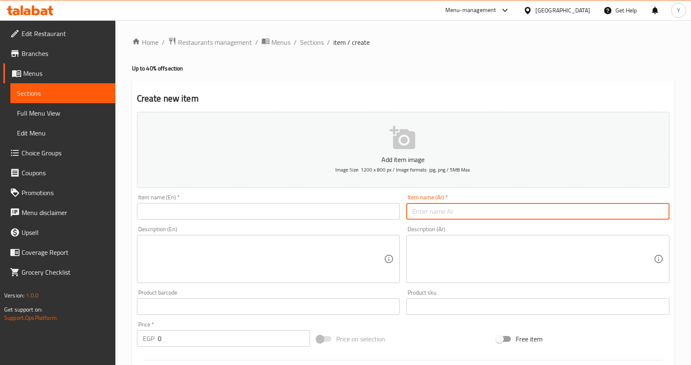
click at [490, 218] on input "text" at bounding box center [537, 211] width 263 height 17
type input "عرض التصبيرة"
click at [355, 212] on input "text" at bounding box center [268, 211] width 263 height 17
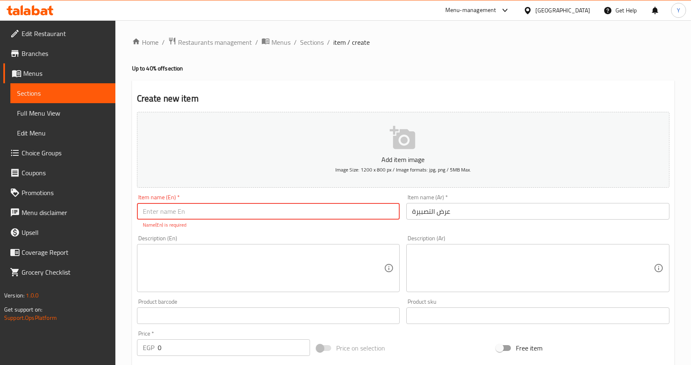
click at [230, 211] on input "text" at bounding box center [268, 211] width 263 height 17
paste input "altasbira"
click at [142, 214] on input "altasbira" at bounding box center [268, 211] width 263 height 17
click at [149, 214] on input "Altasbira" at bounding box center [268, 211] width 263 height 17
click at [152, 214] on input "Al tasbira" at bounding box center [268, 211] width 263 height 17
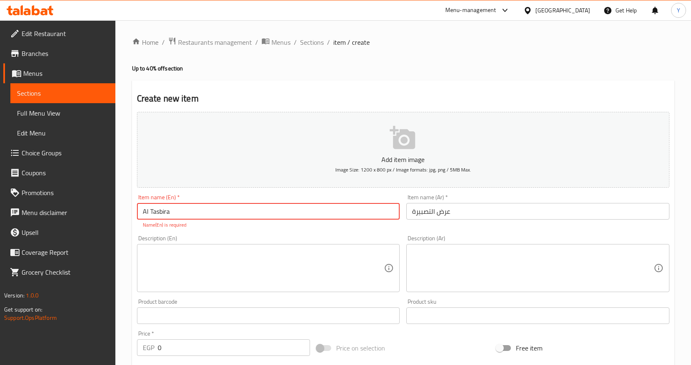
click at [181, 214] on input "Al Tasbira" at bounding box center [268, 211] width 263 height 17
type input "Al Tasbira Offer"
click at [173, 253] on textarea at bounding box center [263, 268] width 241 height 39
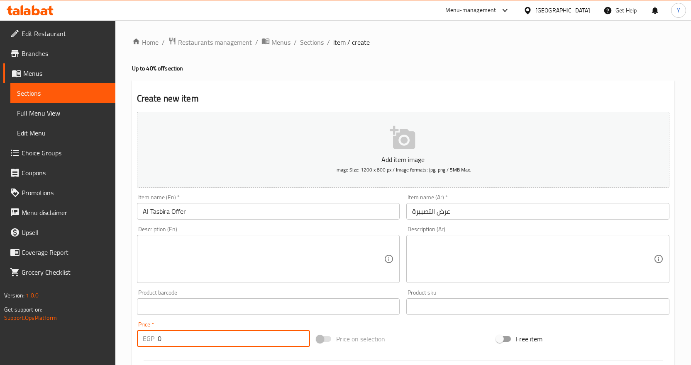
drag, startPoint x: 166, startPoint y: 342, endPoint x: 151, endPoint y: 344, distance: 15.9
click at [151, 344] on div "EGP 0 Price *" at bounding box center [223, 339] width 173 height 17
type input "170"
click at [497, 200] on div "Item name (Ar)   * عرض التصبيرة Item name (Ar) *" at bounding box center [537, 207] width 263 height 25
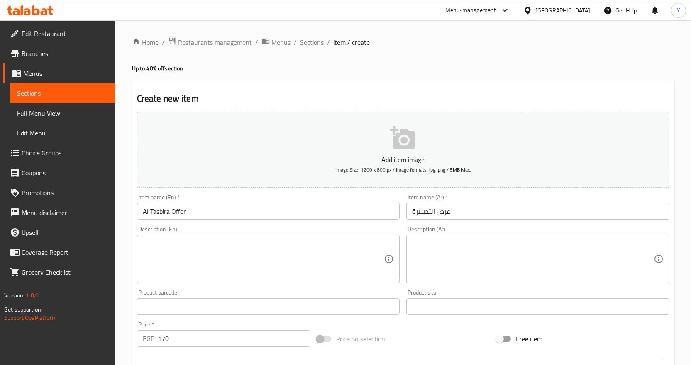
click at [611, 252] on textarea at bounding box center [532, 259] width 241 height 39
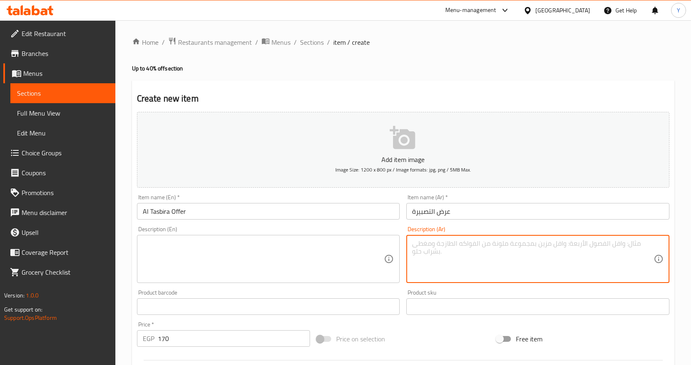
paste textarea "1 ساندوتش تشيكن برجر + 1 ارز سادة + 1 بطاطس وسط + 1 بيج كولا صغير بسعر 114 بدلا…"
drag, startPoint x: 583, startPoint y: 243, endPoint x: 588, endPoint y: 243, distance: 4.6
click at [588, 243] on textarea "1 ساندوتش تشيكن برجر + 1 ارز سادة + 1 بطاطس وسط + 1 بيج كولا صغير بسعر 114 بدلا…" at bounding box center [532, 259] width 241 height 39
paste textarea "ستار كي ان كي"
click at [536, 245] on textarea "1 ساندوتش تشيكن برجرستار كي ان كي، 1 ارز سادة + 1 بطاطس وسط + 1 بيج كولا صغير ب…" at bounding box center [532, 259] width 241 height 39
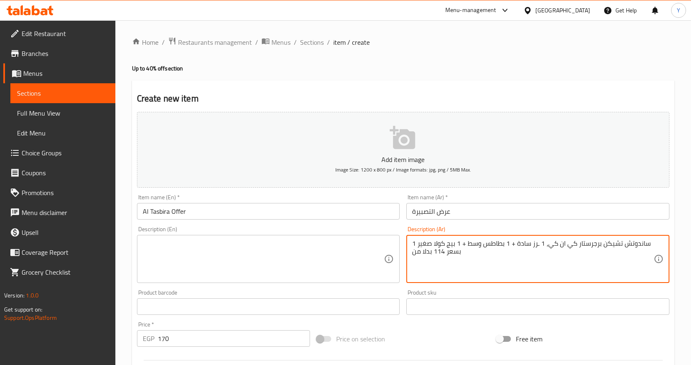
click at [514, 246] on textarea "1 ساندوتش تشيكن برجرستار كي ان كي، 1 ـرز سادة + 1 بطاطس وسط + 1 بيج كولا صغير ب…" at bounding box center [532, 259] width 241 height 39
click at [482, 246] on textarea "1 ساندوتش تشيكن برجرستار كي ان كي، 1 ـرز سادة ، 1 بطاطس وسط + 1 بيج كولا صغير ب…" at bounding box center [532, 259] width 241 height 39
click at [448, 246] on textarea "1 ساندوتش تشيكن برجرستار كي ان كي، 1 ـرز سادة ، 1 بطاطس مقلية وسط + 1 بيج كولا …" at bounding box center [532, 259] width 241 height 39
drag, startPoint x: 460, startPoint y: 254, endPoint x: 401, endPoint y: 256, distance: 59.8
click at [401, 256] on div "Add item image Image Size: 1200 x 800 px / Image formats: jpg, png / 5MB Max. I…" at bounding box center [403, 288] width 539 height 358
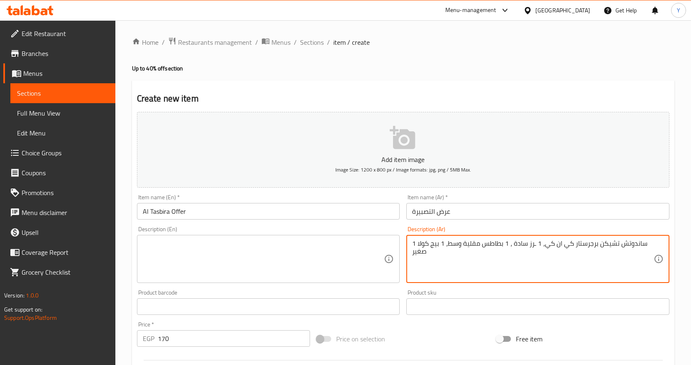
click at [560, 244] on textarea "1 ساندوتش تشيكن برجرستار كي ان كي، 1 ـرز سادة ، 1 بطاطس مقلية وسط، 1 بيج كولا ص…" at bounding box center [532, 259] width 241 height 39
click at [533, 249] on textarea "1 ساندوتش تشيكن برجرستار كي ان كي، 1 ـرز سادة ، 1 بطاطس مقلية وسط، 1 بيج كولا ص…" at bounding box center [532, 259] width 241 height 39
click at [533, 246] on textarea "1 ساندوتش تشيكن برجرستار كي ان كي، 1 ـرز سادة ، 1 بطاطس مقلية وسط، 1 بيج كولا ص…" at bounding box center [532, 259] width 241 height 39
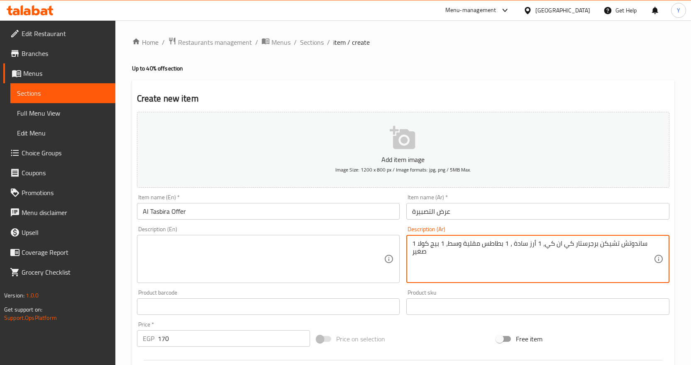
click at [531, 248] on textarea "1 ساندوتش تشيكن برجرستار كي ان كي، 1 أرز سادة ، 1 بطاطس مقلية وسط، 1 بيج كولا ص…" at bounding box center [532, 259] width 241 height 39
type textarea "1 ساندوتش تشيكن برجرستار كي ان كي، 1 أرز سادة ، 1 بطاطس مقلية وسط، 1 بيج كولا ص…"
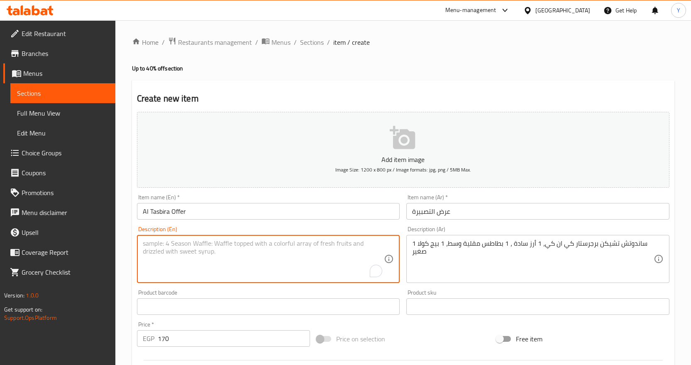
click at [255, 246] on textarea "To enrich screen reader interactions, please activate Accessibility in Grammarl…" at bounding box center [263, 259] width 241 height 39
paste textarea "1 KNK Star Chicken Burger Sandwich, 1 Plain Rice, 1 Medium French Fries, 1 Smal…"
click at [227, 243] on textarea "1 KNK Star Chicken Burger Sandwich, 1 Plain Rice, 1 Medium French Fries, 1 Smal…" at bounding box center [263, 259] width 241 height 39
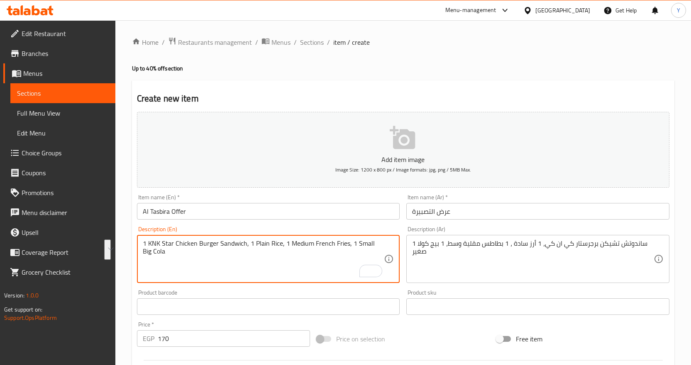
paste textarea "knk star chicken burger sandwich, 1 plain rice, 1 medium french fries, 1 small …"
click at [151, 244] on textarea "1 knk star chicken burger sandwich, 1 plain rice, 1 medium french fries, 1 smal…" at bounding box center [263, 259] width 241 height 39
click at [151, 244] on textarea "1 kNk star chicken burger sandwich, 1 plain rice, 1 medium french fries, 1 smal…" at bounding box center [263, 259] width 241 height 39
click at [158, 244] on textarea "1 KNk star chicken burger sandwich, 1 plain rice, 1 medium french fries, 1 smal…" at bounding box center [263, 259] width 241 height 39
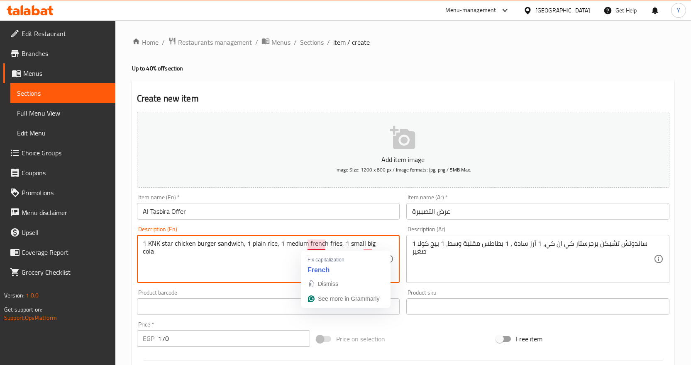
click at [312, 244] on textarea "1 KNK star chicken burger sandwich, 1 plain rice, 1 medium french fries, 1 smal…" at bounding box center [263, 259] width 241 height 39
type textarea "1 KNK star chicken burger sandwich, 1 plain rice, 1 medium fries, 1 small big c…"
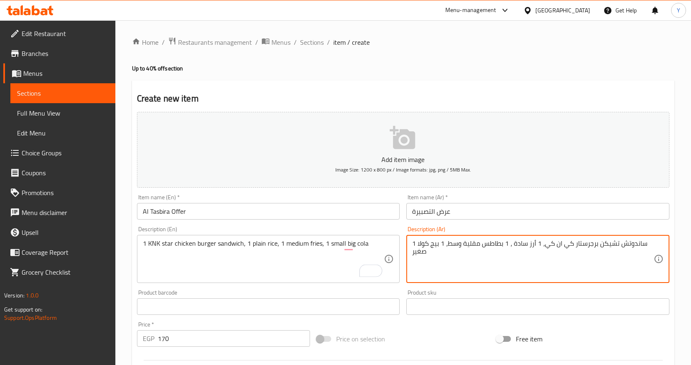
click at [477, 243] on textarea "1 ساندوتش تشيكن برجرستار كي ان كي، 1 أرز سادة ، 1 بطاطس مقلية وسط، 1 بيج كولا ص…" at bounding box center [532, 259] width 241 height 39
type textarea "1 ساندوتش تشيكن برجرستار كي ان كي، 1 أرز سادة ، 1 بطاطس فرايز وسط، 1 بيج كولا ص…"
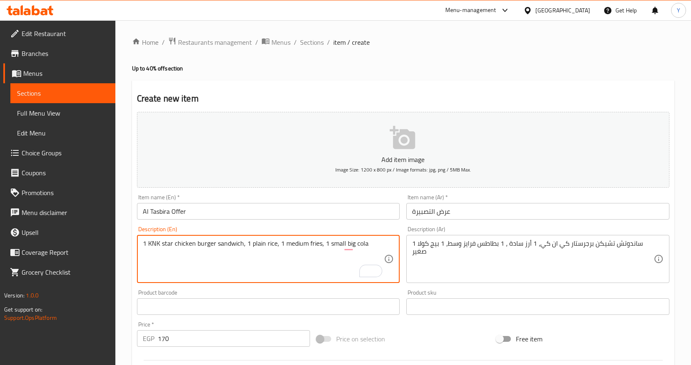
click at [308, 244] on textarea "1 KNK star chicken burger sandwich, 1 plain rice, 1 medium fries, 1 small big c…" at bounding box center [263, 259] width 241 height 39
type textarea "1 KNK star chicken burger sandwich, 1 plain rice, 1 medium French fries, 1 smal…"
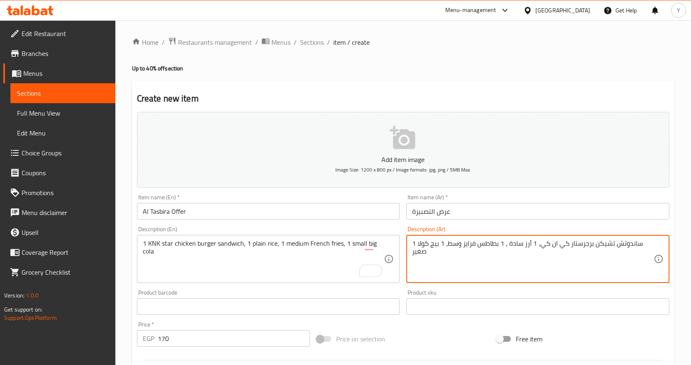
click at [470, 241] on textarea "1 ساندوتش تشيكن برجرستار كي ان كي، 1 أرز سادة ، 1 بطاطس فرايز وسط، 1 بيج كولا ص…" at bounding box center [532, 259] width 241 height 39
type textarea "1 ساندوتش تشيكن برجرستار كي ان كي، 1 أرز سادة ، 1 بطاطس وسط، 1 بيج كولا صغير"
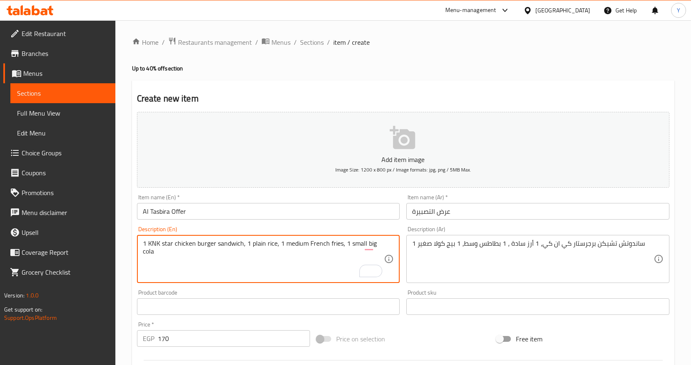
click at [312, 244] on textarea "1 KNK star chicken burger sandwich, 1 plain rice, 1 medium French fries, 1 smal…" at bounding box center [263, 259] width 241 height 39
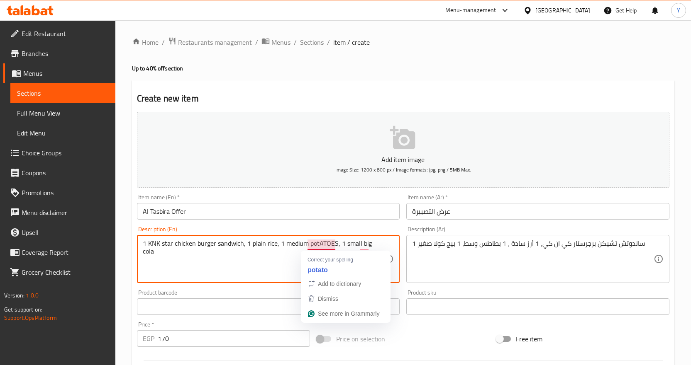
click at [322, 244] on textarea "1 KNK star chicken burger sandwich, 1 plain rice, 1 medium potATOES, 1 small bi…" at bounding box center [263, 259] width 241 height 39
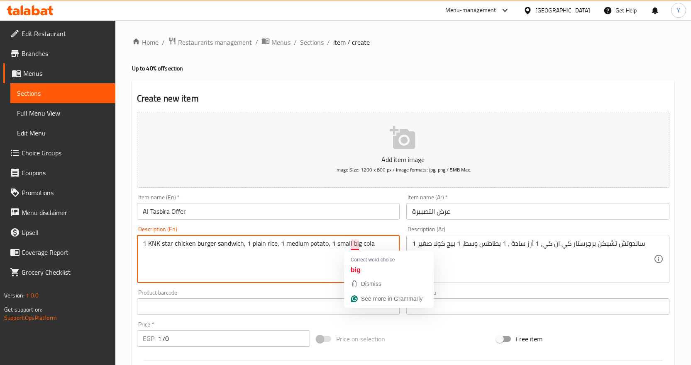
type textarea "1 KNK star chicken burger sandwich, 1 plain rice, 1 medium potato, 1 small big …"
click at [353, 243] on textarea "1 KNK star chicken burger sandwich, 1 plain rice, 1 medium potato, 1 small big …" at bounding box center [263, 259] width 241 height 39
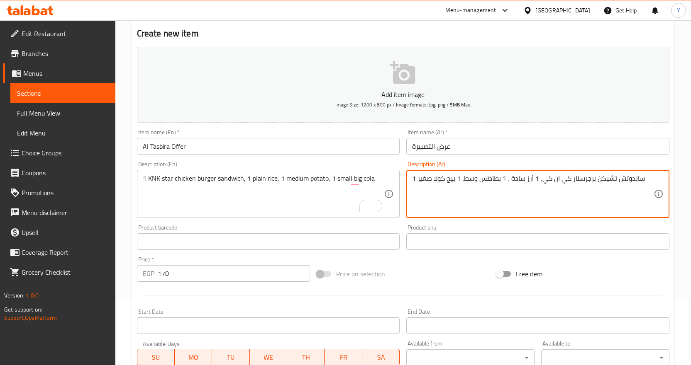
scroll to position [166, 0]
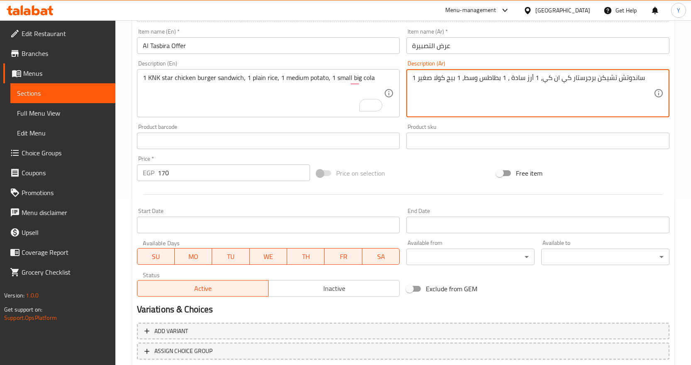
click at [375, 273] on div "Active Inactive" at bounding box center [268, 284] width 263 height 25
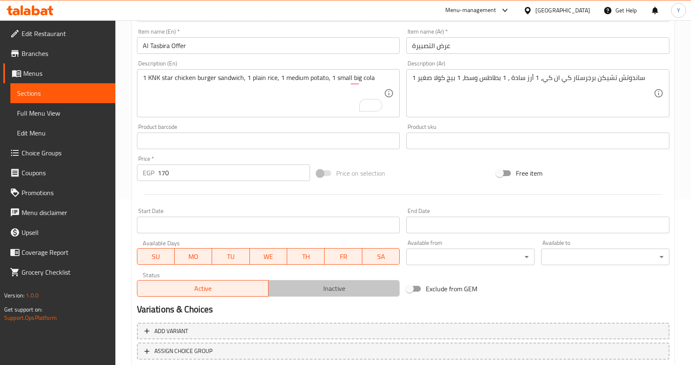
click at [368, 282] on button "Inactive" at bounding box center [334, 288] width 132 height 17
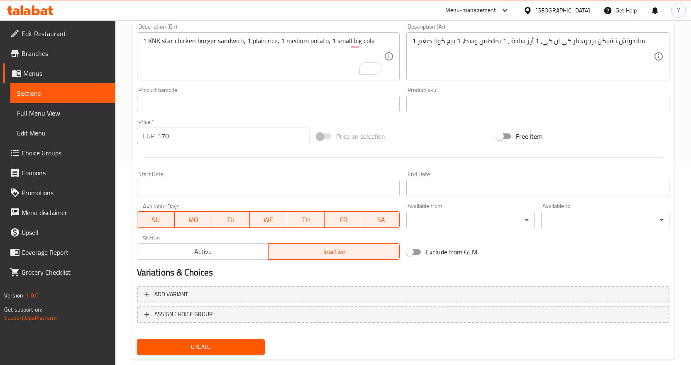
scroll to position [221, 0]
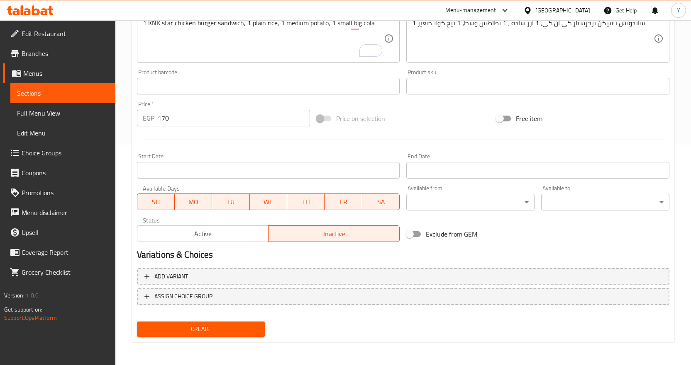
click at [226, 330] on span "Create" at bounding box center [201, 329] width 115 height 10
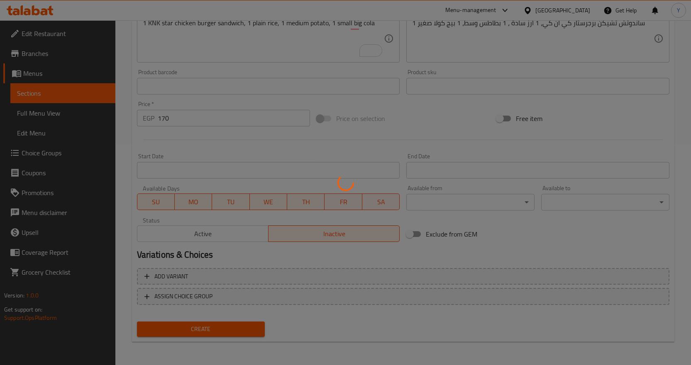
type input "0"
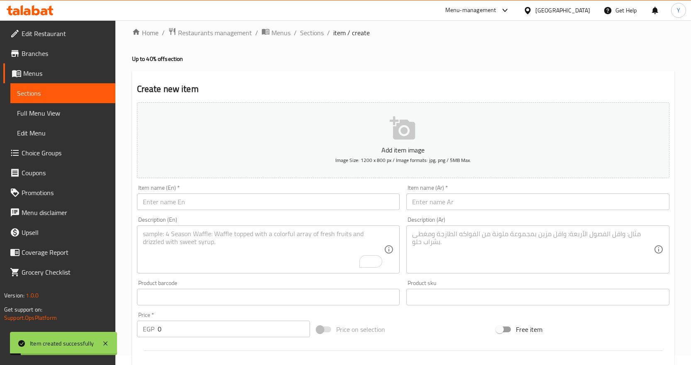
scroll to position [0, 0]
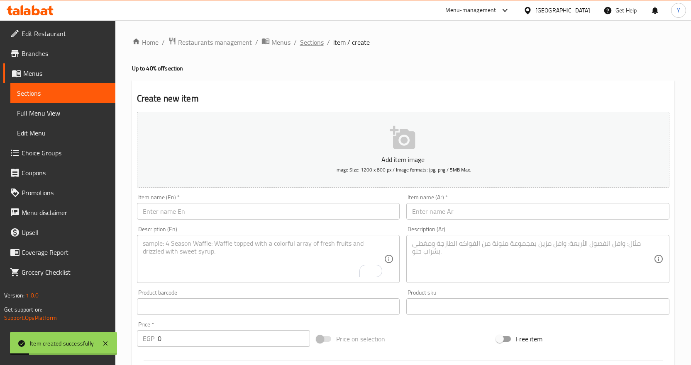
click at [312, 40] on span "Sections" at bounding box center [312, 42] width 24 height 10
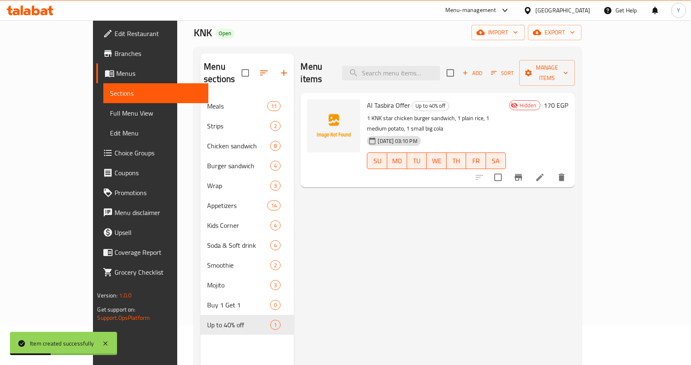
scroll to position [41, 0]
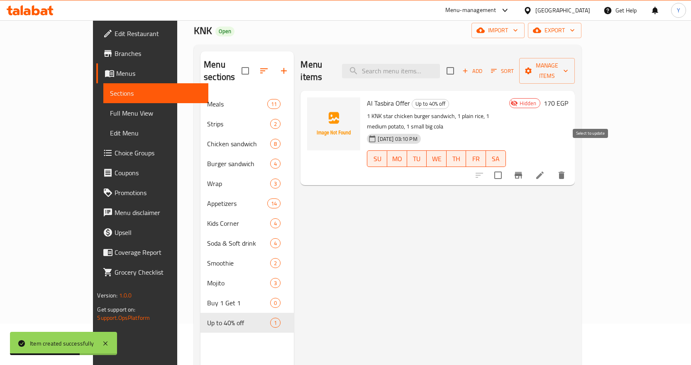
click at [507, 167] on input "checkbox" at bounding box center [497, 175] width 17 height 17
checkbox input "true"
click at [575, 70] on button "Manage items" at bounding box center [547, 71] width 56 height 26
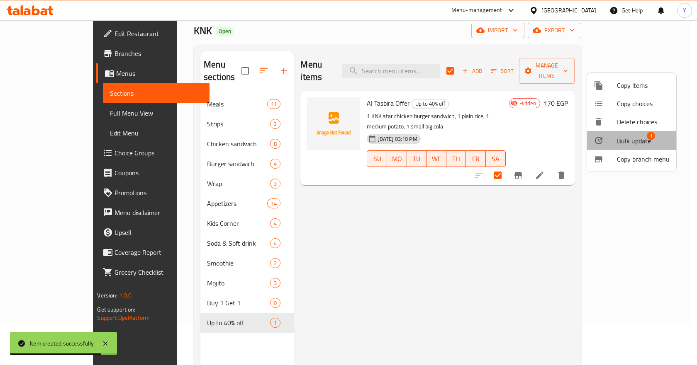
click at [624, 139] on span "Bulk update" at bounding box center [634, 141] width 34 height 10
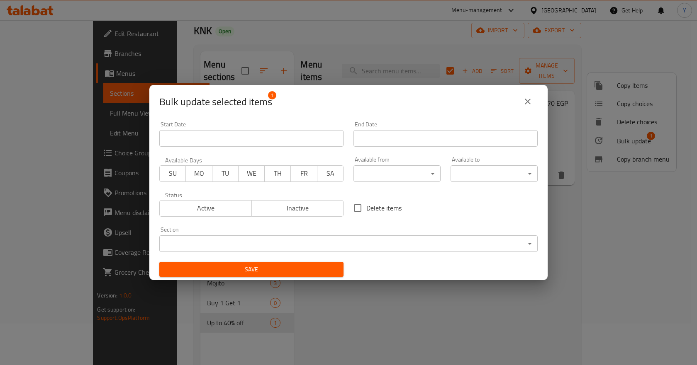
click at [311, 140] on input "Start Date" at bounding box center [251, 138] width 184 height 17
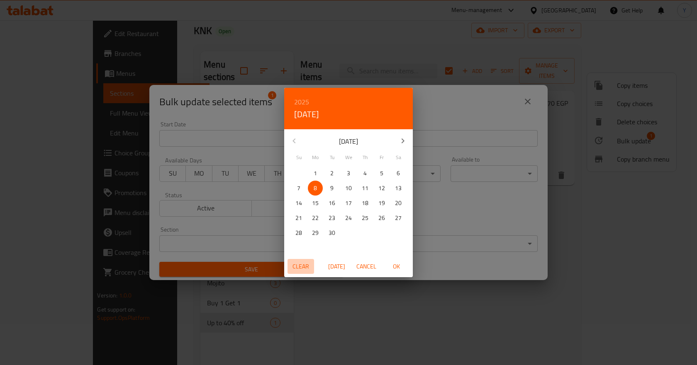
drag, startPoint x: 306, startPoint y: 267, endPoint x: 327, endPoint y: 285, distance: 27.7
click at [319, 289] on div "2025 Mon, Sep [DATE] Mo Tu We Th Fr Sa 31 1 2 3 4 5 6 7 8 9 10 11 12 13 14 15 1…" at bounding box center [348, 182] width 697 height 365
click at [360, 269] on span "Cancel" at bounding box center [366, 267] width 20 height 10
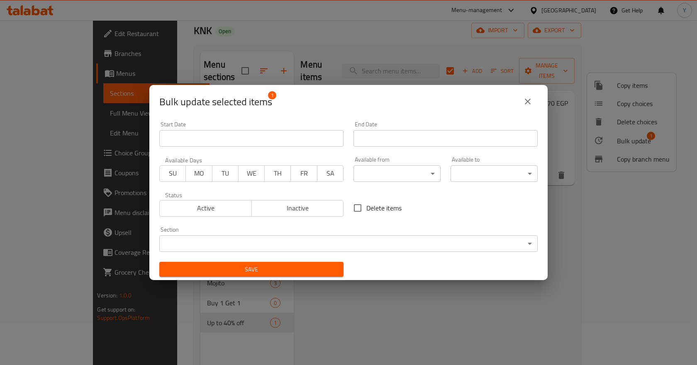
click at [375, 182] on div "Available from ​ ​" at bounding box center [396, 169] width 97 height 35
click at [377, 177] on body "​ Menu-management [GEOGRAPHIC_DATA] Get Help Y Edit Restaurant Branches Menus S…" at bounding box center [348, 151] width 697 height 345
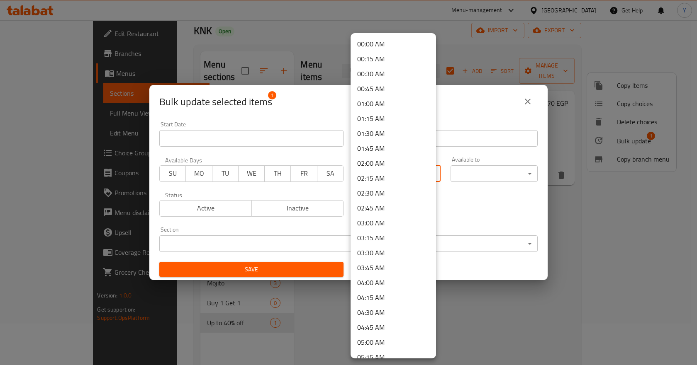
click at [319, 188] on div at bounding box center [348, 182] width 697 height 365
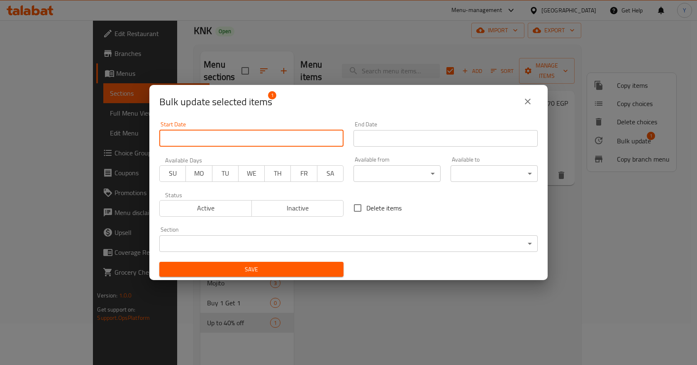
click at [221, 141] on input "Start Date" at bounding box center [251, 138] width 184 height 17
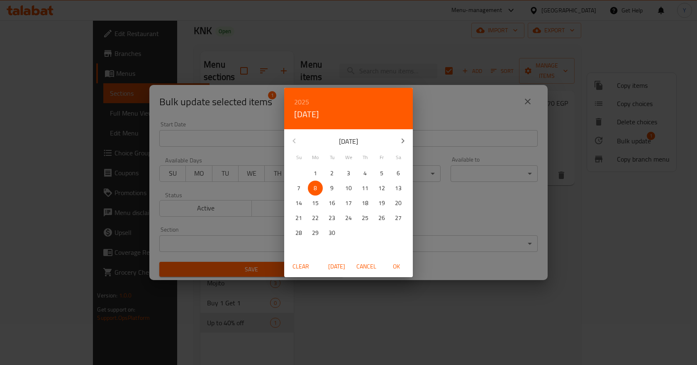
click at [315, 188] on p "8" at bounding box center [315, 188] width 3 height 10
click at [391, 266] on span "OK" at bounding box center [396, 267] width 20 height 10
type input "[DATE]"
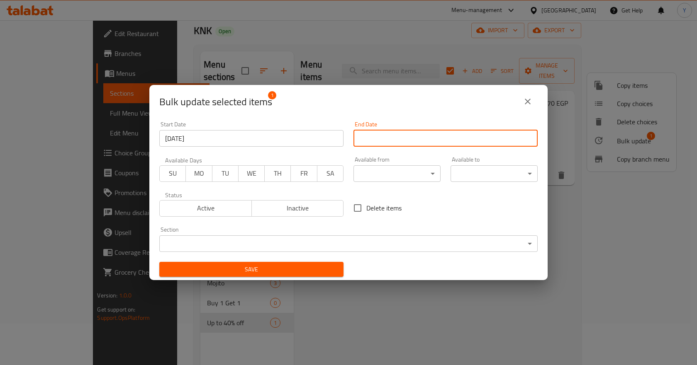
click at [402, 138] on input "Start Date" at bounding box center [445, 138] width 184 height 17
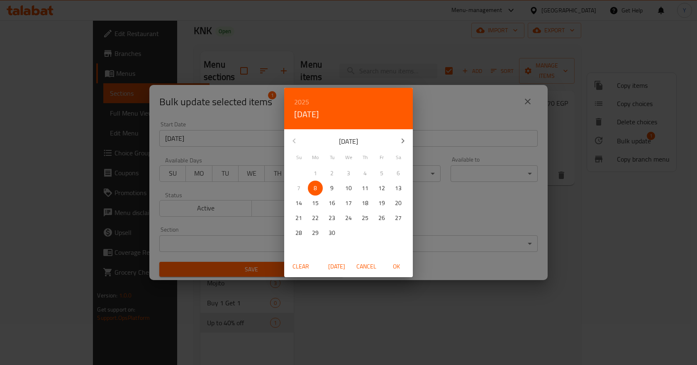
click at [399, 141] on icon "button" at bounding box center [403, 141] width 10 height 10
click at [297, 245] on p "30" at bounding box center [298, 248] width 7 height 10
click at [397, 267] on span "OK" at bounding box center [396, 267] width 20 height 10
type input "[DATE]"
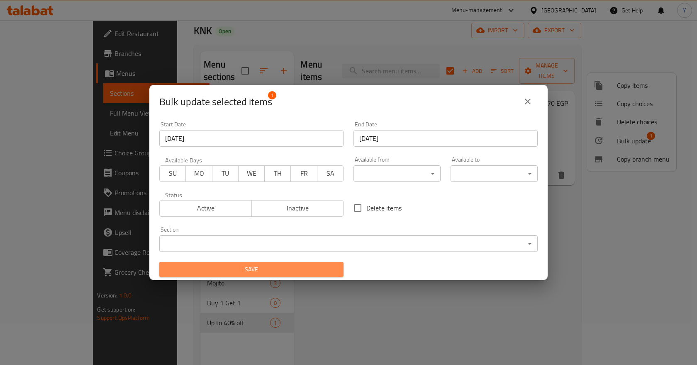
click at [305, 273] on span "Save" at bounding box center [251, 270] width 171 height 10
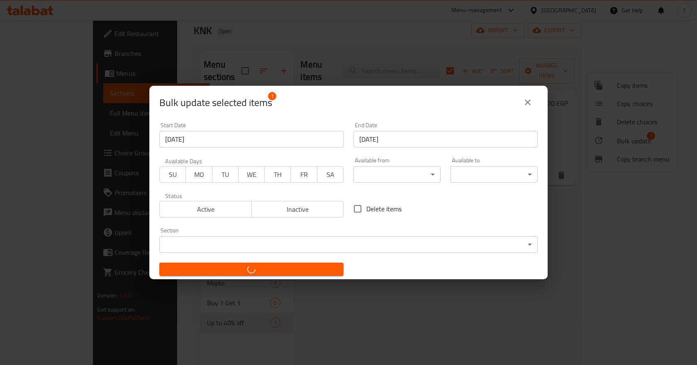
checkbox input "false"
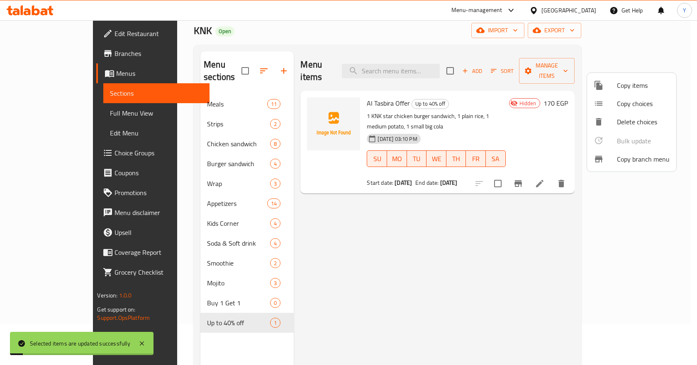
click at [428, 200] on div at bounding box center [348, 182] width 697 height 365
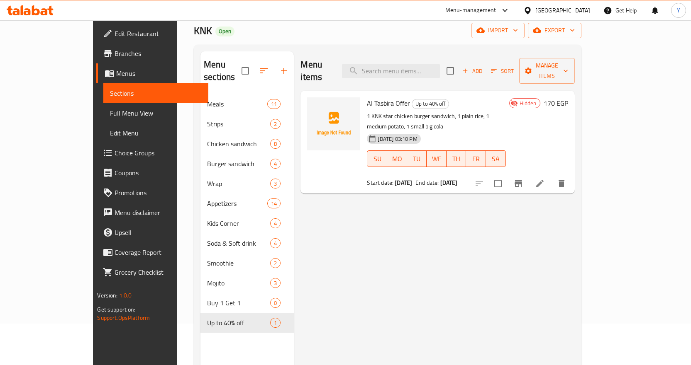
click at [114, 57] on span "Branches" at bounding box center [157, 54] width 87 height 10
